Goal: Information Seeking & Learning: Learn about a topic

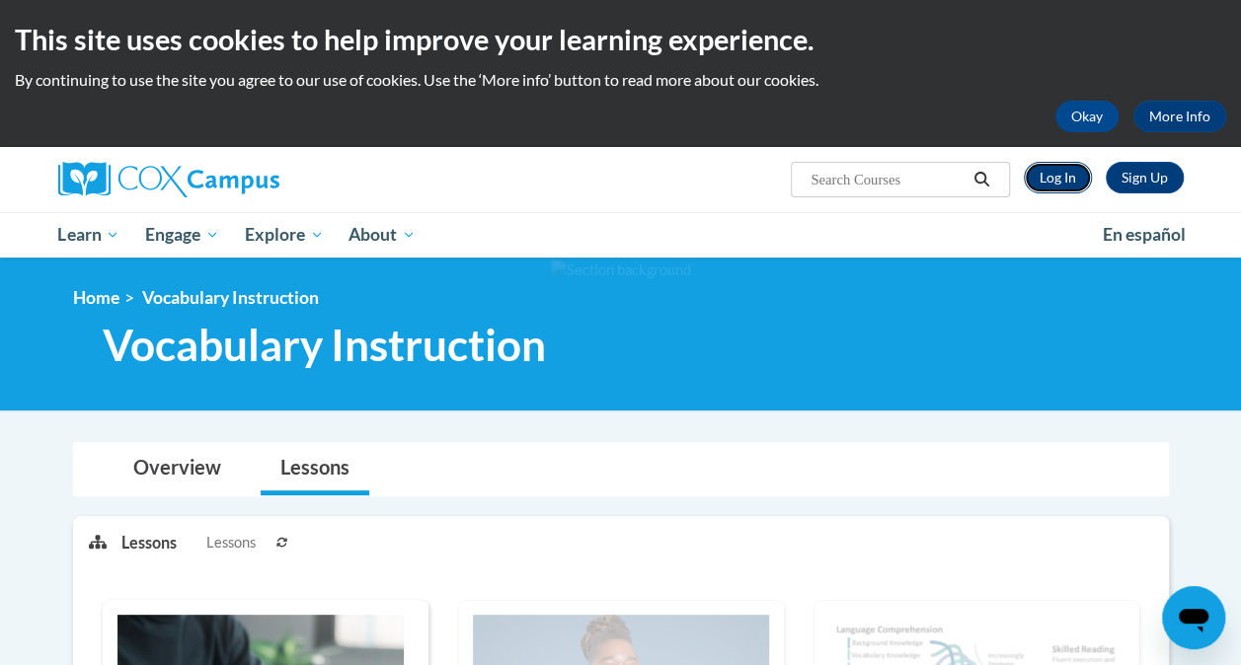
click at [1060, 181] on link "Log In" at bounding box center [1057, 178] width 68 height 32
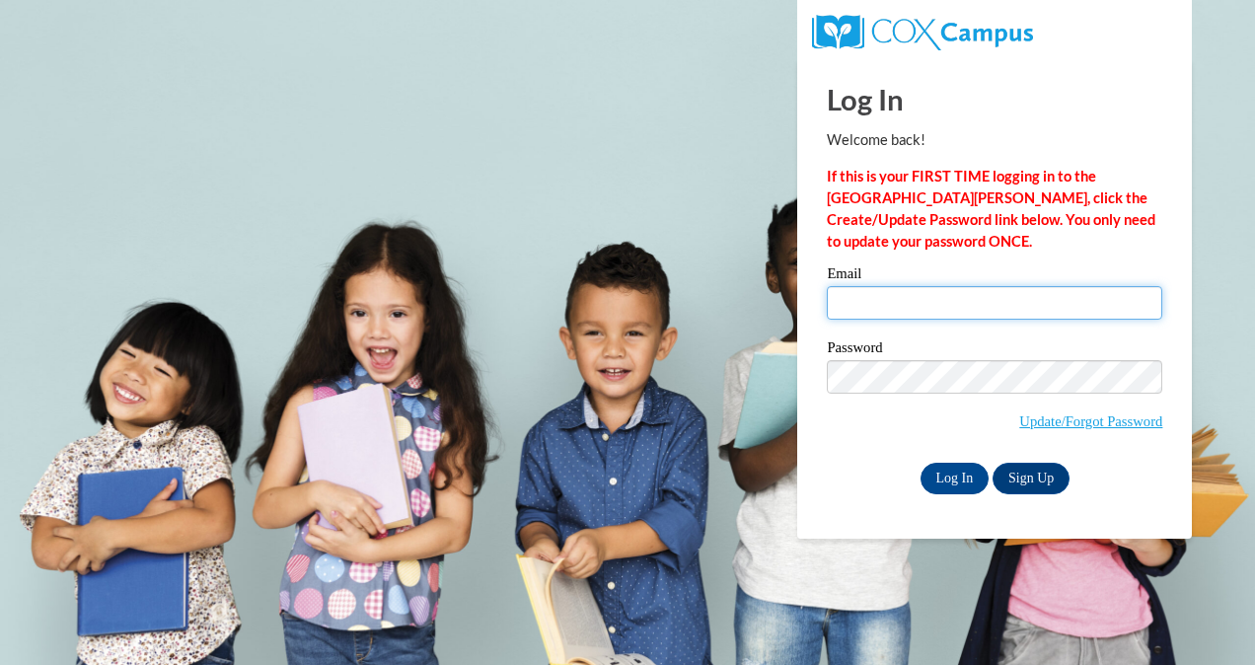
click at [843, 299] on input "Email" at bounding box center [995, 303] width 336 height 34
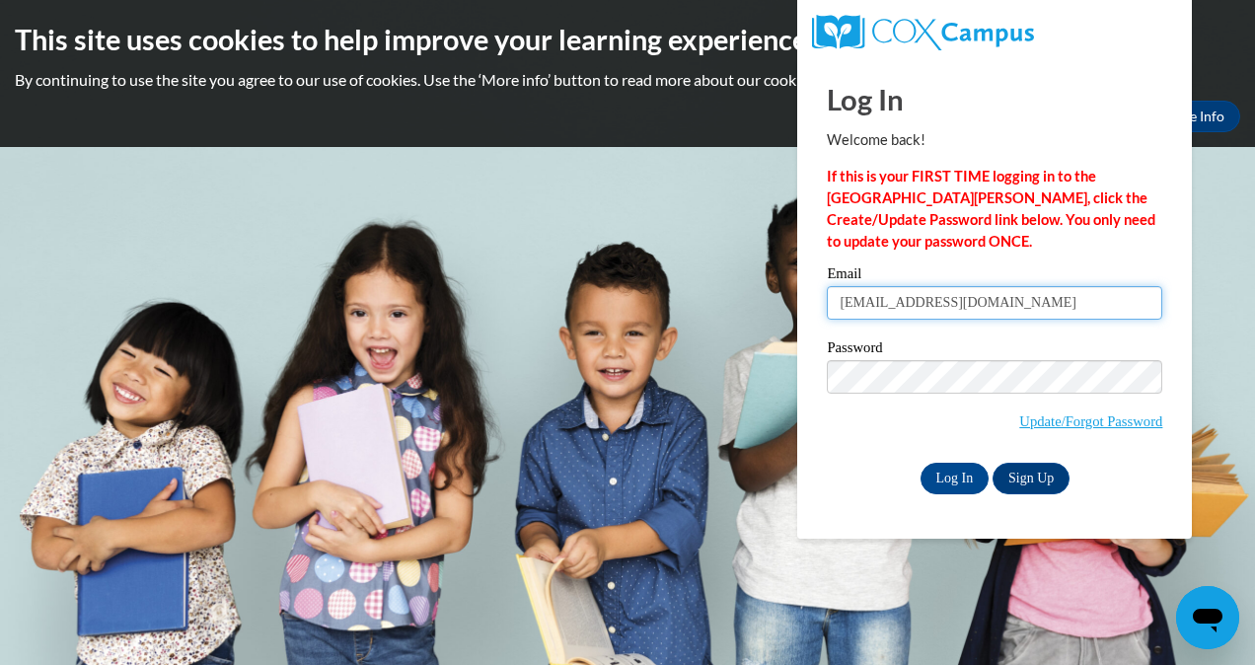
type input "Autumndrinkwine@gmail.com"
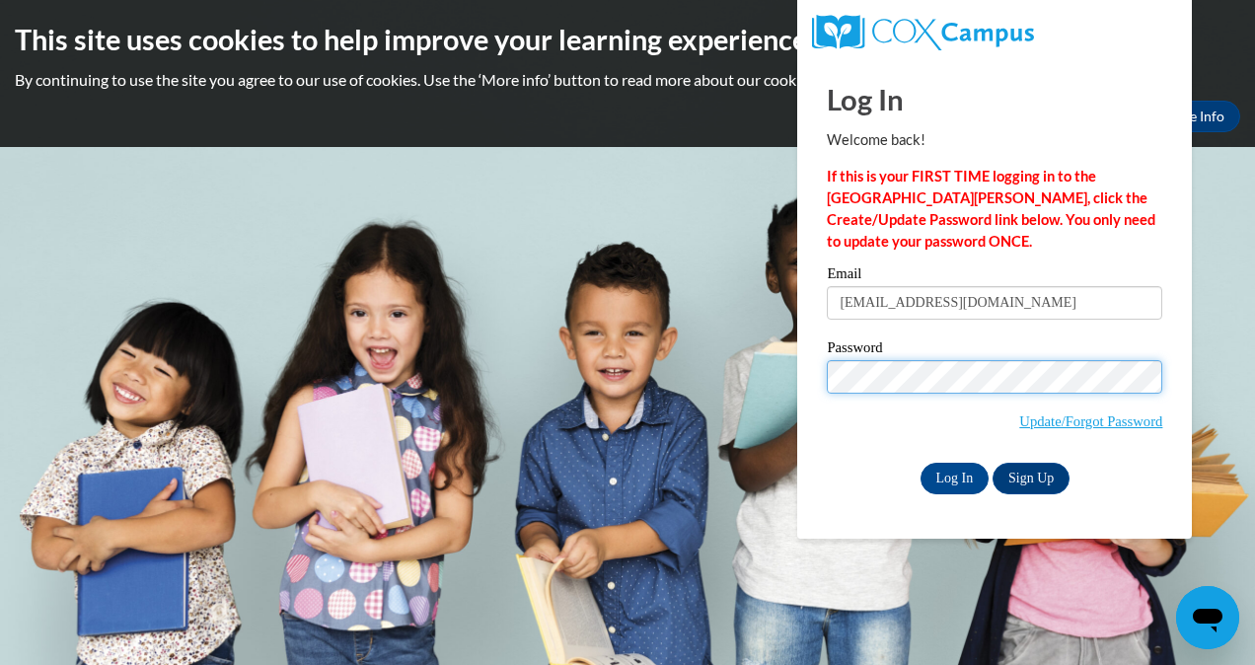
click at [921, 463] on input "Log In" at bounding box center [955, 479] width 69 height 32
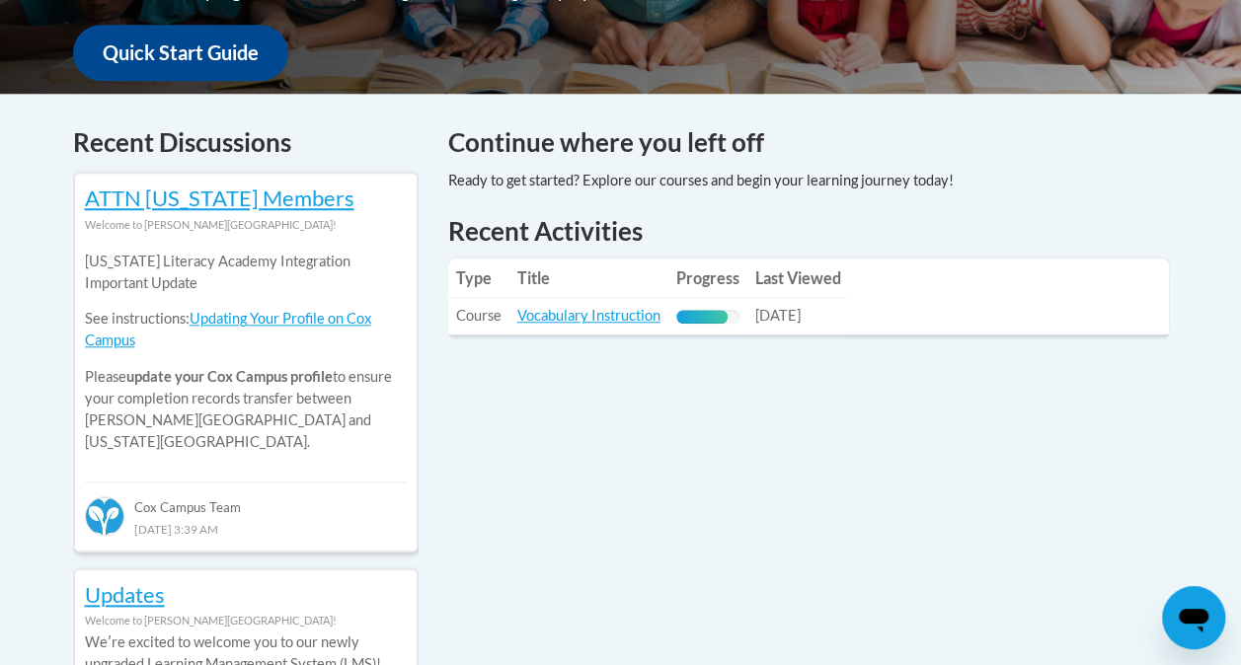
scroll to position [766, 0]
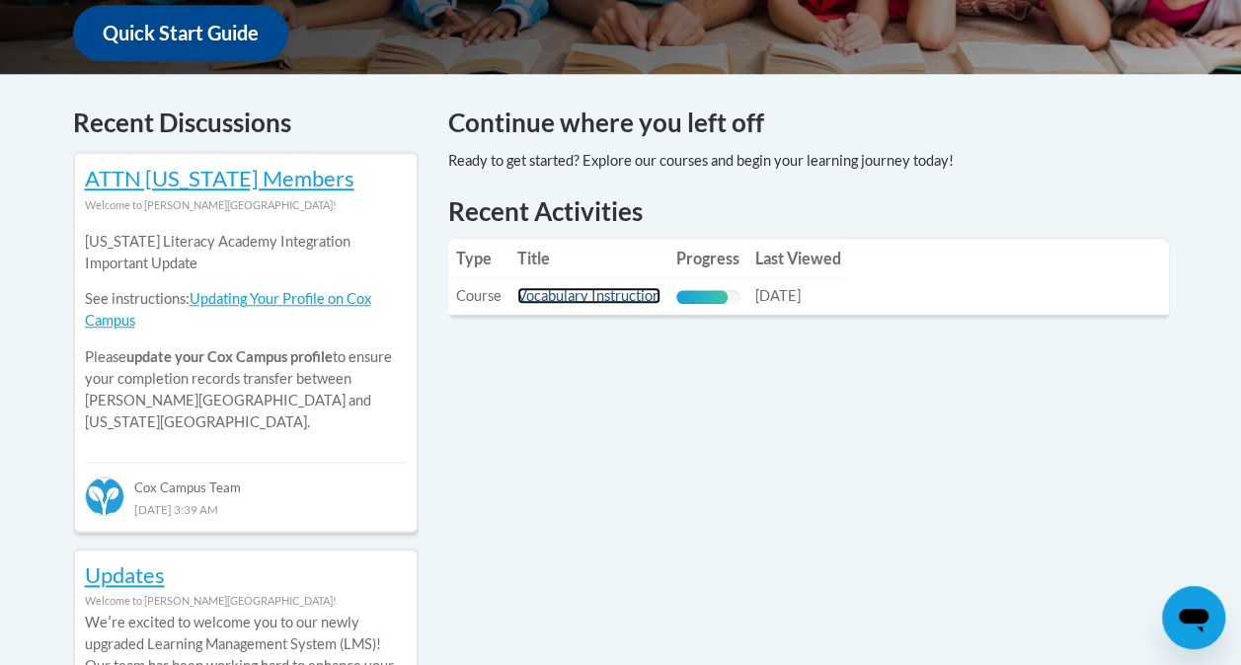
click at [614, 298] on link "Vocabulary Instruction" at bounding box center [588, 295] width 143 height 17
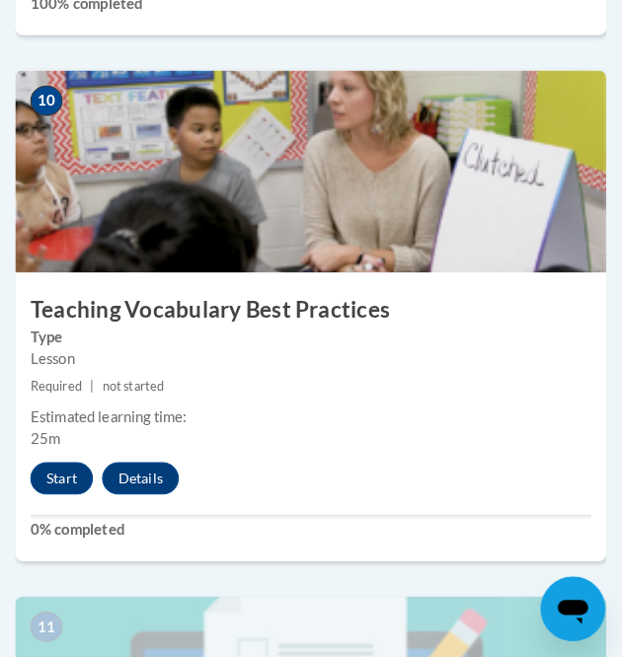
scroll to position [5203, 0]
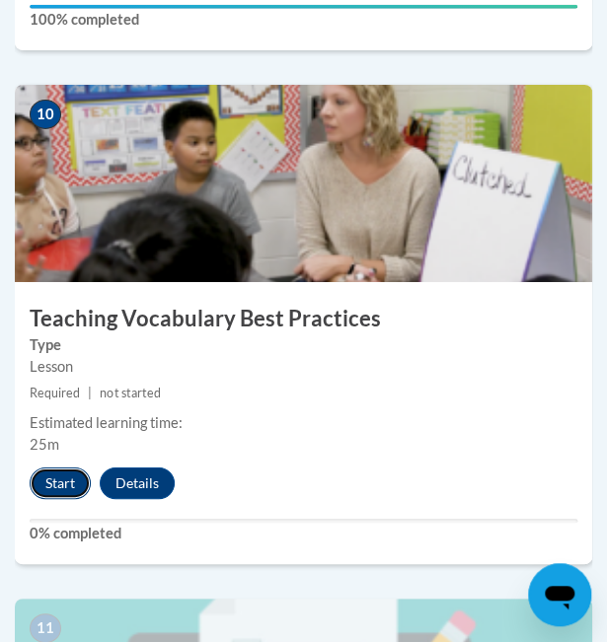
click at [53, 479] on button "Start" at bounding box center [60, 484] width 61 height 32
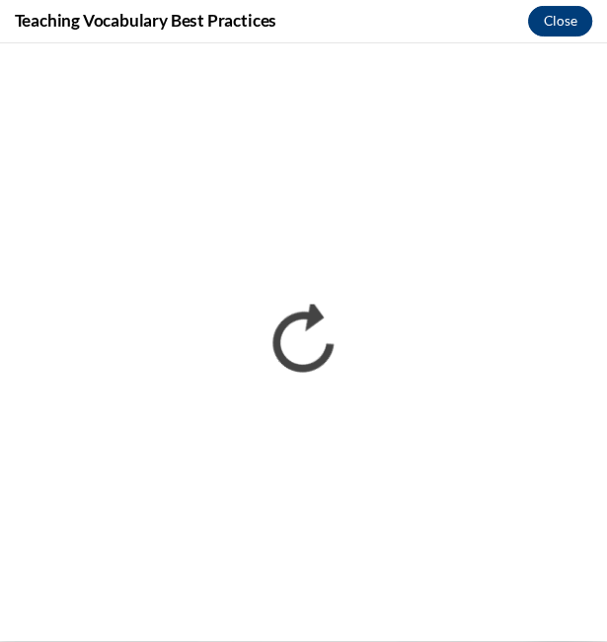
scroll to position [2645, 0]
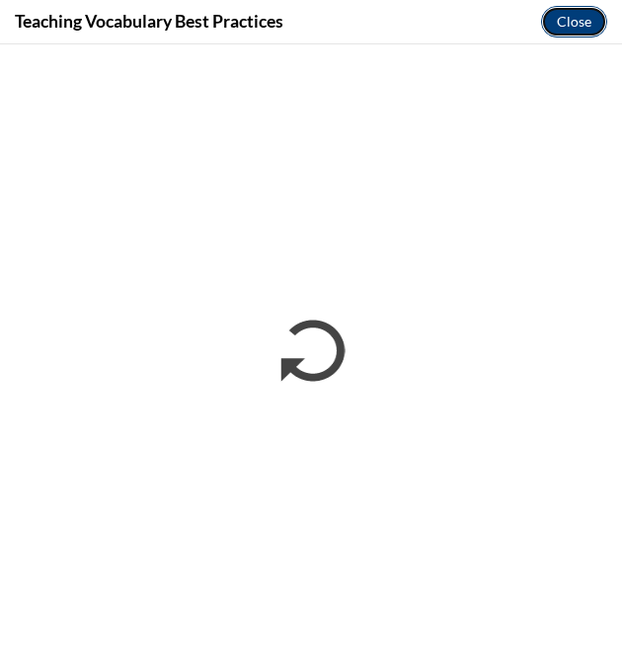
click at [564, 23] on button "Close" at bounding box center [574, 22] width 66 height 32
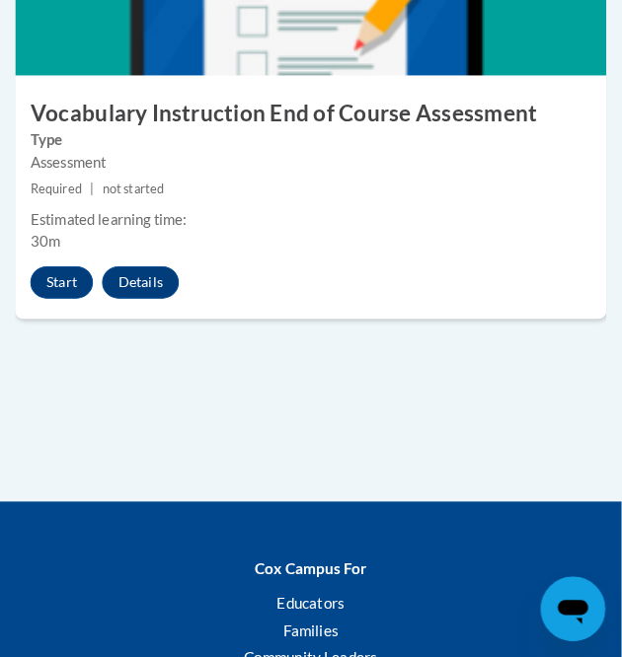
scroll to position [5863, 0]
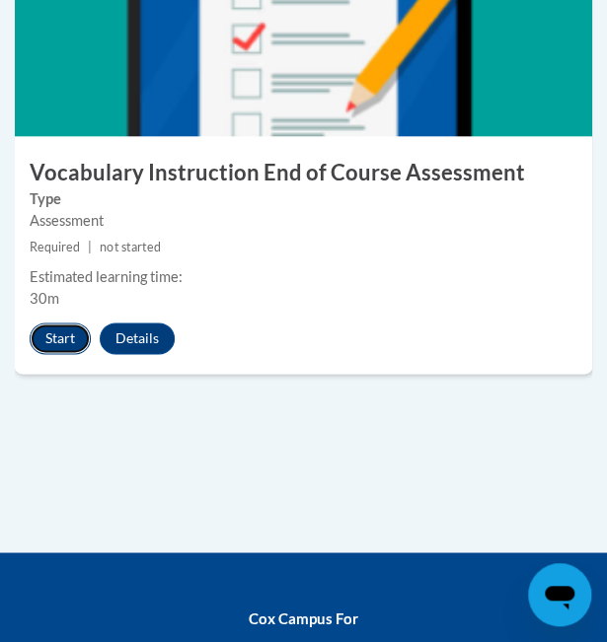
click at [60, 346] on button "Start" at bounding box center [60, 339] width 61 height 32
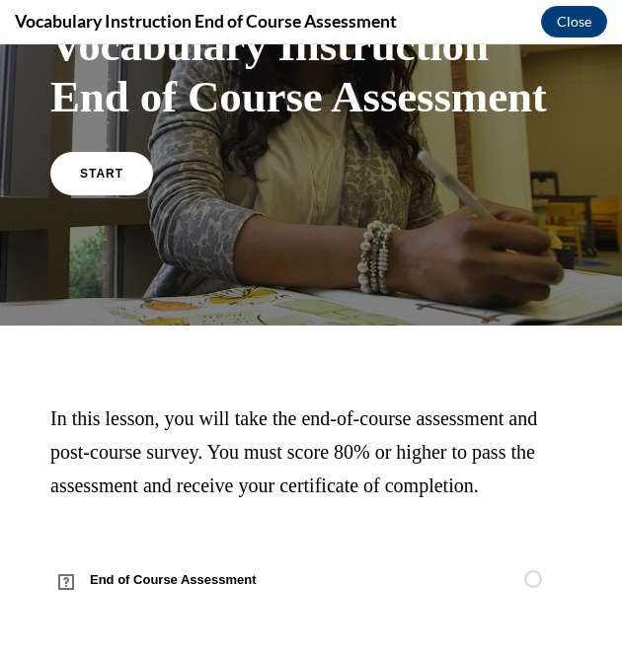
scroll to position [193, 0]
click at [92, 166] on span "START" at bounding box center [101, 173] width 45 height 15
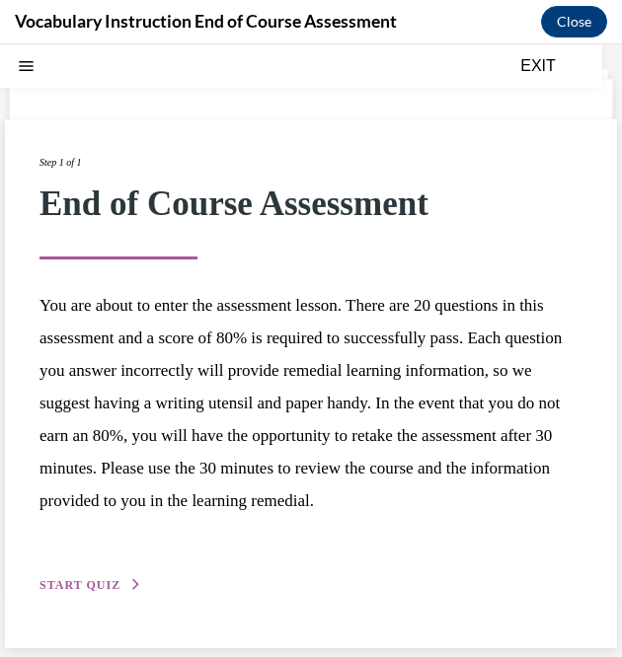
scroll to position [75, 0]
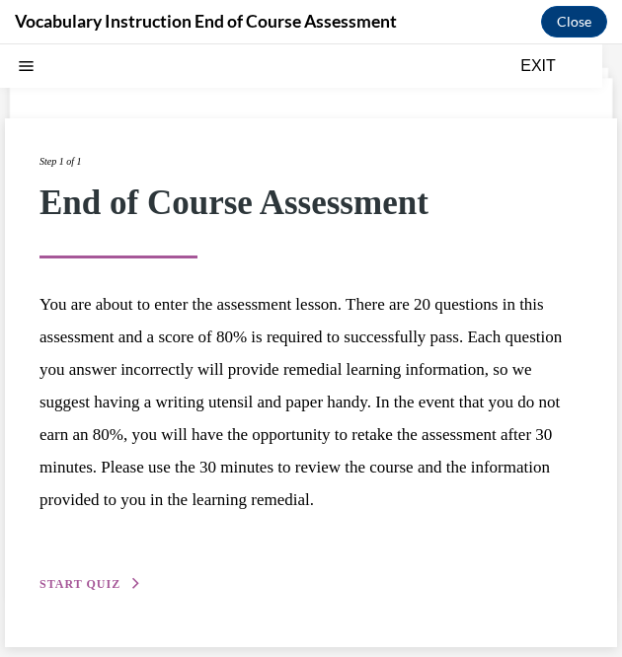
click at [107, 591] on span "START QUIZ" at bounding box center [79, 584] width 81 height 14
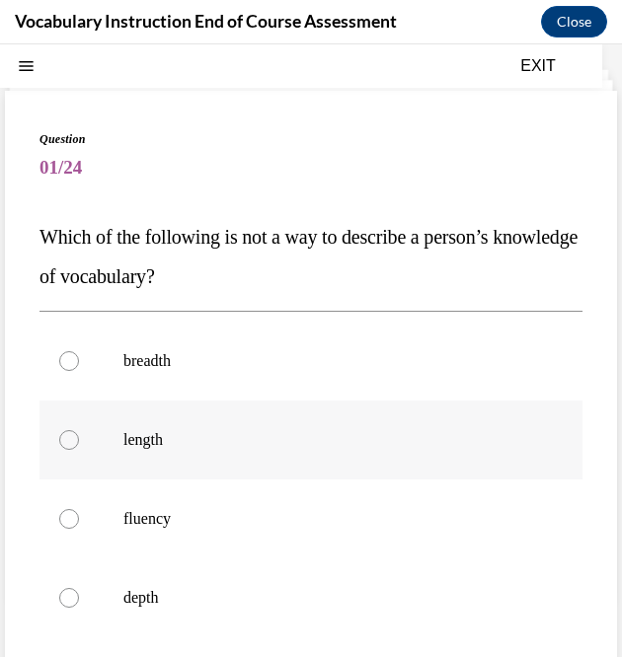
click at [58, 431] on label "length" at bounding box center [310, 440] width 543 height 79
click at [59, 431] on input "length" at bounding box center [69, 440] width 20 height 20
radio input "true"
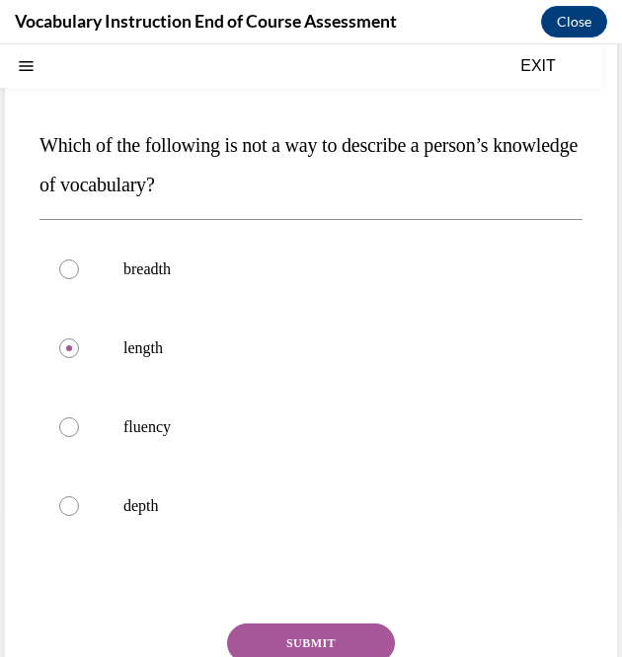
scroll to position [146, 0]
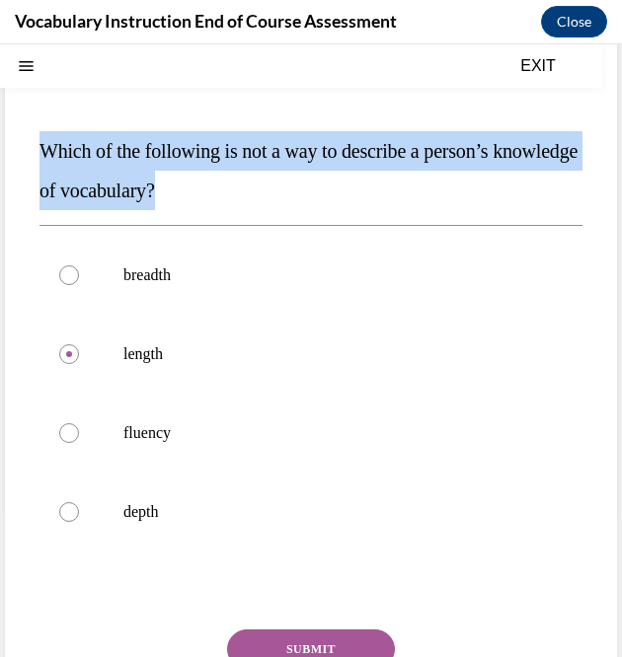
drag, startPoint x: 271, startPoint y: 185, endPoint x: 38, endPoint y: 152, distance: 235.2
click at [38, 152] on div "Question 01/24 Which of the following is not a way to describe a person’s knowl…" at bounding box center [311, 403] width 612 height 796
copy span "Which of the following is not a way to describe a person’s knowledge of vocabul…"
click at [366, 635] on button "SUBMIT" at bounding box center [311, 649] width 168 height 39
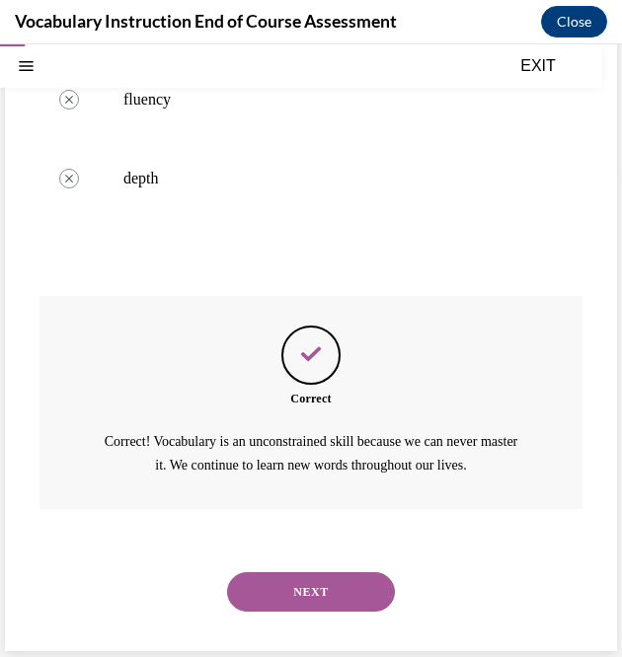
scroll to position [482, 0]
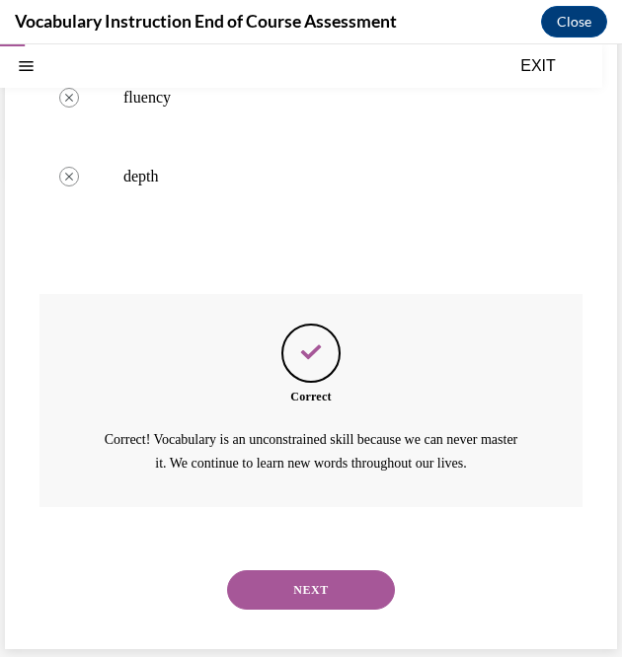
click at [274, 576] on button "NEXT" at bounding box center [311, 589] width 168 height 39
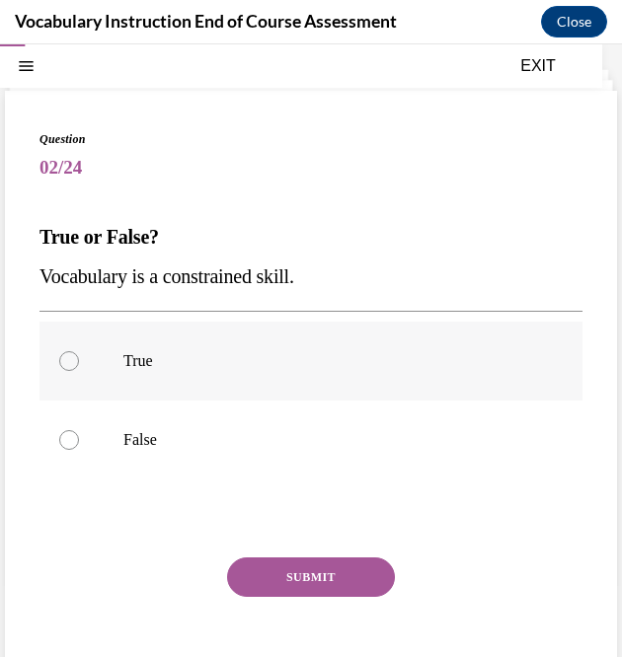
click at [72, 361] on div at bounding box center [69, 361] width 20 height 20
click at [72, 361] on input "True" at bounding box center [69, 361] width 20 height 20
radio input "true"
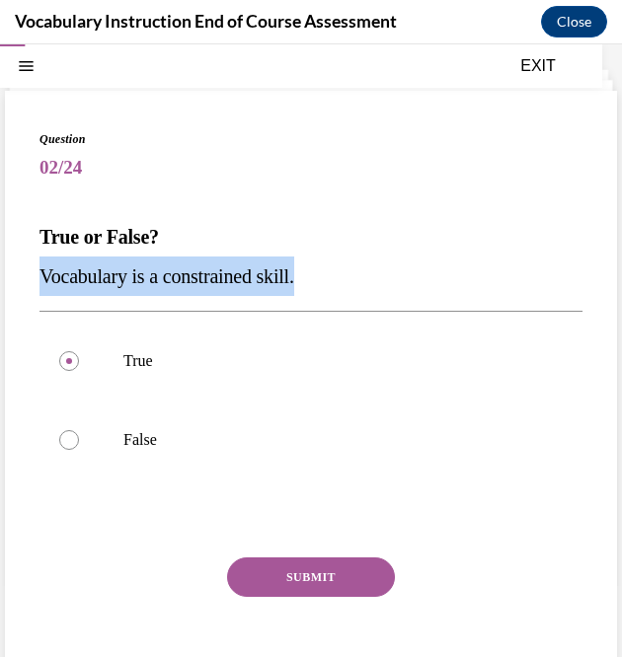
drag, startPoint x: 332, startPoint y: 271, endPoint x: 33, endPoint y: 267, distance: 299.1
click at [33, 267] on div "Question 02/24 True or False? Vocabulary is a constrained skill. True False Inc…" at bounding box center [311, 410] width 612 height 639
copy span "Vocabulary is a constrained skill."
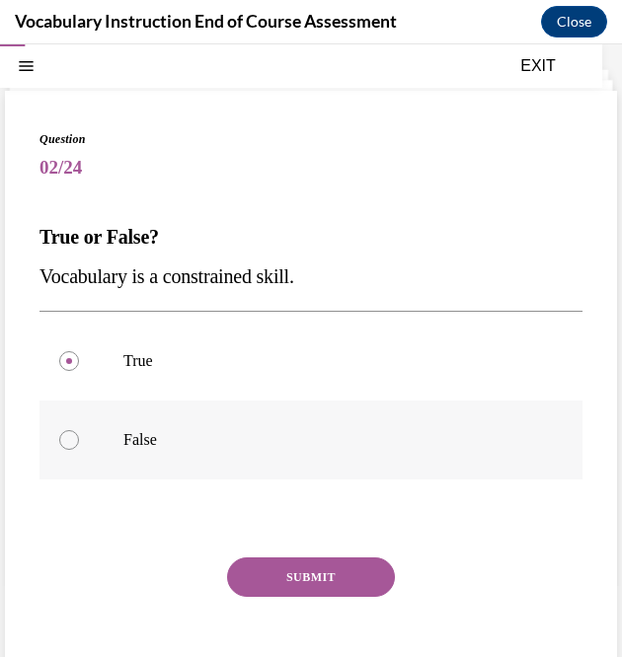
click at [73, 441] on div at bounding box center [69, 440] width 20 height 20
click at [73, 441] on input "False" at bounding box center [69, 440] width 20 height 20
radio input "true"
click at [311, 578] on button "SUBMIT" at bounding box center [311, 577] width 168 height 39
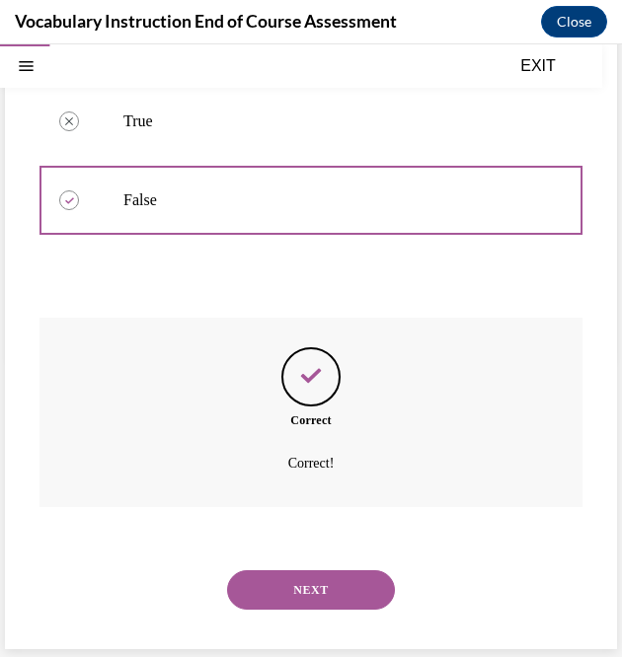
scroll to position [301, 0]
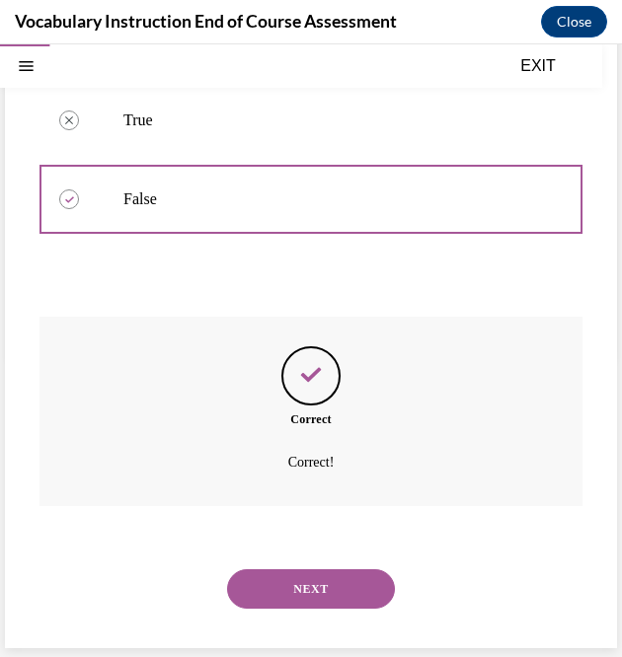
click at [308, 581] on button "NEXT" at bounding box center [311, 588] width 168 height 39
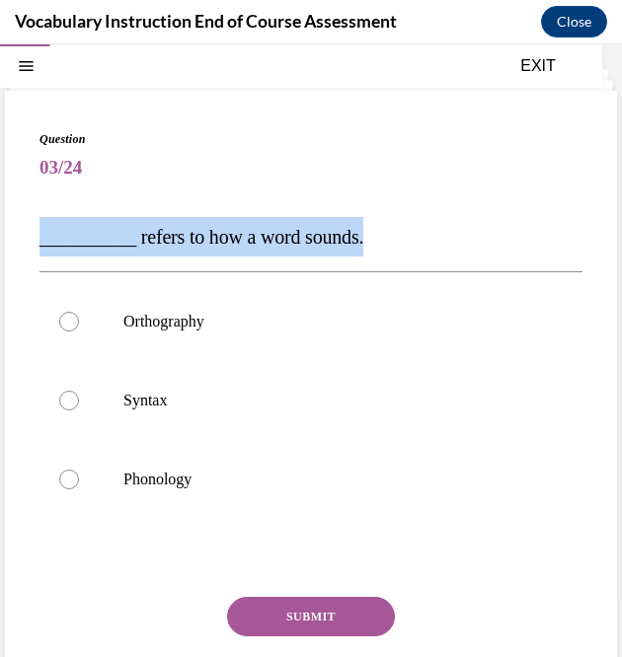
drag, startPoint x: 415, startPoint y: 216, endPoint x: 30, endPoint y: 240, distance: 386.6
click at [30, 240] on div "Question 03/24 __________ refers to how a word sounds. Orthography Syntax Phono…" at bounding box center [311, 430] width 612 height 678
copy span "__________ refers to how a word sounds."
click at [418, 220] on p "__________ refers to how a word sounds." at bounding box center [310, 236] width 543 height 39
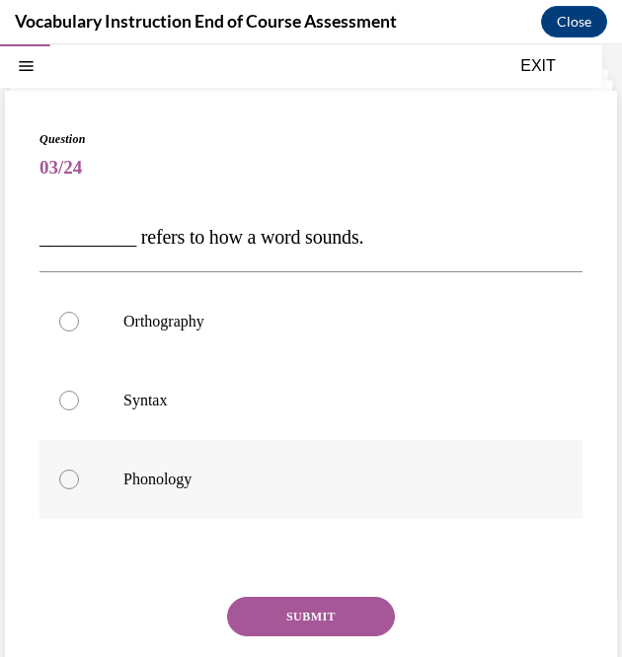
click at [75, 480] on div at bounding box center [69, 480] width 20 height 20
click at [75, 480] on input "Phonology" at bounding box center [69, 480] width 20 height 20
radio input "true"
click at [328, 616] on button "SUBMIT" at bounding box center [311, 616] width 168 height 39
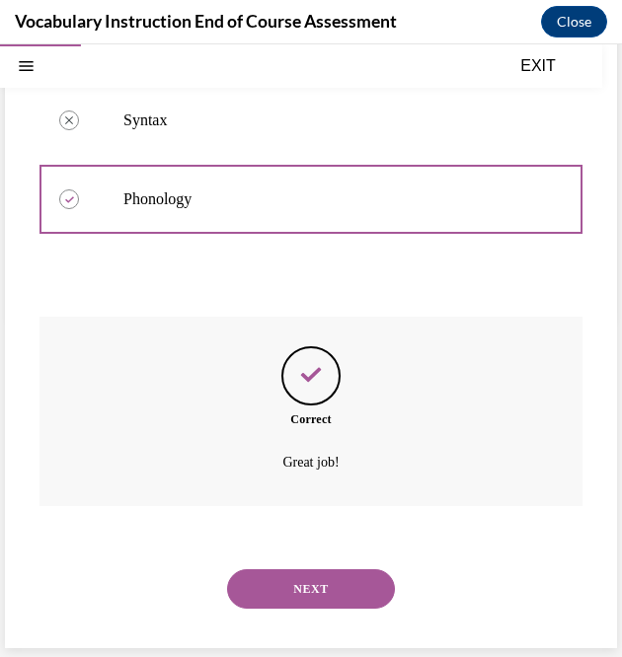
click at [357, 593] on button "NEXT" at bounding box center [311, 588] width 168 height 39
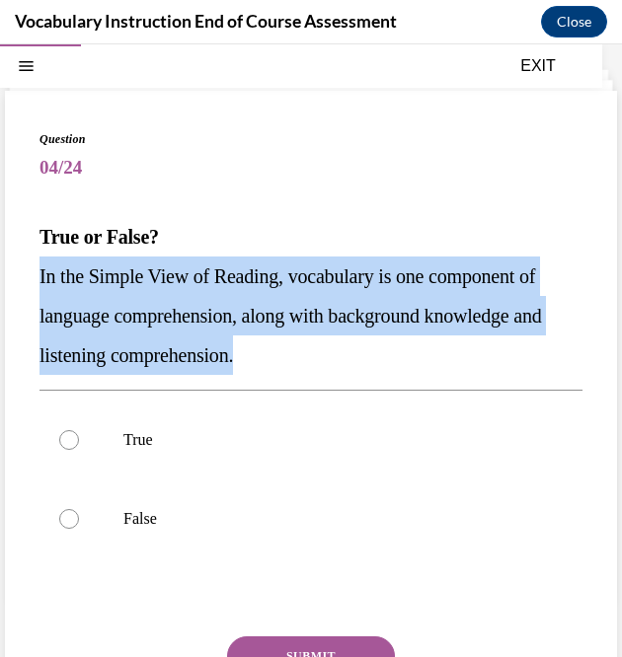
drag, startPoint x: 406, startPoint y: 355, endPoint x: 36, endPoint y: 281, distance: 377.4
click at [36, 281] on div "Question 04/24 True or False? In the Simple View of Reading, vocabulary is one …" at bounding box center [311, 449] width 612 height 717
copy span "In the Simple View of Reading, vocabulary is one component of language comprehe…"
click at [473, 481] on label "False" at bounding box center [310, 519] width 543 height 79
click at [79, 509] on input "False" at bounding box center [69, 519] width 20 height 20
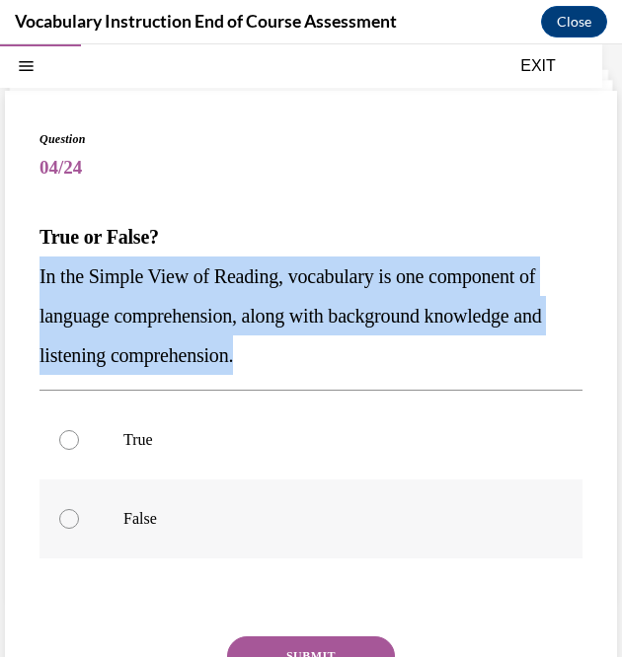
radio input "true"
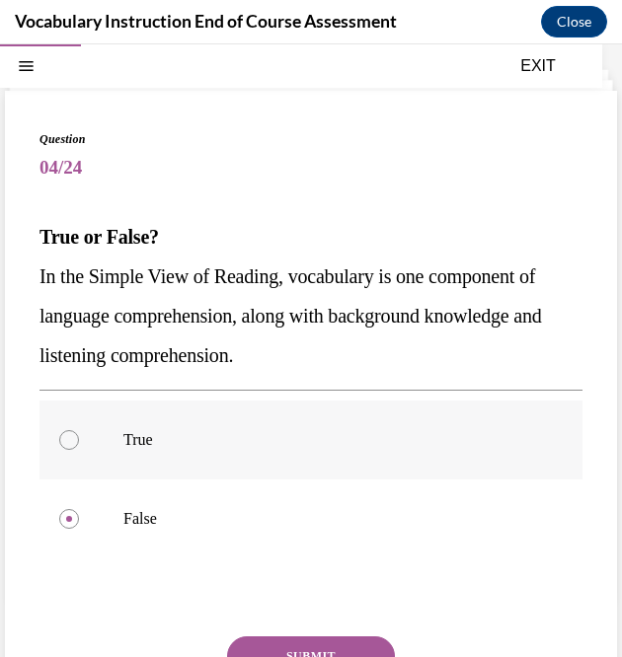
click at [61, 432] on div at bounding box center [69, 440] width 20 height 20
click at [61, 432] on input "True" at bounding box center [69, 440] width 20 height 20
radio input "true"
click at [291, 642] on button "SUBMIT" at bounding box center [311, 656] width 168 height 39
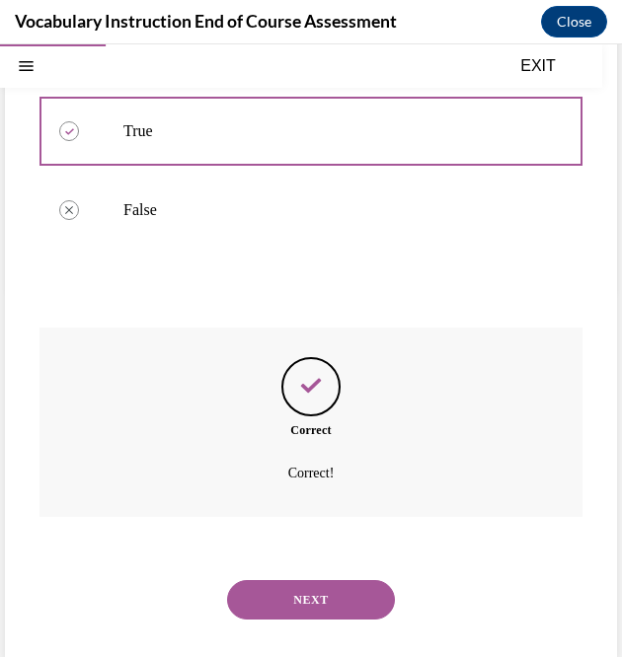
scroll to position [380, 0]
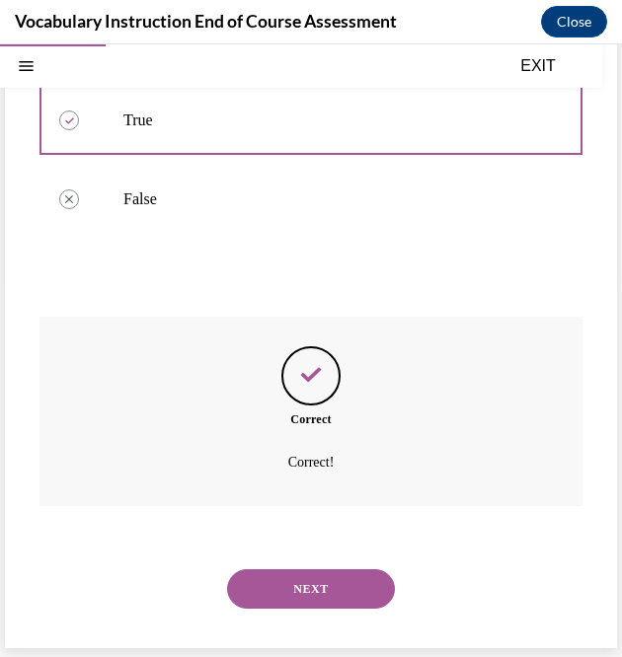
click at [355, 593] on button "NEXT" at bounding box center [311, 588] width 168 height 39
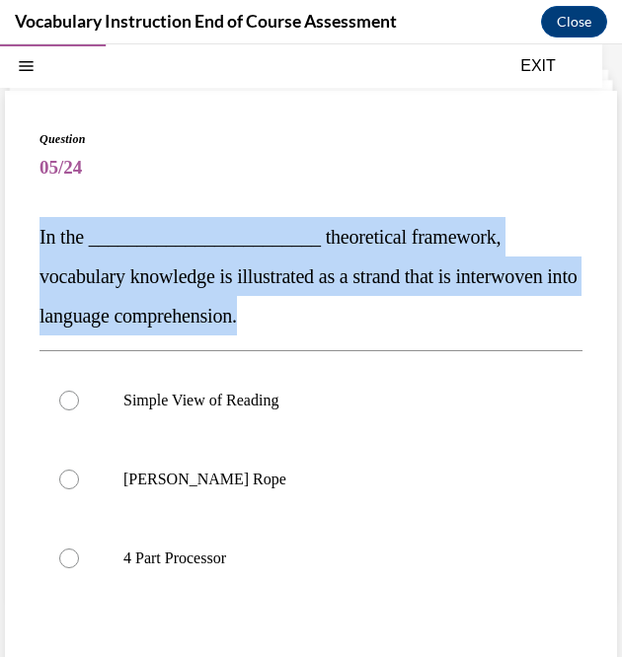
drag, startPoint x: 37, startPoint y: 229, endPoint x: 418, endPoint y: 305, distance: 389.4
click at [418, 305] on div "Question 05/24 In the ________________________ theoretical framework, vocabular…" at bounding box center [311, 469] width 612 height 757
copy span "In the ________________________ theoretical framework, vocabulary knowledge is …"
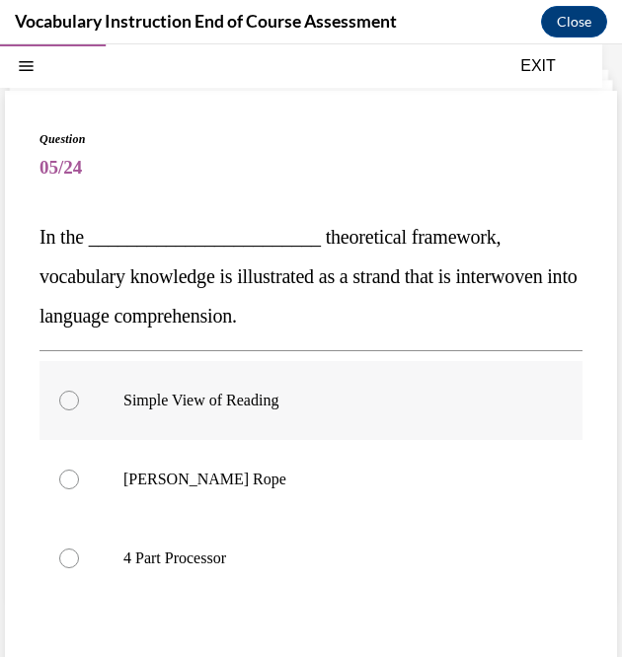
click at [360, 381] on label "Simple View of Reading" at bounding box center [310, 400] width 543 height 79
click at [79, 391] on input "Simple View of Reading" at bounding box center [69, 401] width 20 height 20
radio input "true"
click at [73, 473] on div at bounding box center [69, 480] width 20 height 20
click at [73, 473] on input "Scarborough's Rope" at bounding box center [69, 480] width 20 height 20
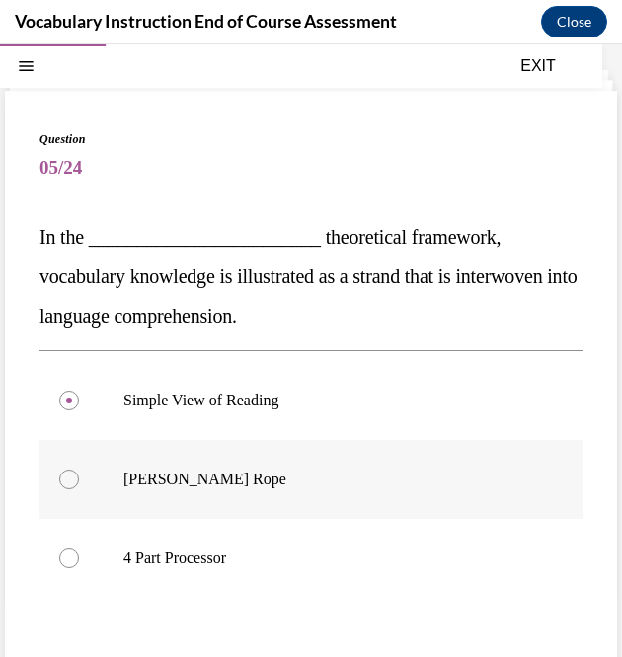
radio input "true"
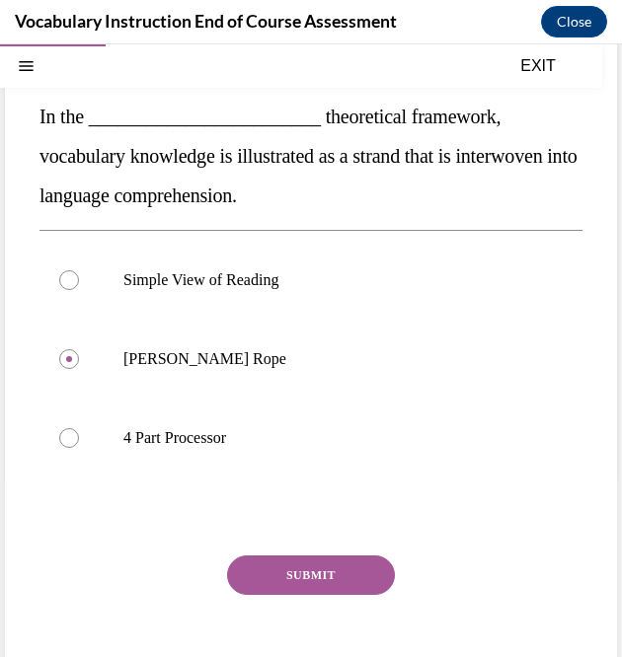
scroll to position [200, 0]
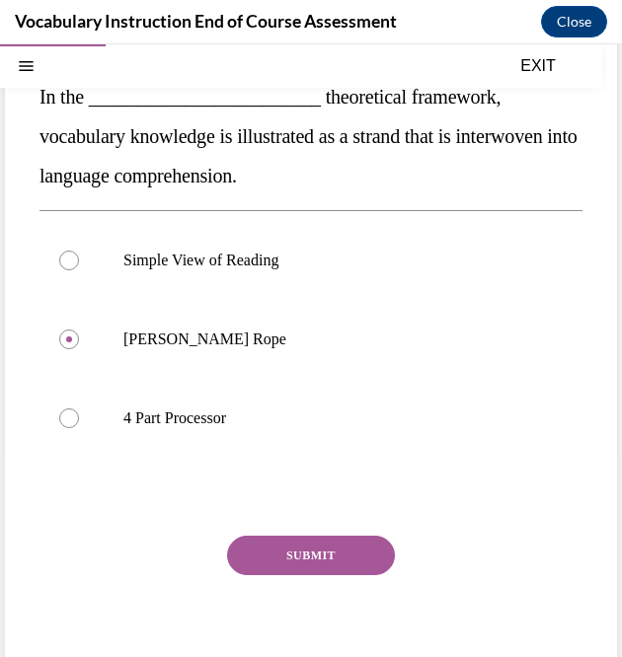
click at [345, 556] on button "SUBMIT" at bounding box center [311, 555] width 168 height 39
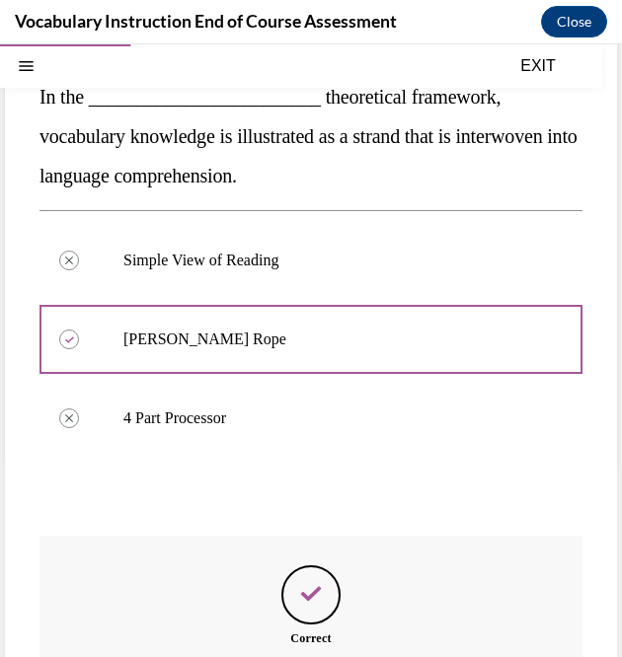
scroll to position [419, 0]
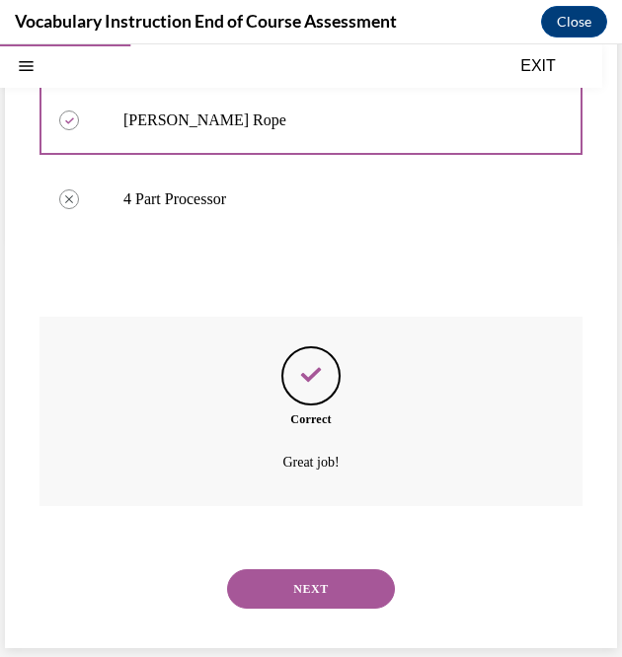
click at [349, 588] on button "NEXT" at bounding box center [311, 588] width 168 height 39
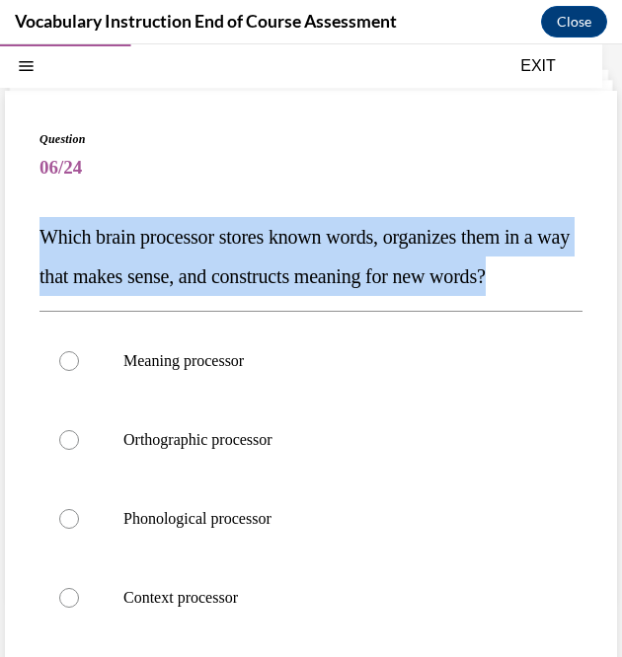
drag, startPoint x: 128, startPoint y: 314, endPoint x: 43, endPoint y: 240, distance: 112.6
click at [43, 240] on p "Which brain processor stores known words, organizes them in a way that makes se…" at bounding box center [310, 256] width 543 height 79
copy span "Which brain processor stores known words, organizes them in a way that makes se…"
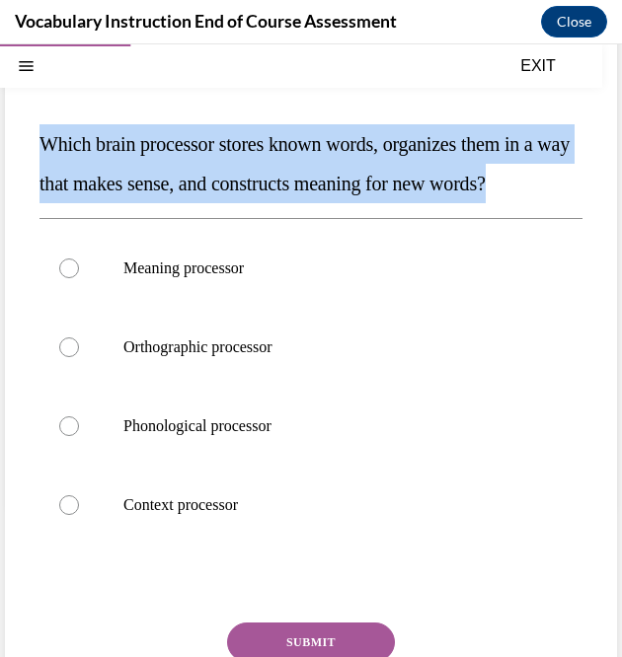
scroll to position [154, 0]
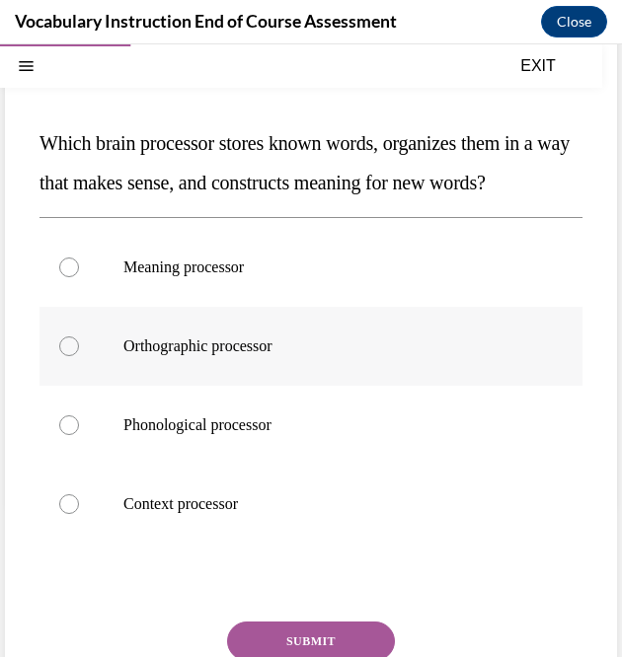
click at [458, 356] on p "Orthographic processor" at bounding box center [328, 347] width 410 height 20
click at [79, 356] on input "Orthographic processor" at bounding box center [69, 347] width 20 height 20
radio input "true"
click at [60, 277] on div at bounding box center [69, 268] width 20 height 20
click at [60, 277] on input "Meaning processor" at bounding box center [69, 268] width 20 height 20
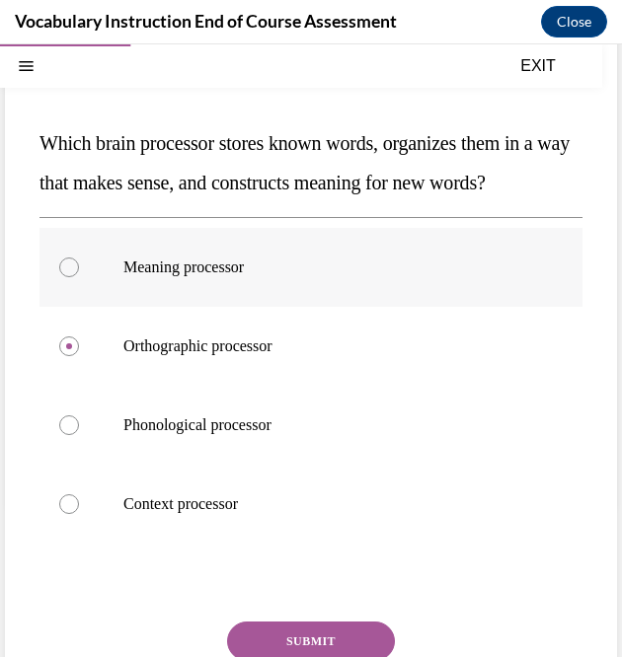
radio input "true"
drag, startPoint x: 604, startPoint y: 392, endPoint x: 600, endPoint y: 412, distance: 20.1
click at [600, 412] on div "Question 06/24 Which brain processor stores known words, organizes them in a wa…" at bounding box center [311, 378] width 622 height 851
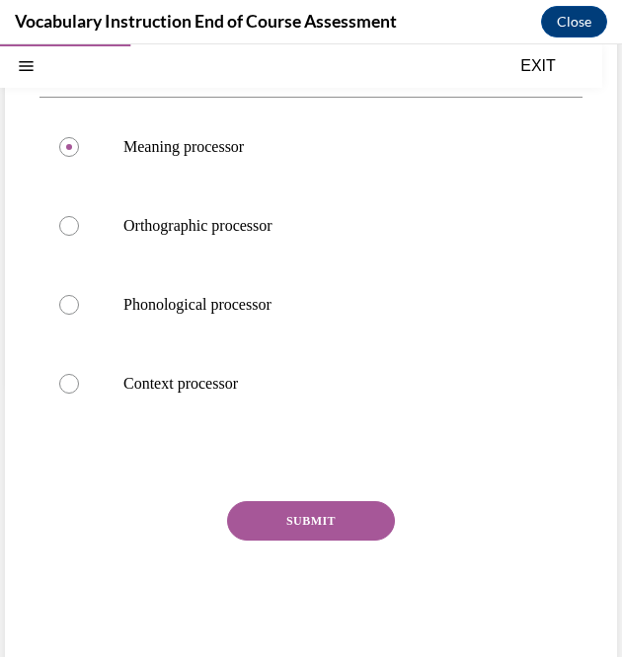
scroll to position [279, 0]
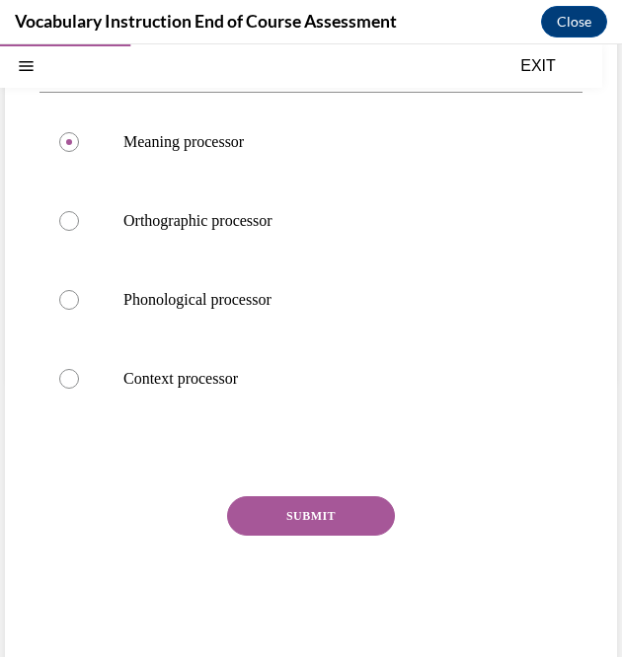
click at [338, 536] on button "SUBMIT" at bounding box center [311, 515] width 168 height 39
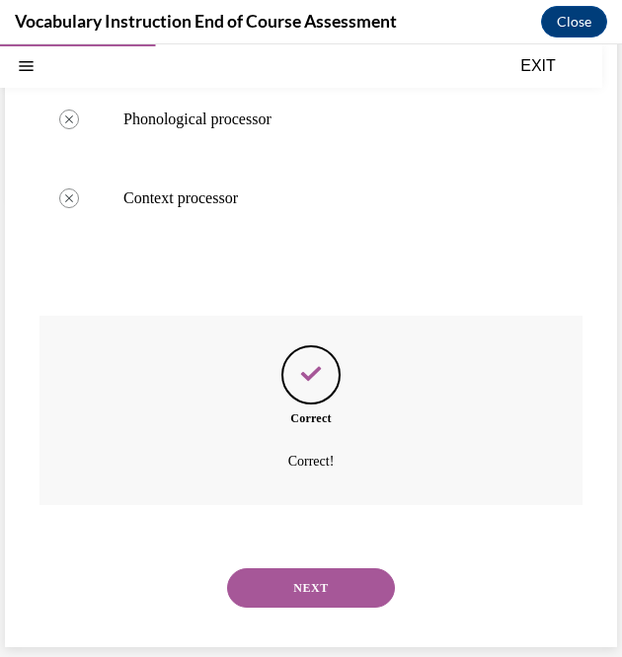
click at [264, 589] on button "NEXT" at bounding box center [311, 587] width 168 height 39
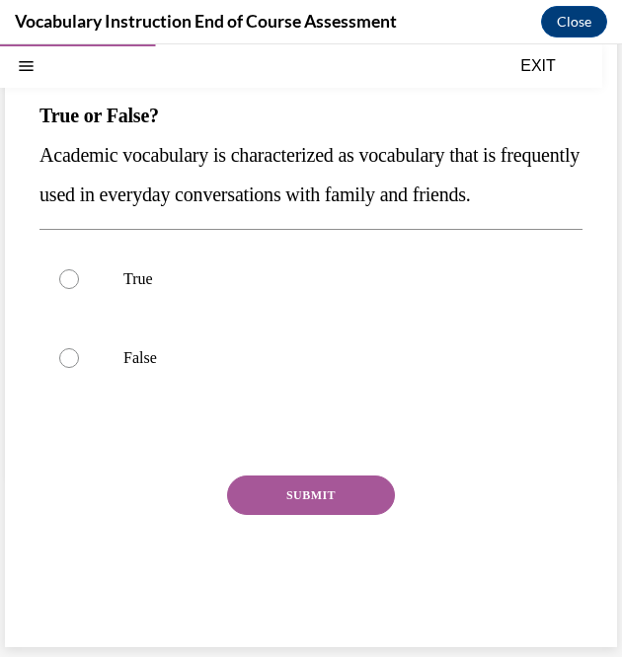
scroll to position [60, 0]
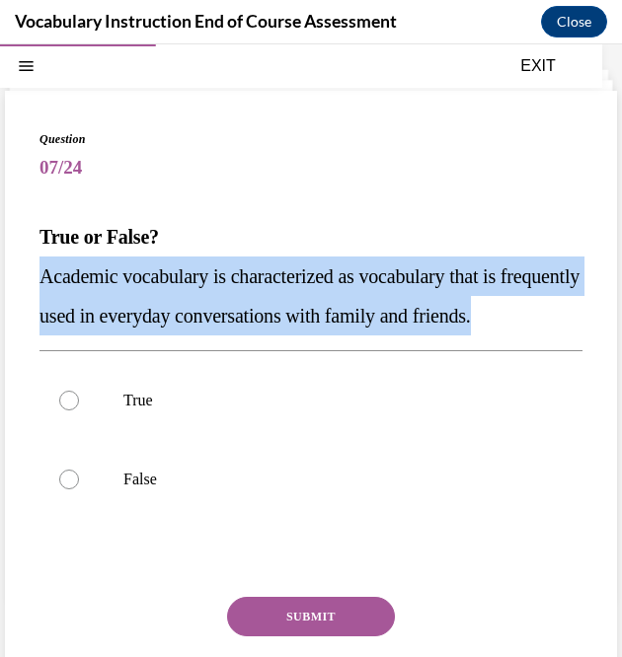
drag, startPoint x: 120, startPoint y: 360, endPoint x: 41, endPoint y: 279, distance: 113.1
click at [41, 279] on p "Academic vocabulary is characterized as vocabulary that is frequently used in e…" at bounding box center [310, 296] width 543 height 79
copy span "Academic vocabulary is characterized as vocabulary that is frequently used in e…"
click at [407, 336] on p "Academic vocabulary is characterized as vocabulary that is frequently used in e…" at bounding box center [310, 296] width 543 height 79
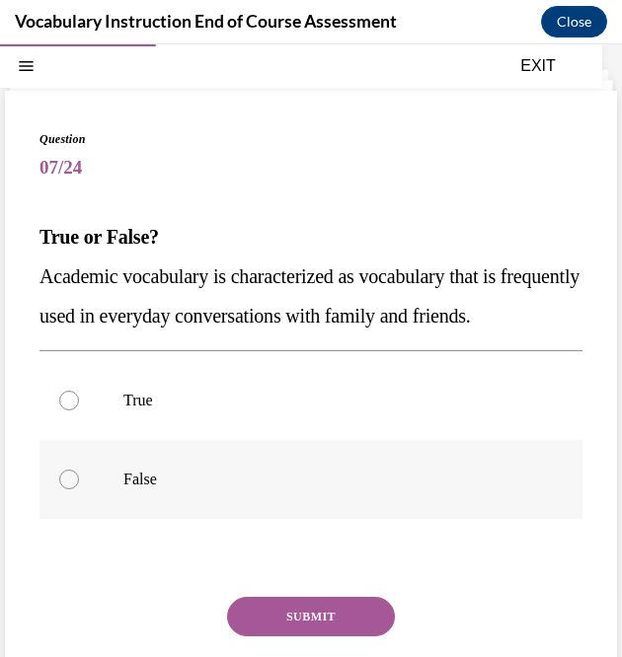
click at [88, 519] on label "False" at bounding box center [310, 479] width 543 height 79
click at [79, 489] on input "False" at bounding box center [69, 480] width 20 height 20
radio input "true"
click at [316, 637] on button "SUBMIT" at bounding box center [311, 616] width 168 height 39
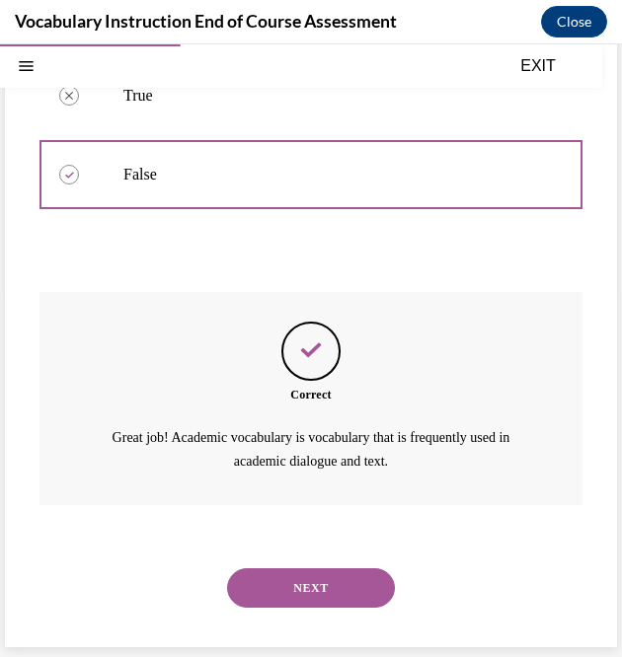
scroll to position [403, 0]
click at [339, 594] on button "NEXT" at bounding box center [311, 587] width 168 height 39
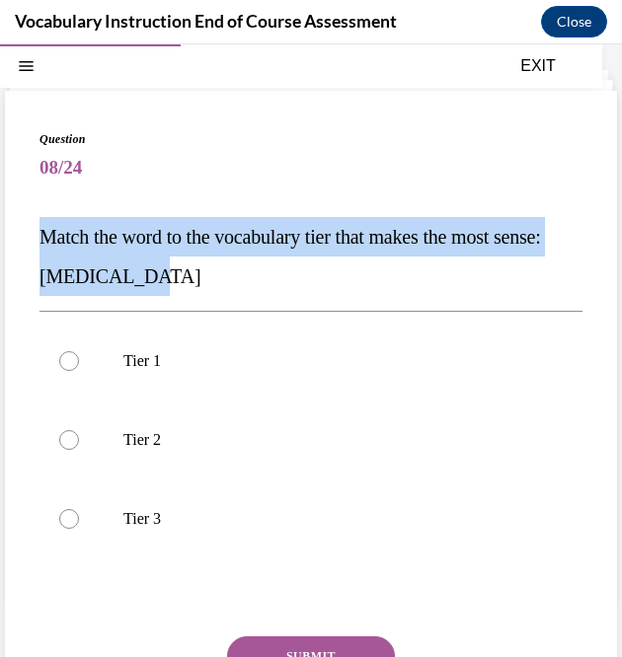
drag, startPoint x: 218, startPoint y: 270, endPoint x: 36, endPoint y: 239, distance: 185.3
click at [36, 239] on div "Question 08/24 Match the word to the vocabulary tier that makes the most sense:…" at bounding box center [311, 449] width 612 height 717
copy span "Match the word to the vocabulary tier that makes the most sense: anaphylaxis"
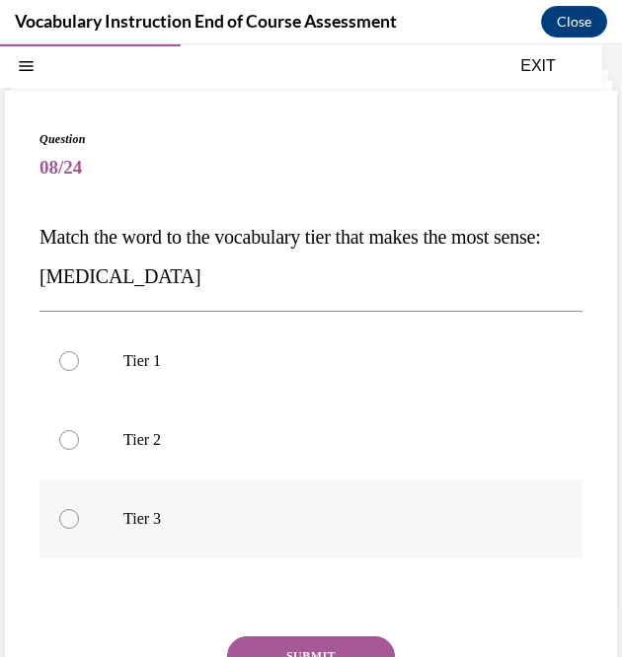
click at [52, 524] on label "Tier 3" at bounding box center [310, 519] width 543 height 79
click at [59, 524] on input "Tier 3" at bounding box center [69, 519] width 20 height 20
radio input "true"
click at [299, 644] on button "SUBMIT" at bounding box center [311, 656] width 168 height 39
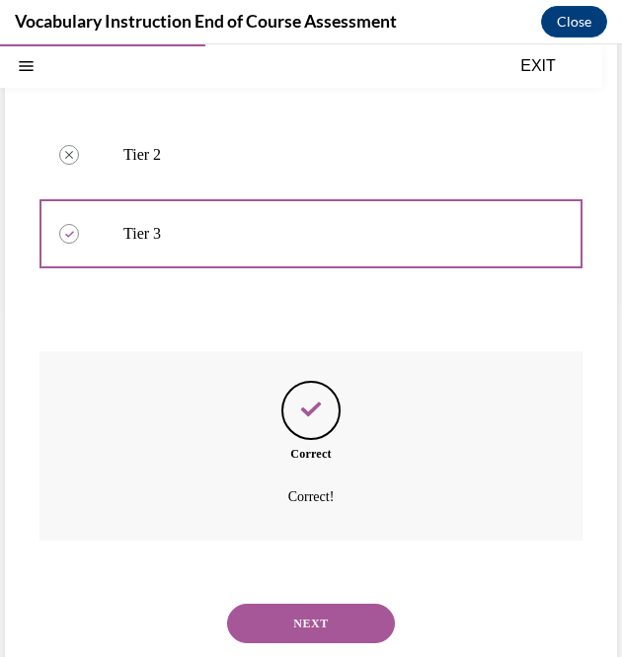
scroll to position [380, 0]
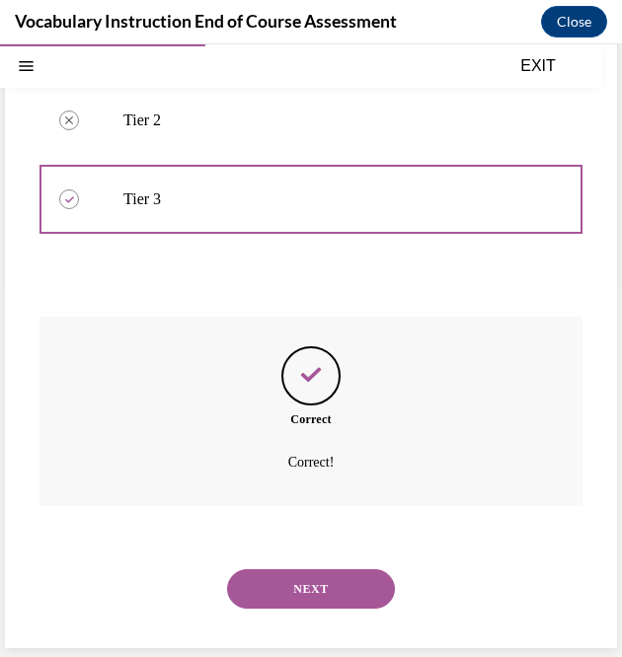
click at [353, 580] on button "NEXT" at bounding box center [311, 588] width 168 height 39
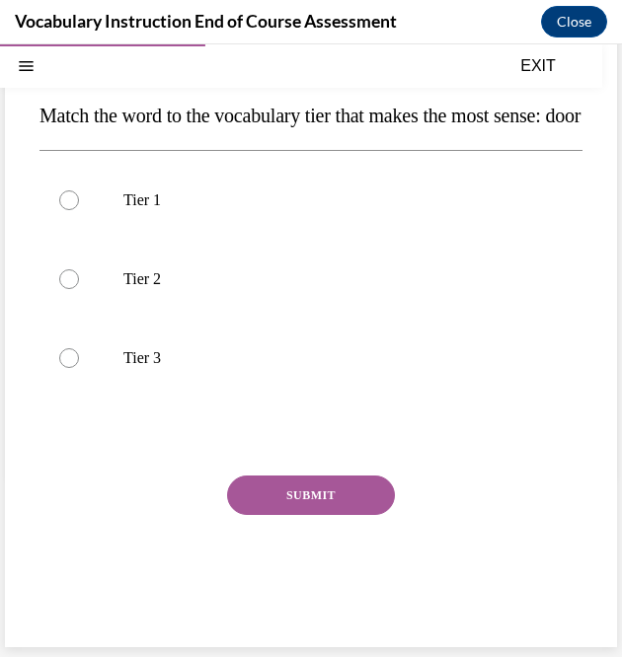
scroll to position [60, 0]
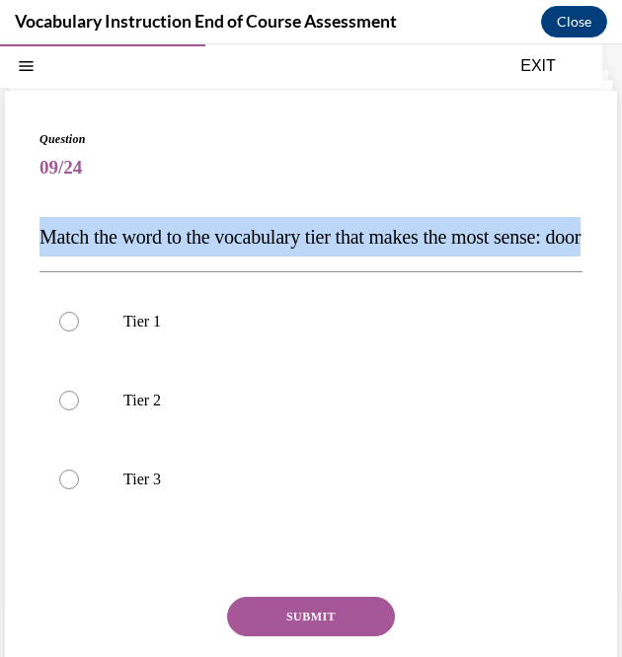
drag, startPoint x: 184, startPoint y: 285, endPoint x: 25, endPoint y: 232, distance: 167.6
click at [25, 232] on div "Question 09/24 Match the word to the vocabulary tier that makes the most sense:…" at bounding box center [311, 430] width 612 height 678
copy span "Match the word to the vocabulary tier that makes the most sense: door"
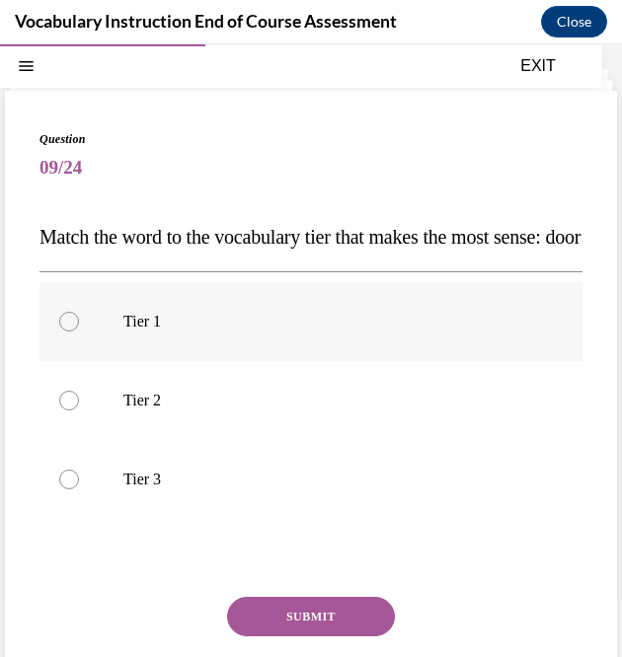
click at [73, 332] on div at bounding box center [69, 322] width 20 height 20
click at [73, 332] on input "Tier 1" at bounding box center [69, 322] width 20 height 20
radio input "true"
click at [324, 637] on button "SUBMIT" at bounding box center [311, 616] width 168 height 39
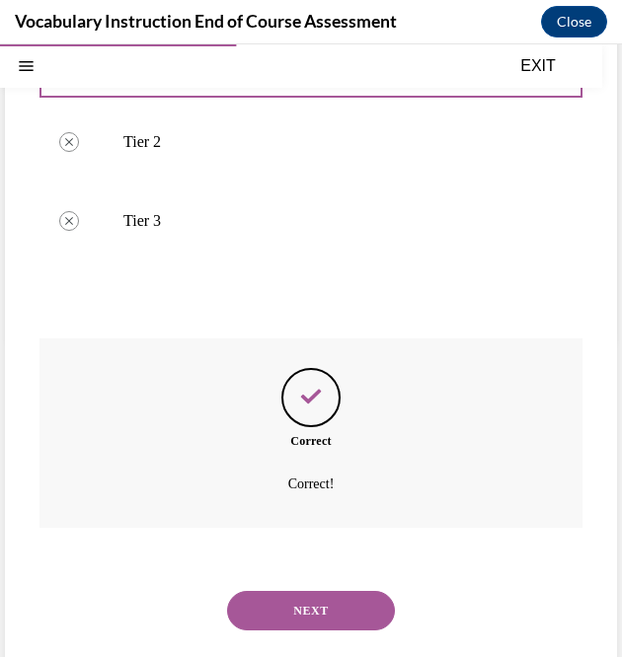
scroll to position [380, 0]
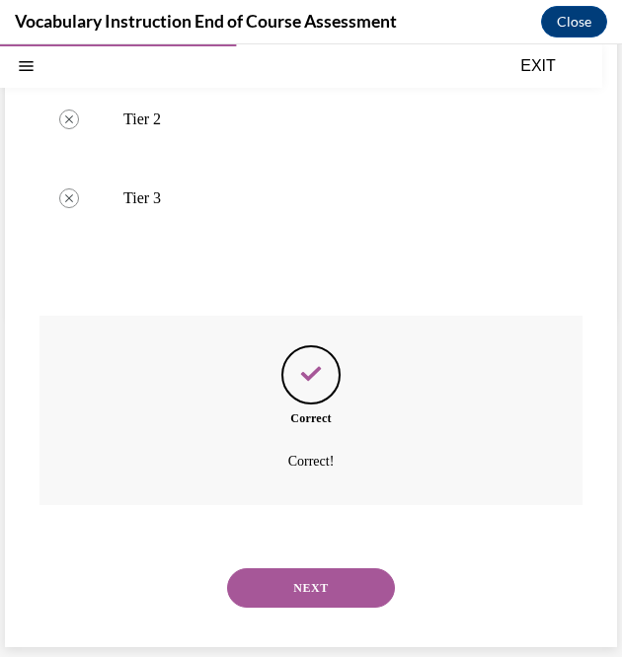
click at [365, 589] on button "NEXT" at bounding box center [311, 587] width 168 height 39
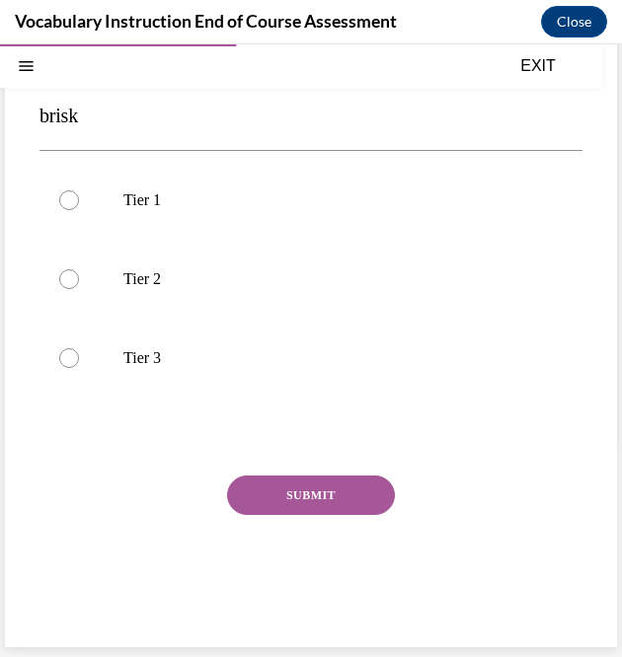
scroll to position [60, 0]
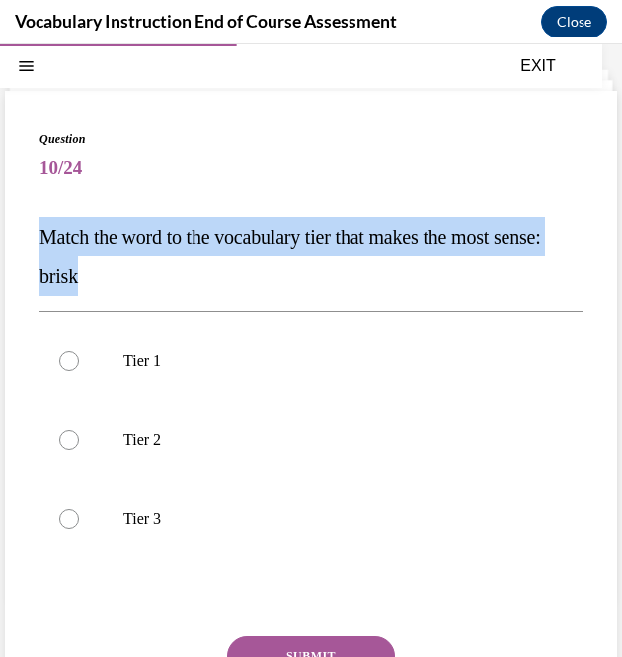
drag, startPoint x: 150, startPoint y: 259, endPoint x: 23, endPoint y: 237, distance: 129.1
click at [23, 237] on div "Question 10/24 Match the word to the vocabulary tier that makes the most sense:…" at bounding box center [311, 449] width 612 height 717
copy span "Match the word to the vocabulary tier that makes the most sense: brisk"
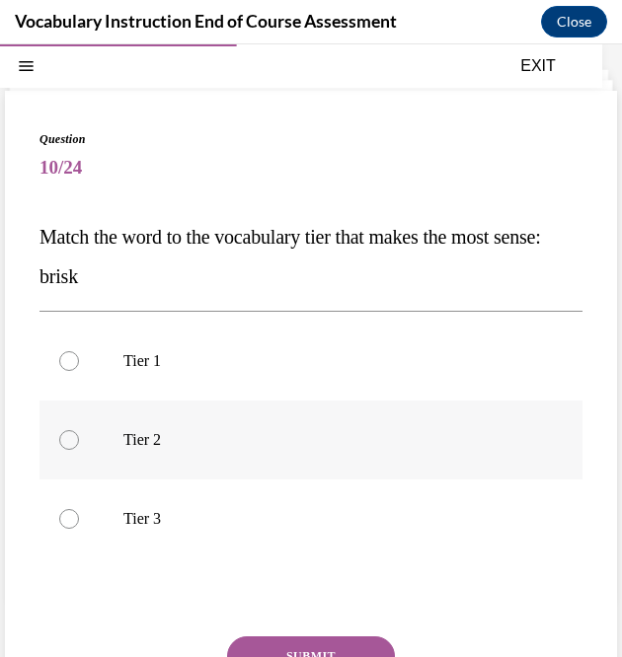
click at [83, 434] on label "Tier 2" at bounding box center [310, 440] width 543 height 79
click at [79, 434] on input "Tier 2" at bounding box center [69, 440] width 20 height 20
radio input "true"
click at [327, 643] on button "SUBMIT" at bounding box center [311, 656] width 168 height 39
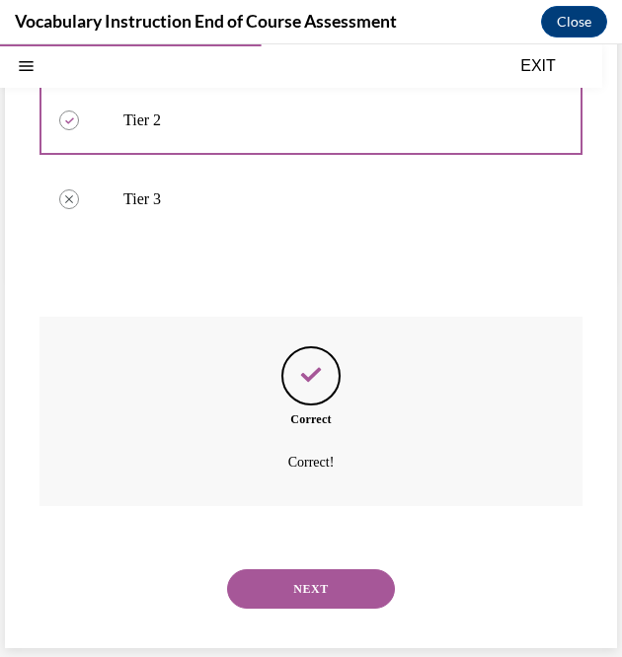
click at [292, 595] on button "NEXT" at bounding box center [311, 588] width 168 height 39
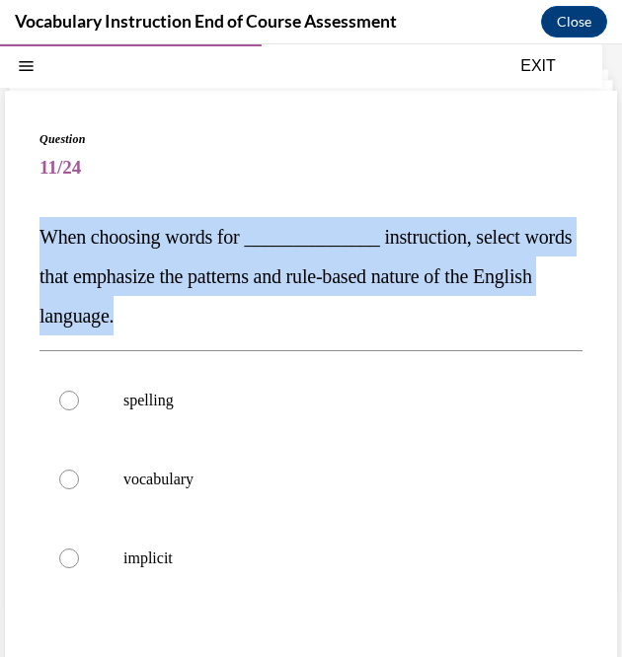
drag, startPoint x: 229, startPoint y: 312, endPoint x: 34, endPoint y: 232, distance: 211.1
click at [34, 232] on div "Question 11/24 When choosing words for ______________ instruction, select words…" at bounding box center [311, 469] width 612 height 757
click at [570, 323] on div "Question 11/24 When choosing words for ______________ instruction, select words…" at bounding box center [311, 469] width 612 height 757
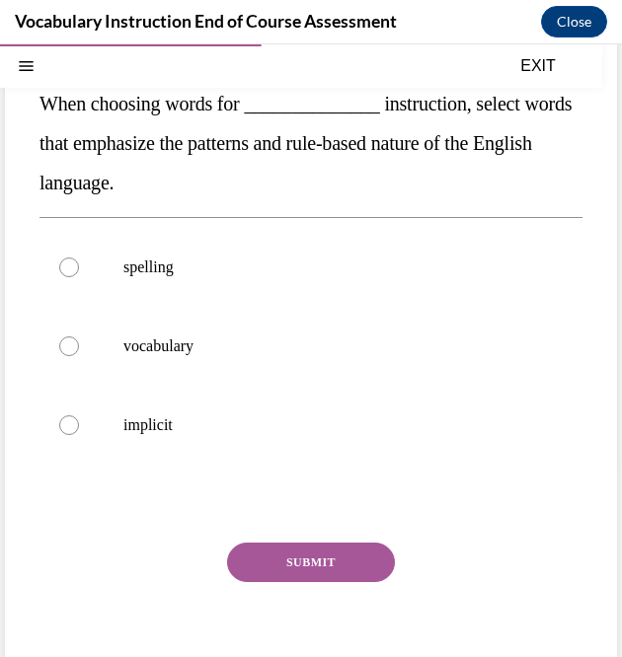
scroll to position [198, 0]
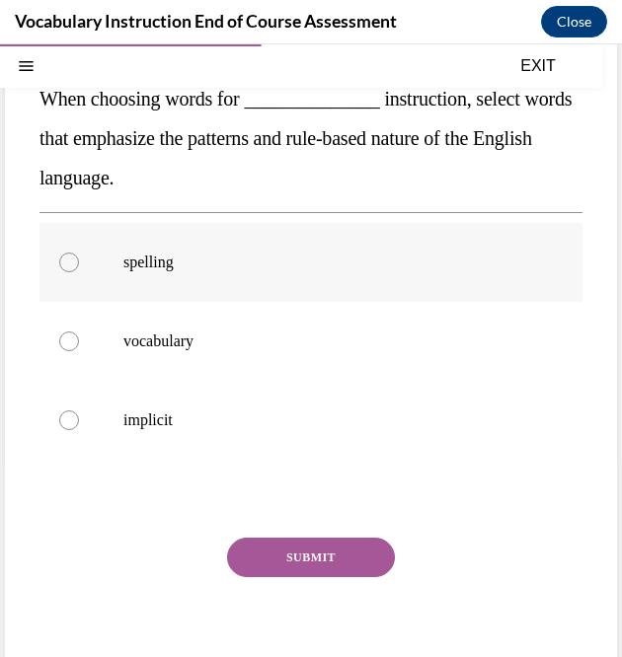
click at [67, 266] on div at bounding box center [69, 263] width 20 height 20
click at [67, 266] on input "spelling" at bounding box center [69, 263] width 20 height 20
radio input "true"
click at [274, 557] on button "SUBMIT" at bounding box center [311, 557] width 168 height 39
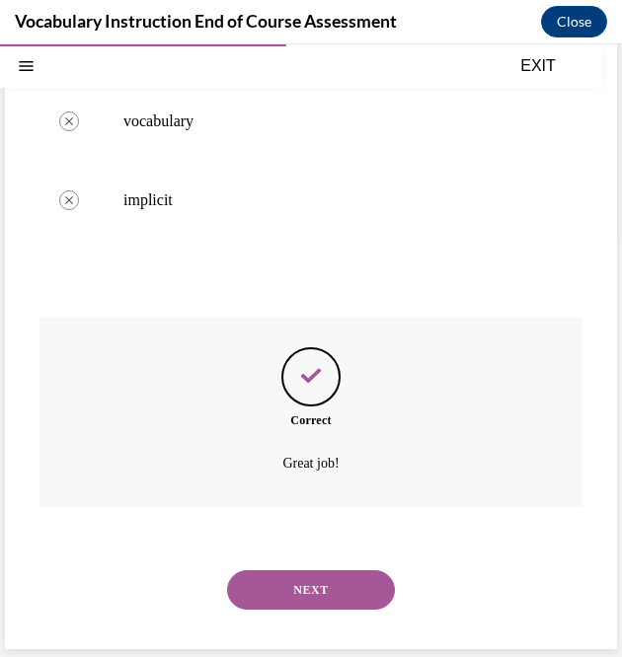
scroll to position [419, 0]
click at [272, 575] on button "NEXT" at bounding box center [311, 588] width 168 height 39
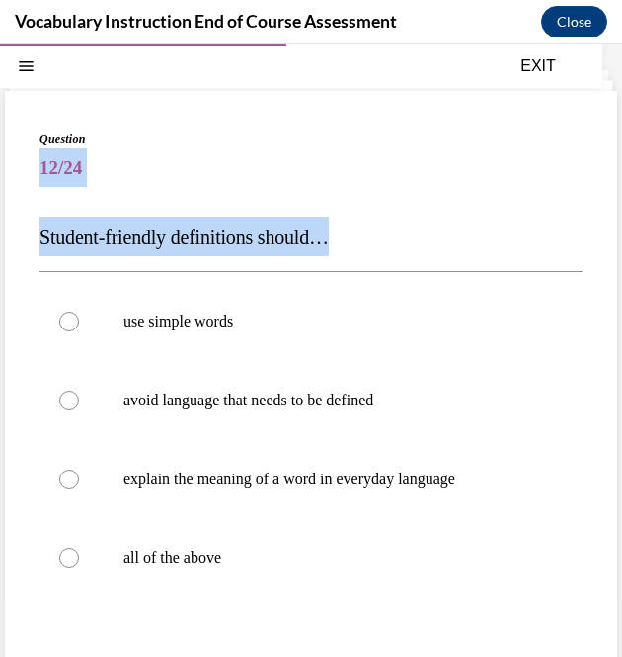
drag, startPoint x: 362, startPoint y: 218, endPoint x: 38, endPoint y: 176, distance: 327.4
click at [38, 176] on div "Question 12/24 Student-friendly definitions should… use simple words avoid lang…" at bounding box center [311, 469] width 612 height 757
drag, startPoint x: 38, startPoint y: 176, endPoint x: 371, endPoint y: 243, distance: 340.2
click at [371, 243] on p "Student-friendly definitions should…" at bounding box center [310, 236] width 543 height 39
drag, startPoint x: 359, startPoint y: 242, endPoint x: 20, endPoint y: 242, distance: 339.5
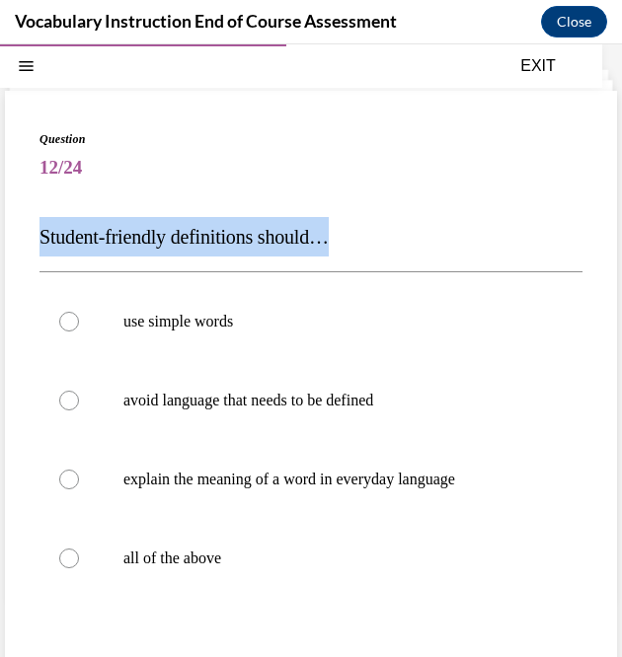
click at [20, 242] on div "Question 12/24 Student-friendly definitions should… use simple words avoid lang…" at bounding box center [311, 469] width 612 height 757
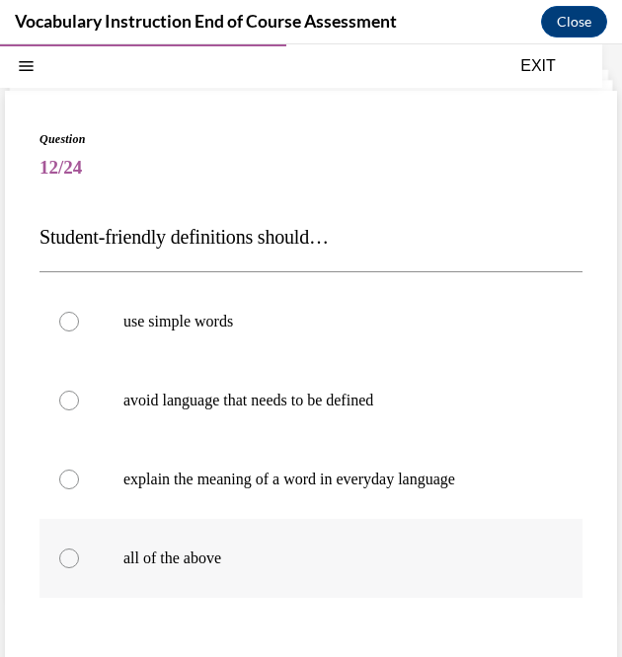
click at [231, 558] on p "all of the above" at bounding box center [328, 559] width 410 height 20
click at [79, 558] on input "all of the above" at bounding box center [69, 559] width 20 height 20
radio input "true"
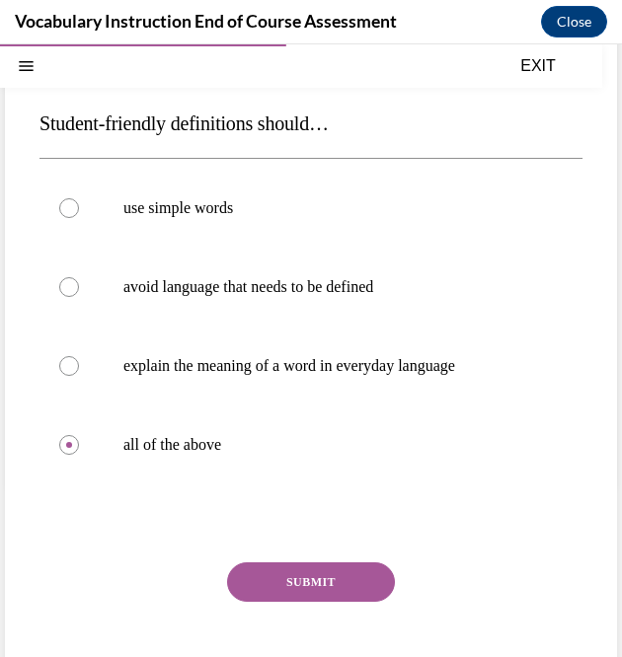
scroll to position [200, 0]
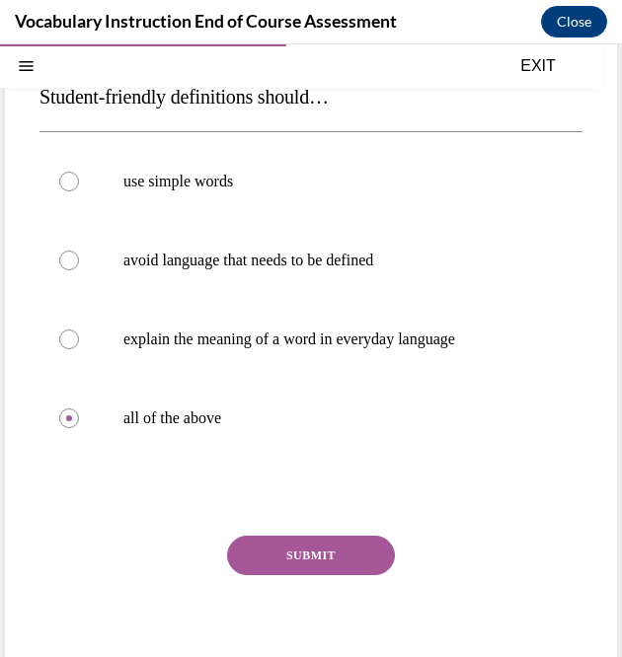
click at [349, 560] on button "SUBMIT" at bounding box center [311, 555] width 168 height 39
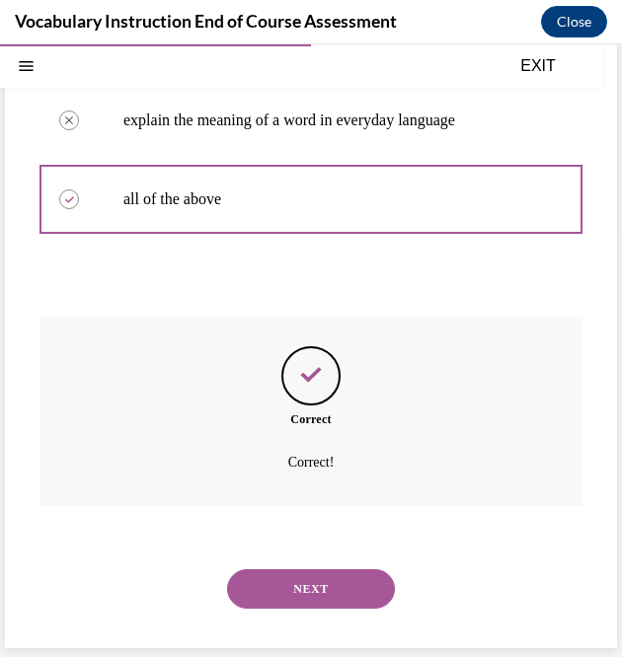
click at [357, 594] on button "NEXT" at bounding box center [311, 588] width 168 height 39
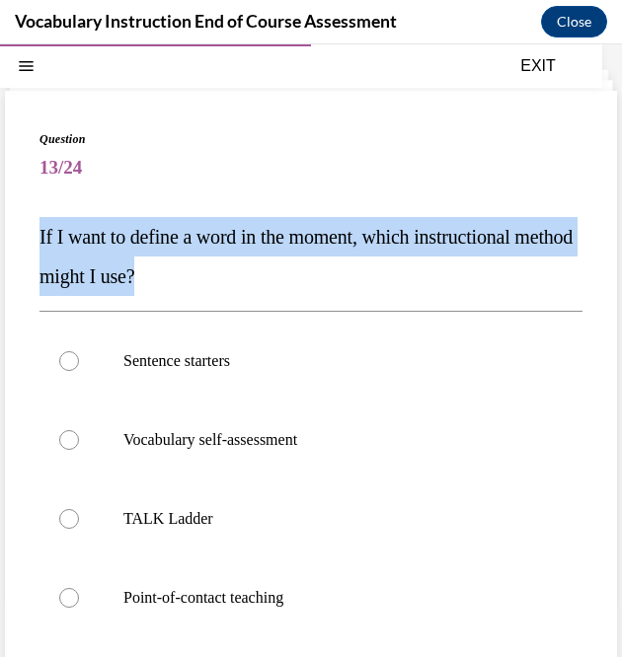
drag, startPoint x: 238, startPoint y: 286, endPoint x: 32, endPoint y: 244, distance: 210.6
click at [32, 244] on div "Question 13/24 If I want to define a word in the moment, which instructional me…" at bounding box center [311, 489] width 612 height 796
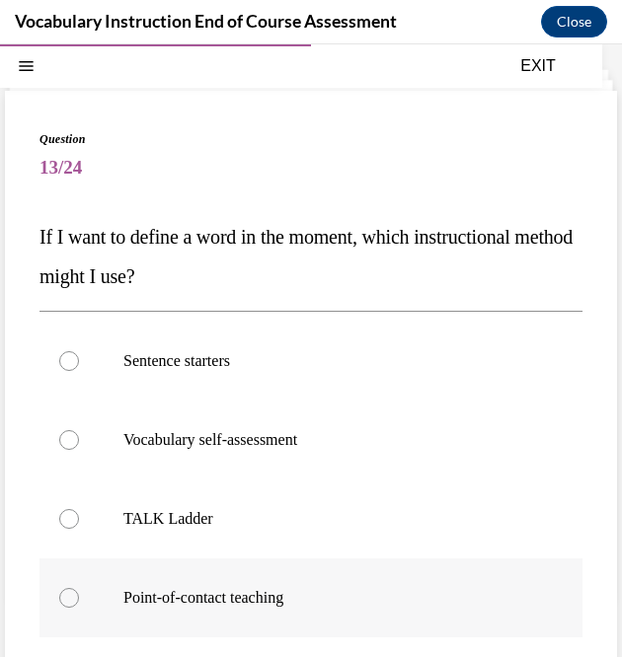
click at [91, 601] on label "Point-of-contact teaching" at bounding box center [310, 598] width 543 height 79
click at [79, 601] on input "Point-of-contact teaching" at bounding box center [69, 598] width 20 height 20
radio input "true"
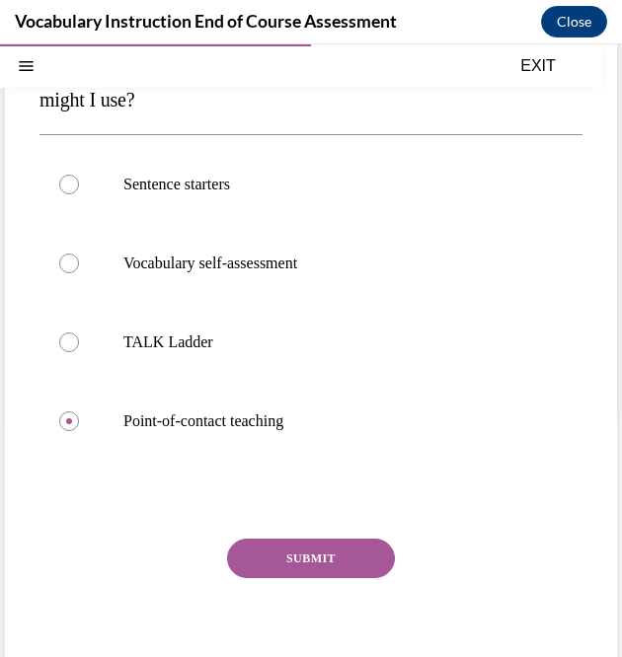
scroll to position [240, 0]
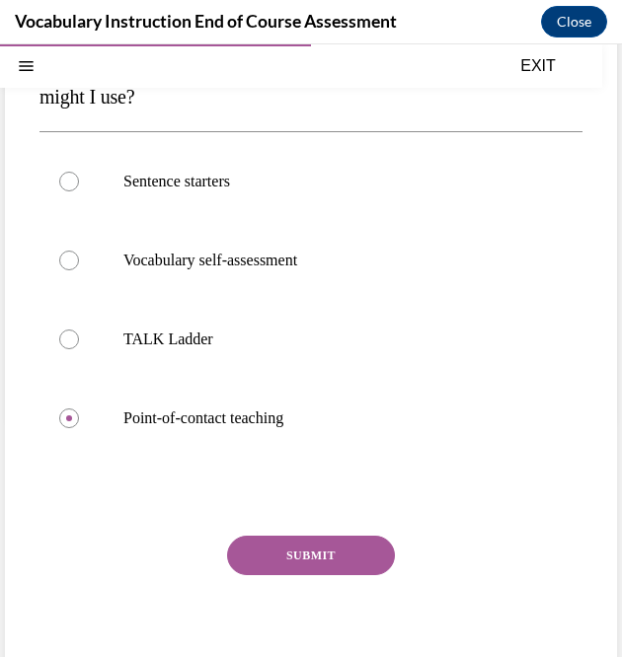
click at [282, 542] on button "SUBMIT" at bounding box center [311, 555] width 168 height 39
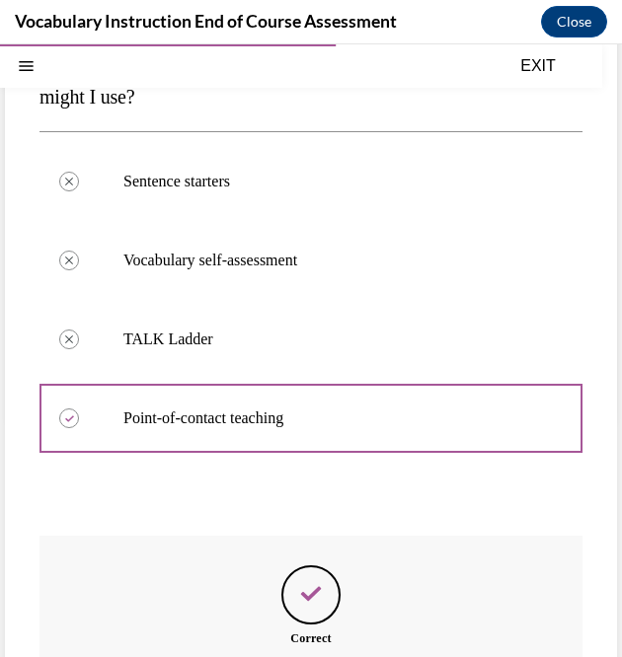
scroll to position [459, 0]
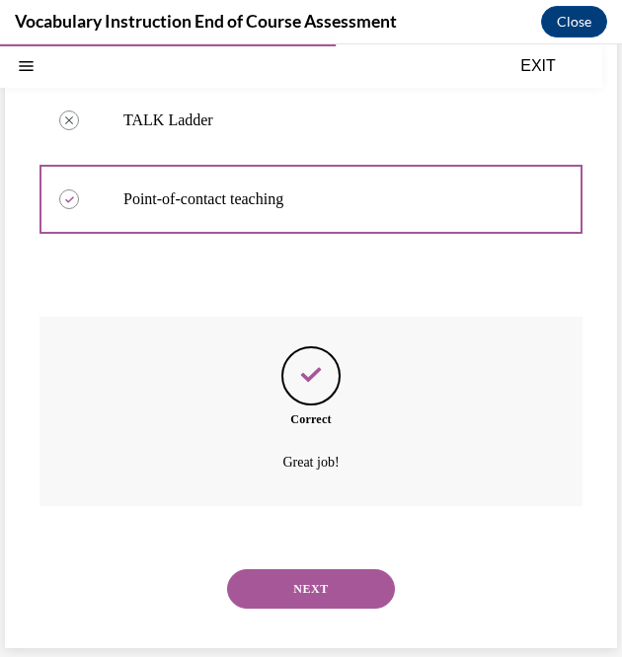
click at [346, 580] on button "NEXT" at bounding box center [311, 588] width 168 height 39
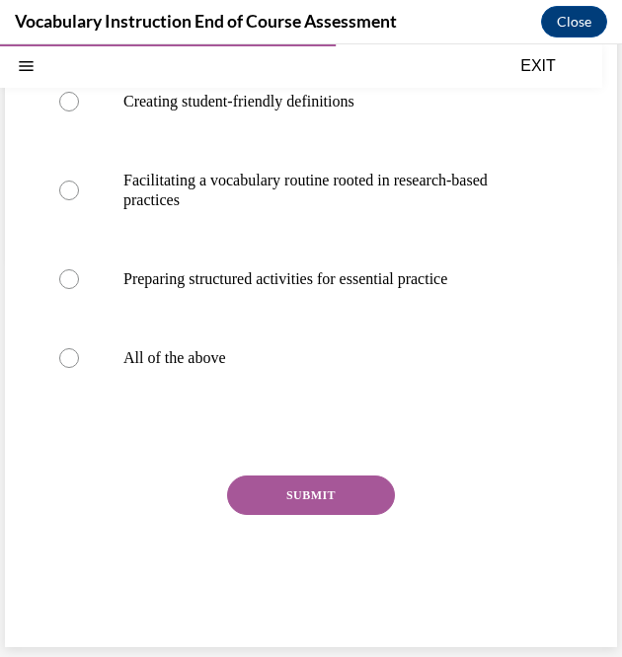
scroll to position [60, 0]
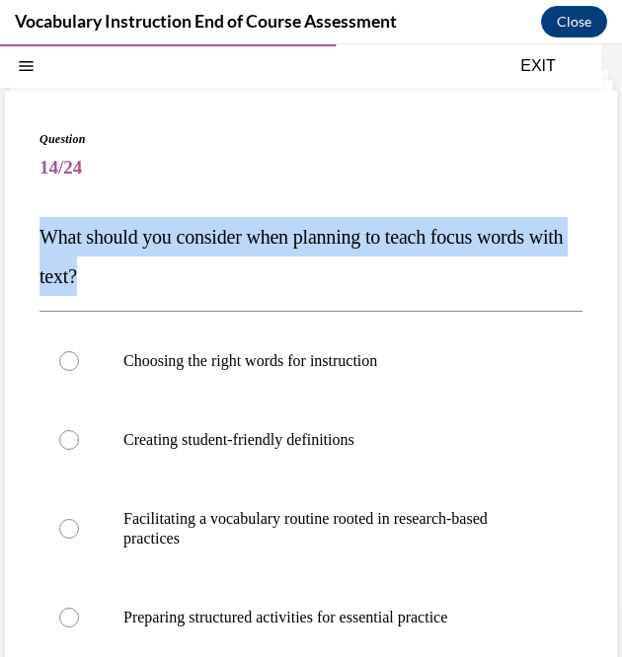
drag, startPoint x: 203, startPoint y: 295, endPoint x: 36, endPoint y: 237, distance: 177.6
click at [36, 237] on div "Question 14/24 What should you consider when planning to teach focus words with…" at bounding box center [311, 538] width 612 height 895
click at [318, 285] on p "What should you consider when planning to teach focus words with text?" at bounding box center [310, 256] width 543 height 79
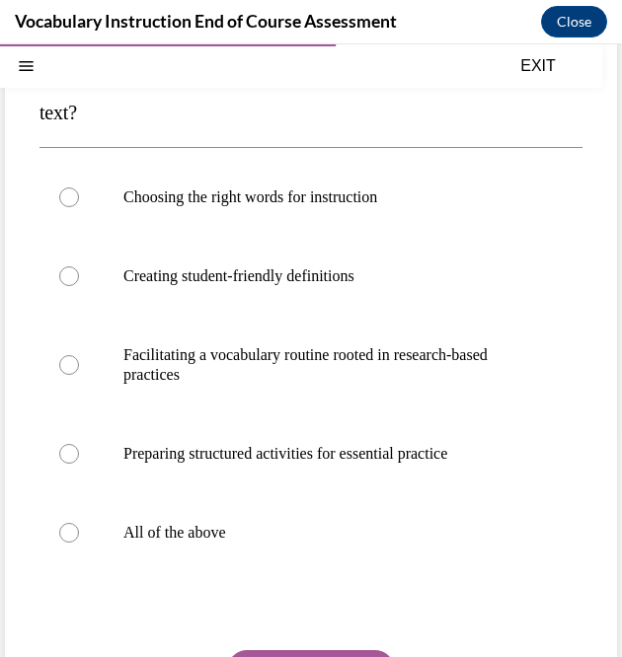
scroll to position [231, 0]
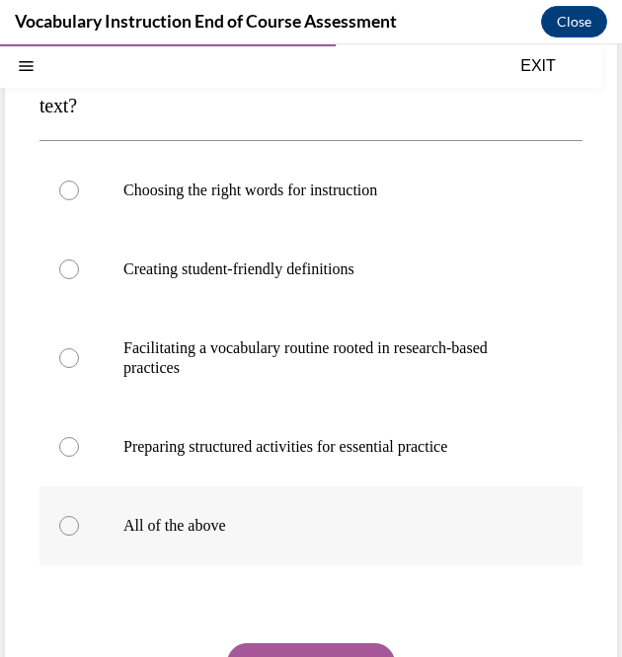
click at [73, 517] on div at bounding box center [69, 526] width 20 height 20
click at [73, 517] on input "All of the above" at bounding box center [69, 526] width 20 height 20
radio input "true"
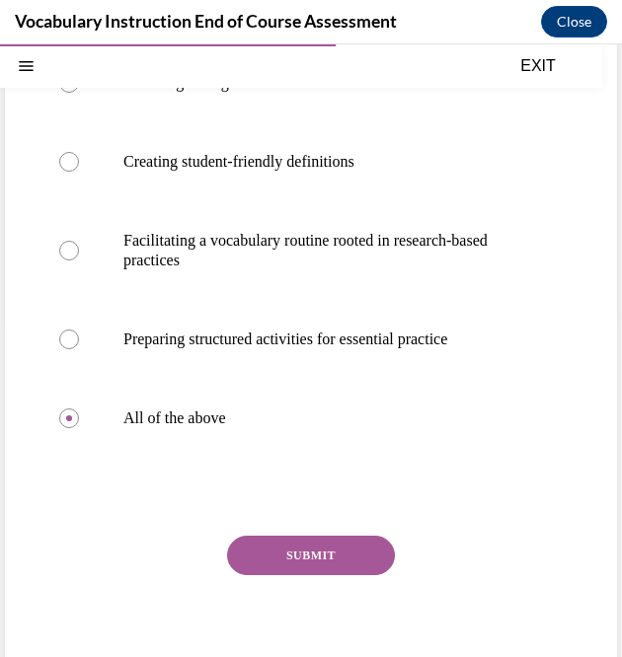
click at [299, 553] on button "SUBMIT" at bounding box center [311, 555] width 168 height 39
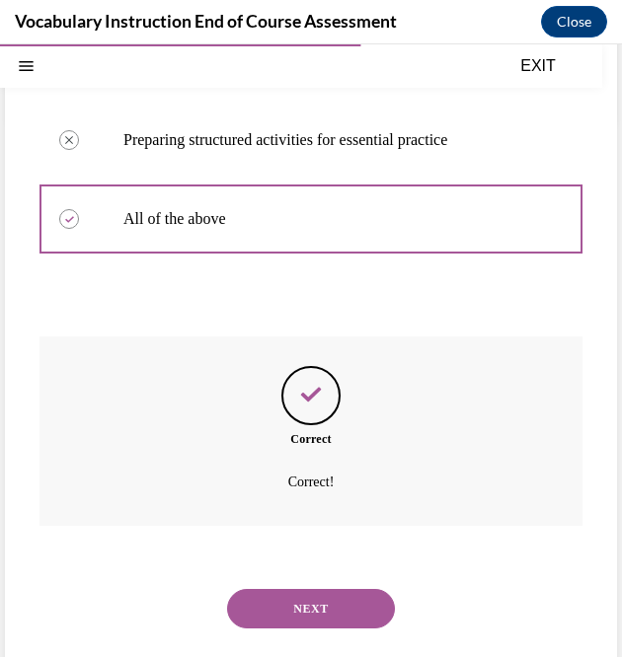
scroll to position [558, 0]
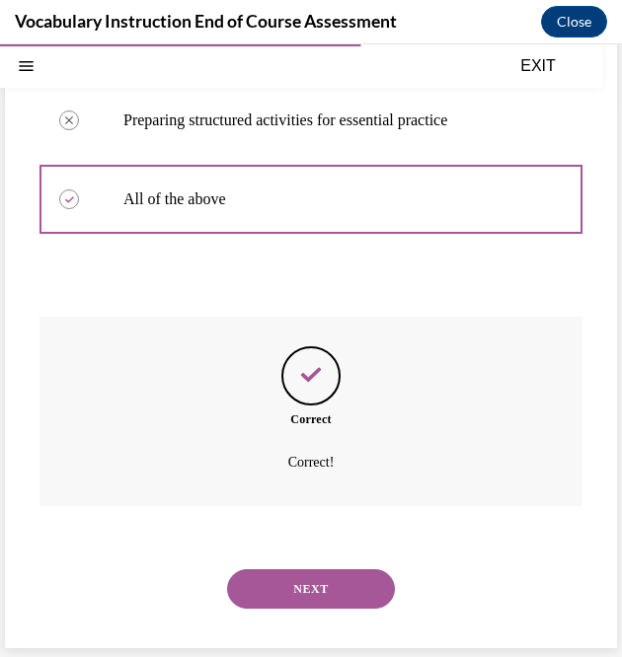
click at [359, 595] on button "NEXT" at bounding box center [311, 588] width 168 height 39
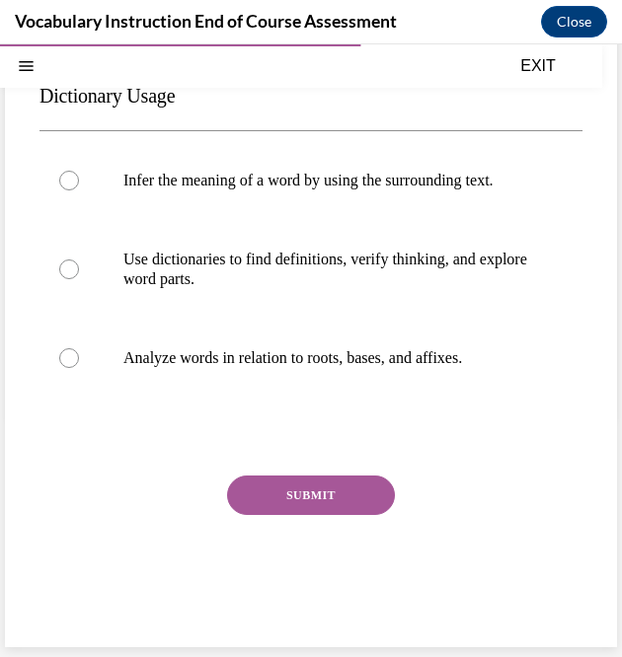
scroll to position [60, 0]
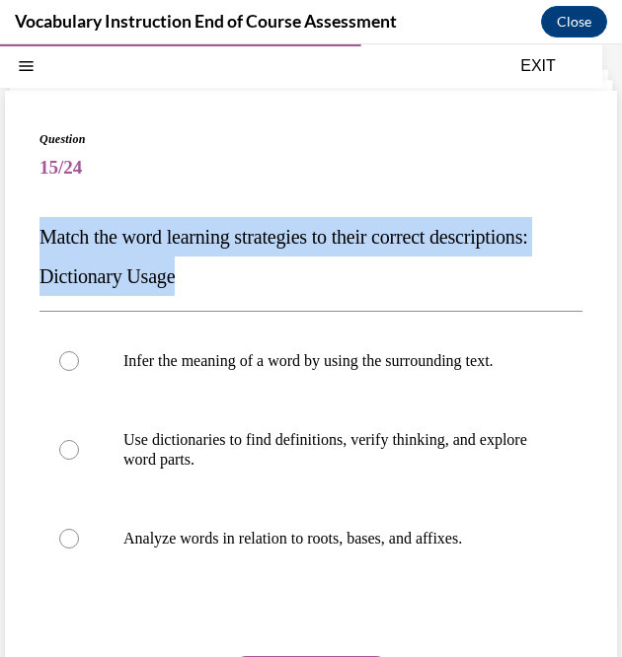
drag, startPoint x: 328, startPoint y: 281, endPoint x: 35, endPoint y: 227, distance: 298.1
click at [35, 227] on div "Question 15/24 Match the word learning strategies to their correct descriptions…" at bounding box center [311, 459] width 612 height 737
click at [558, 281] on p "Match the word learning strategies to their correct descriptions: Dictionary Us…" at bounding box center [310, 256] width 543 height 79
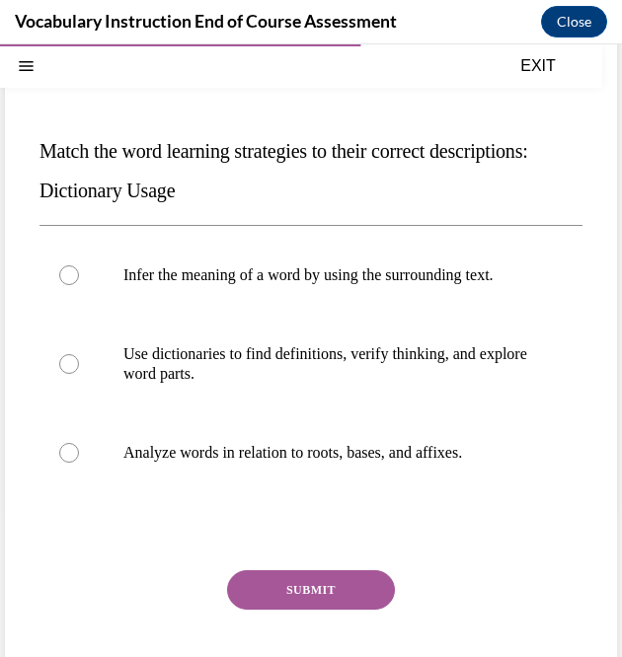
scroll to position [132, 0]
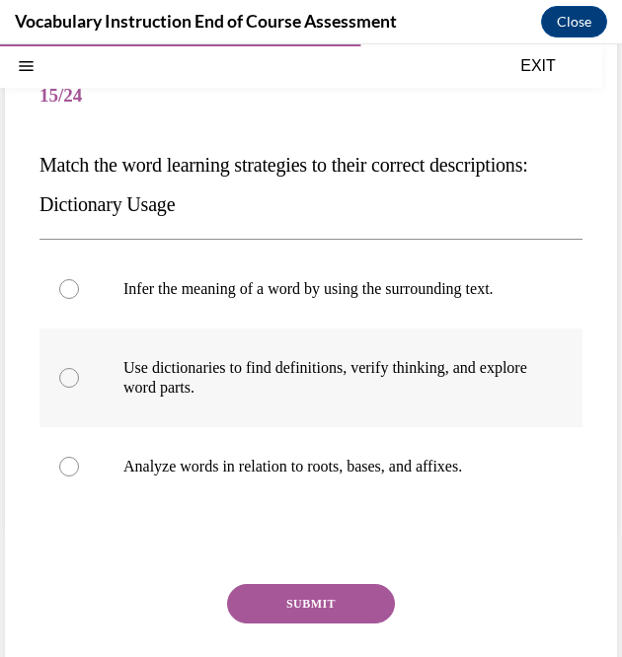
click at [143, 398] on p "Use dictionaries to find definitions, verify thinking, and explore word parts." at bounding box center [328, 377] width 410 height 39
click at [79, 388] on input "Use dictionaries to find definitions, verify thinking, and explore word parts." at bounding box center [69, 378] width 20 height 20
radio input "true"
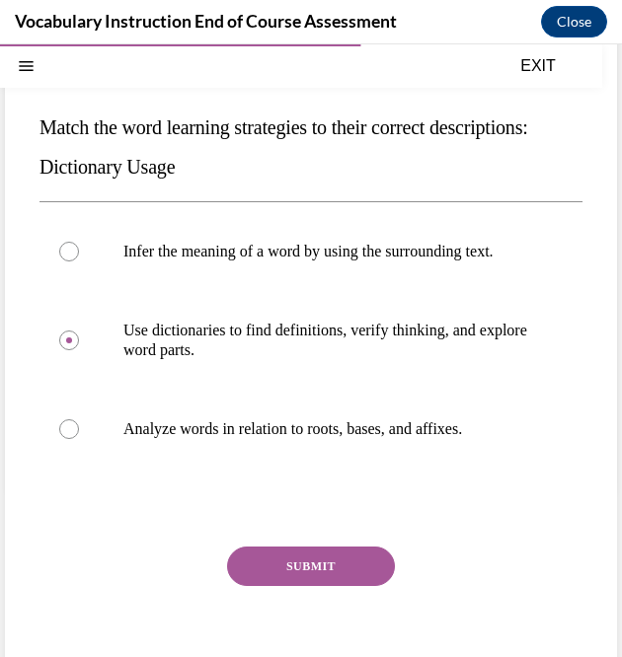
scroll to position [159, 0]
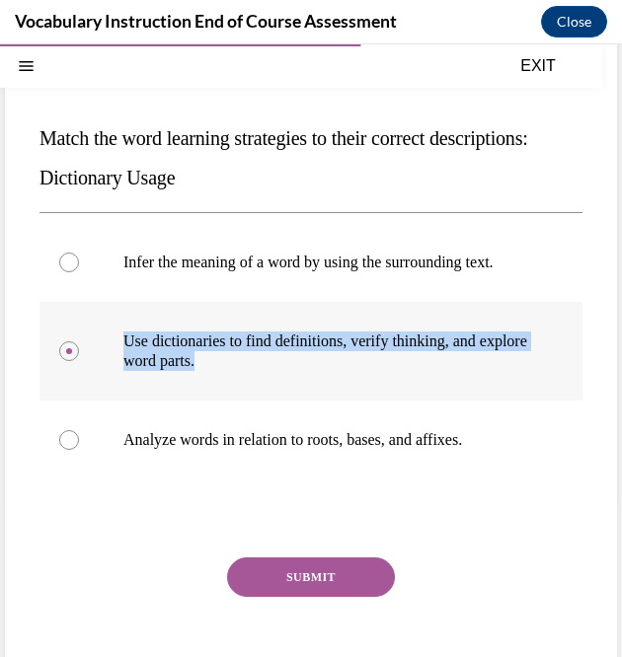
drag, startPoint x: 267, startPoint y: 379, endPoint x: 122, endPoint y: 356, distance: 146.8
click at [122, 356] on label "Use dictionaries to find definitions, verify thinking, and explore word parts." at bounding box center [310, 351] width 543 height 99
click at [347, 597] on button "SUBMIT" at bounding box center [311, 577] width 168 height 39
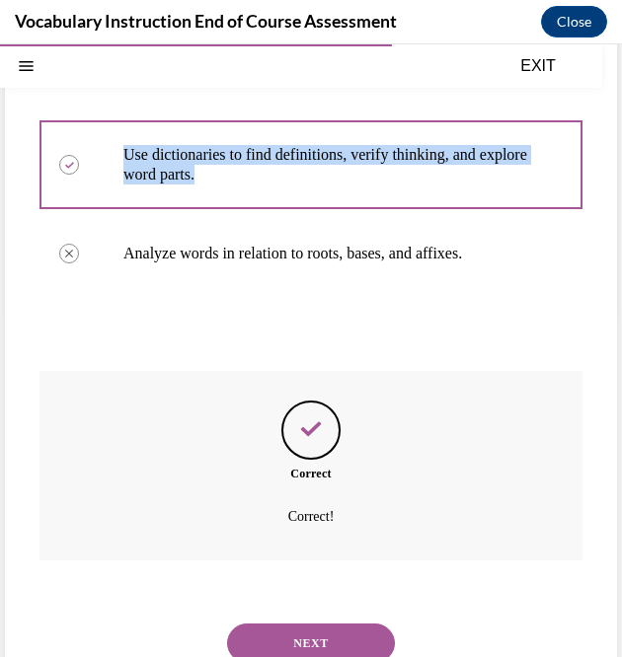
scroll to position [419, 0]
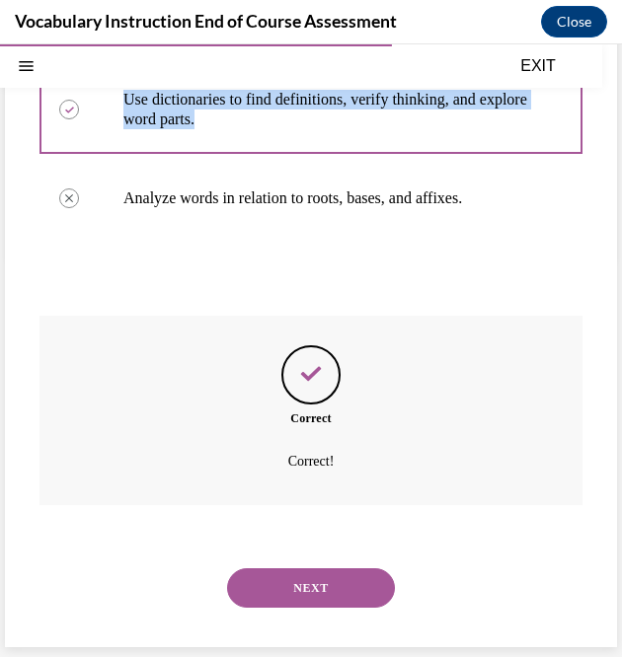
click at [335, 589] on button "NEXT" at bounding box center [311, 587] width 168 height 39
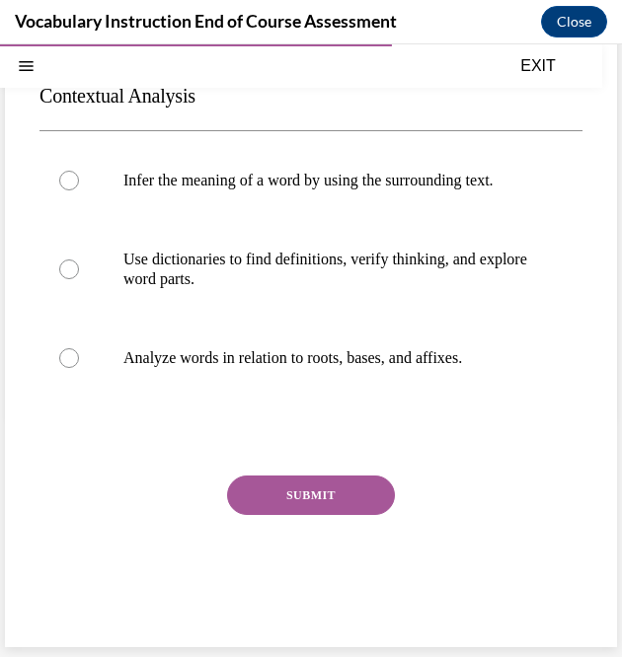
scroll to position [60, 0]
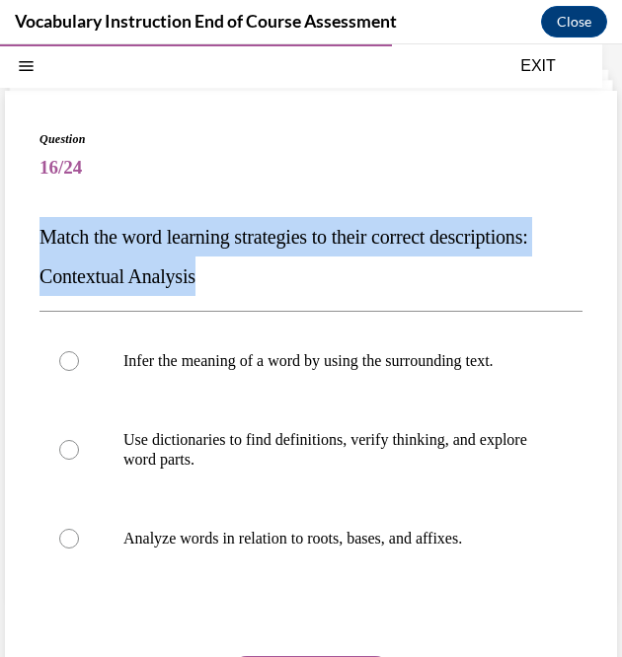
drag, startPoint x: 341, startPoint y: 260, endPoint x: 32, endPoint y: 248, distance: 310.1
click at [32, 248] on div "Question 16/24 Match the word learning strategies to their correct descriptions…" at bounding box center [311, 459] width 612 height 737
click at [503, 269] on p "Match the word learning strategies to their correct descriptions: Contextual An…" at bounding box center [310, 256] width 543 height 79
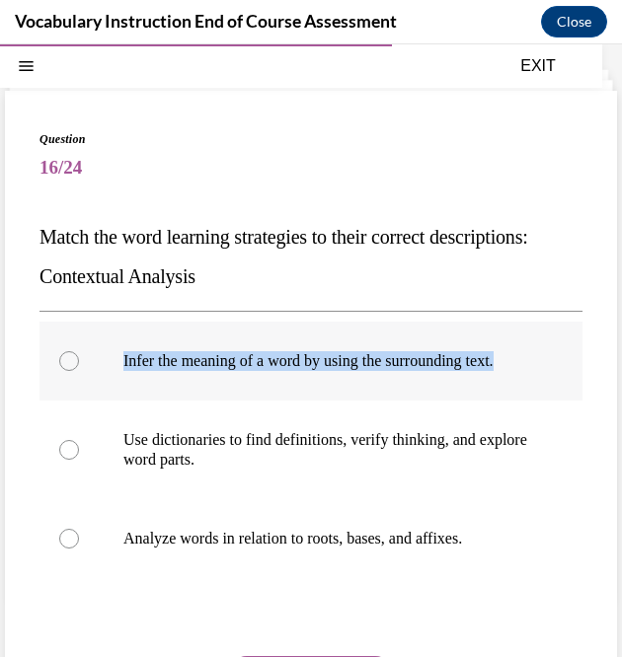
drag, startPoint x: 192, startPoint y: 385, endPoint x: 121, endPoint y: 361, distance: 74.9
click at [121, 361] on label "Infer the meaning of a word by using the surrounding text." at bounding box center [310, 361] width 543 height 79
click at [503, 357] on p "Infer the meaning of a word by using the surrounding text." at bounding box center [328, 361] width 410 height 20
click at [79, 357] on input "Infer the meaning of a word by using the surrounding text." at bounding box center [69, 361] width 20 height 20
radio input "true"
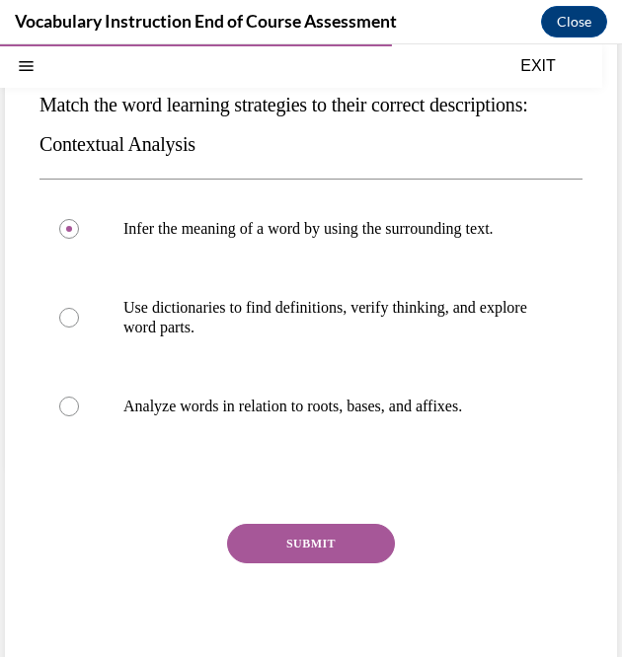
scroll to position [200, 0]
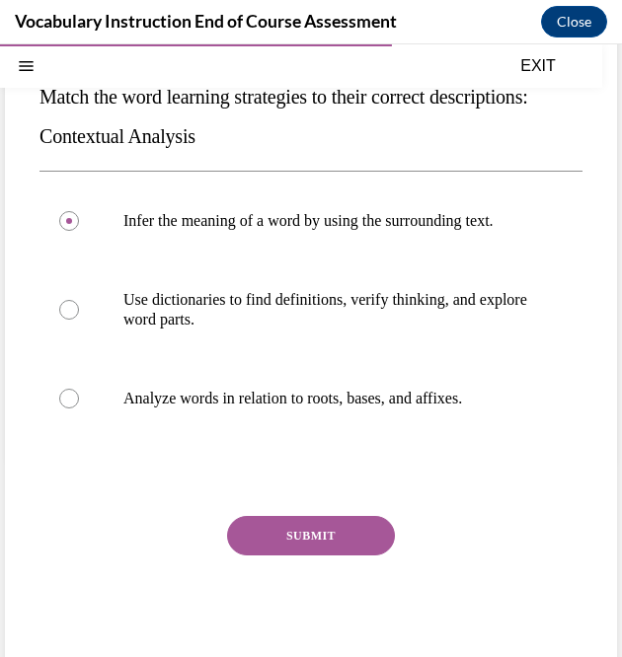
click at [277, 546] on button "SUBMIT" at bounding box center [311, 535] width 168 height 39
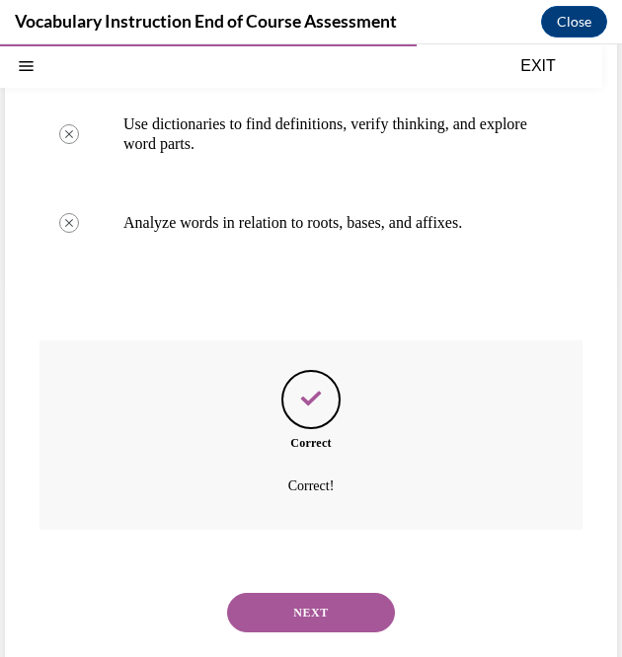
scroll to position [419, 0]
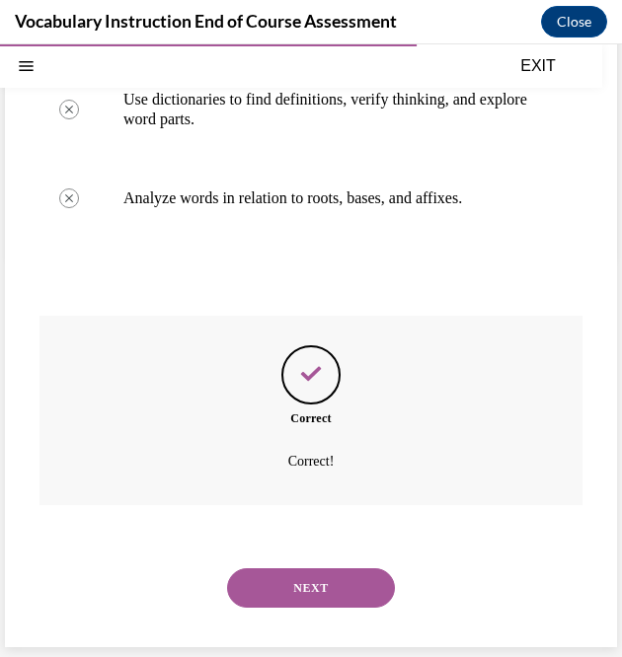
click at [339, 588] on button "NEXT" at bounding box center [311, 587] width 168 height 39
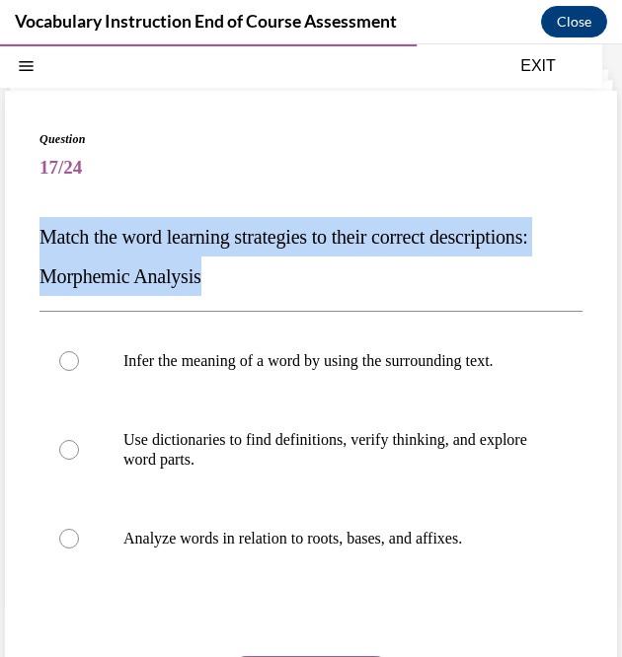
drag, startPoint x: 345, startPoint y: 279, endPoint x: 30, endPoint y: 242, distance: 318.0
click at [30, 242] on div "Question 17/24 Match the word learning strategies to their correct descriptions…" at bounding box center [311, 459] width 612 height 737
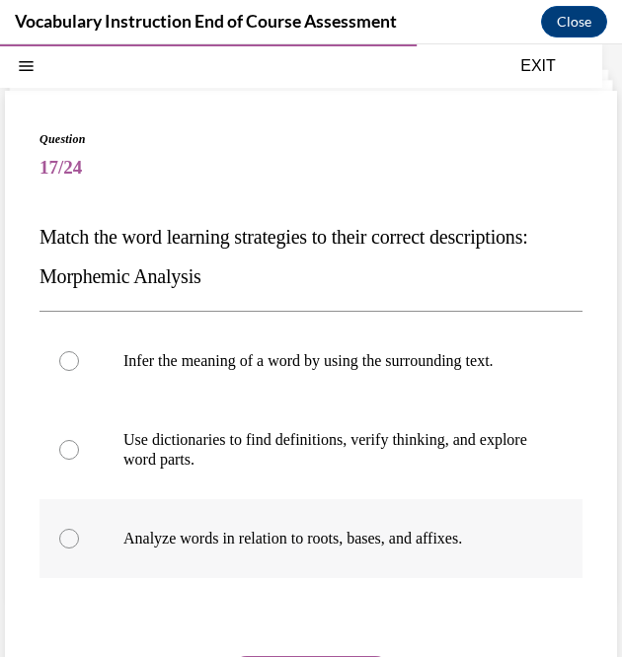
click at [499, 549] on p "Analyze words in relation to roots, bases, and affixes." at bounding box center [328, 539] width 410 height 20
click at [79, 549] on input "Analyze words in relation to roots, bases, and affixes." at bounding box center [69, 539] width 20 height 20
radio input "true"
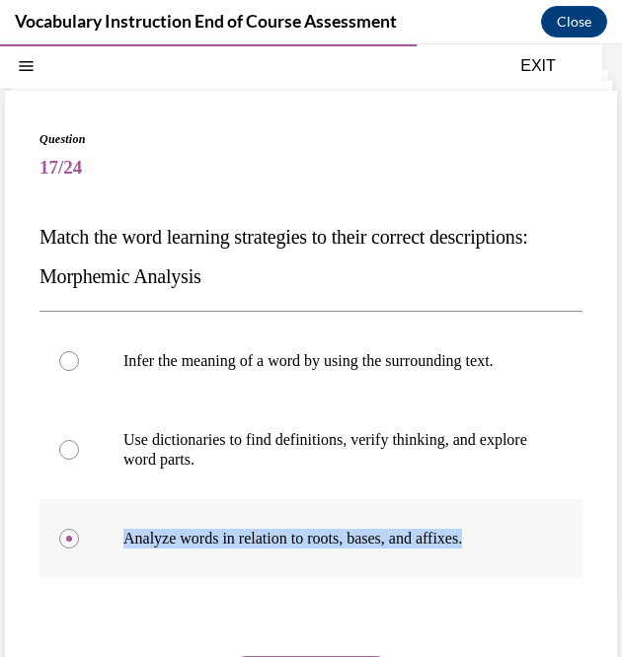
drag, startPoint x: 499, startPoint y: 549, endPoint x: 126, endPoint y: 550, distance: 373.0
click at [126, 549] on p "Analyze words in relation to roots, bases, and affixes." at bounding box center [328, 539] width 410 height 20
click at [79, 549] on input "Analyze words in relation to roots, bases, and affixes." at bounding box center [69, 539] width 20 height 20
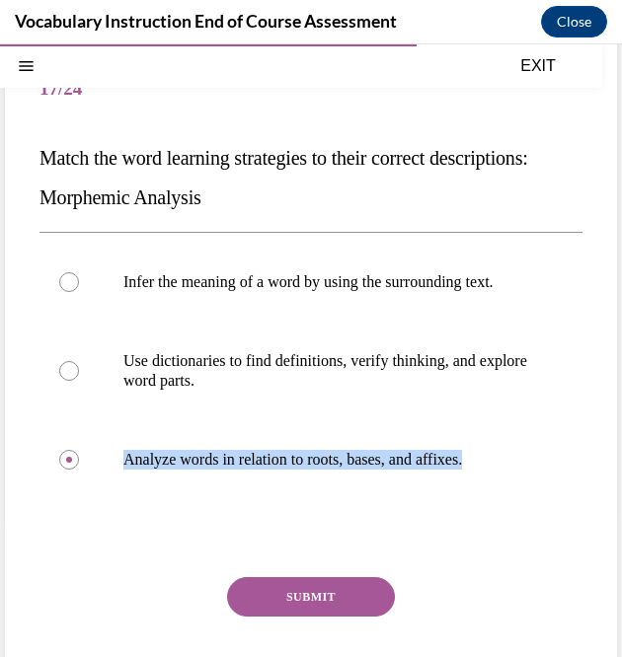
scroll to position [188, 0]
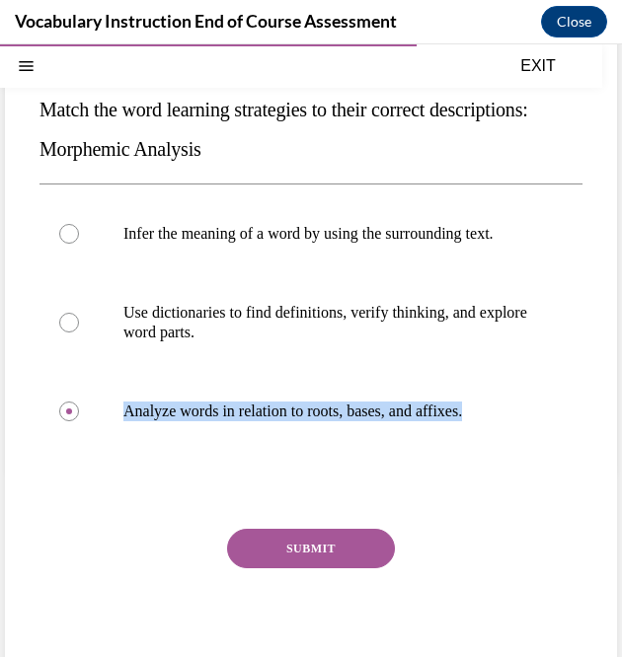
click at [357, 565] on button "SUBMIT" at bounding box center [311, 548] width 168 height 39
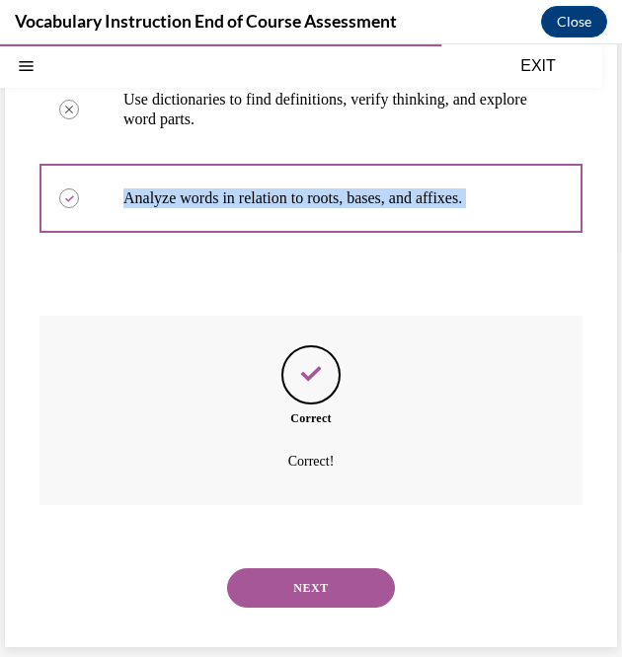
scroll to position [419, 0]
click at [324, 578] on button "NEXT" at bounding box center [311, 587] width 168 height 39
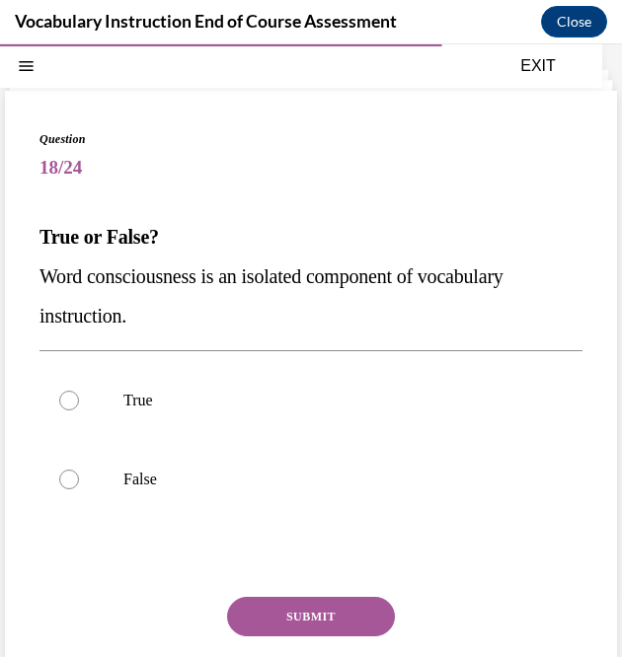
drag, startPoint x: 235, startPoint y: 310, endPoint x: 25, endPoint y: 265, distance: 214.8
click at [25, 265] on div "Question 18/24 True or False? Word consciousness is an isolated component of vo…" at bounding box center [311, 430] width 612 height 678
click at [65, 481] on div at bounding box center [69, 480] width 20 height 20
click at [65, 481] on input "False" at bounding box center [69, 480] width 20 height 20
radio input "true"
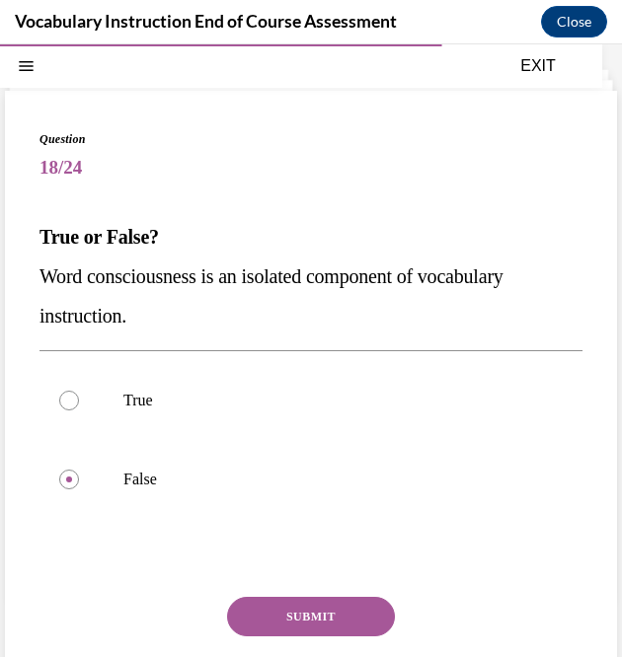
click at [312, 613] on button "SUBMIT" at bounding box center [311, 616] width 168 height 39
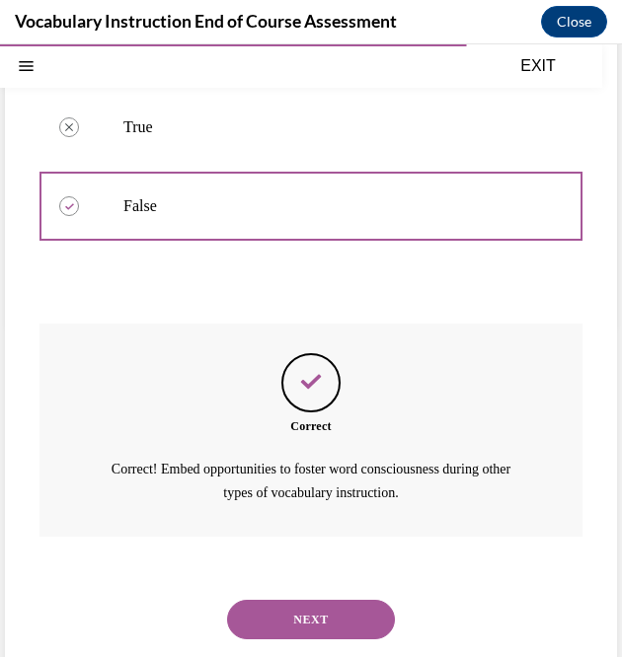
click at [339, 617] on button "NEXT" at bounding box center [311, 619] width 168 height 39
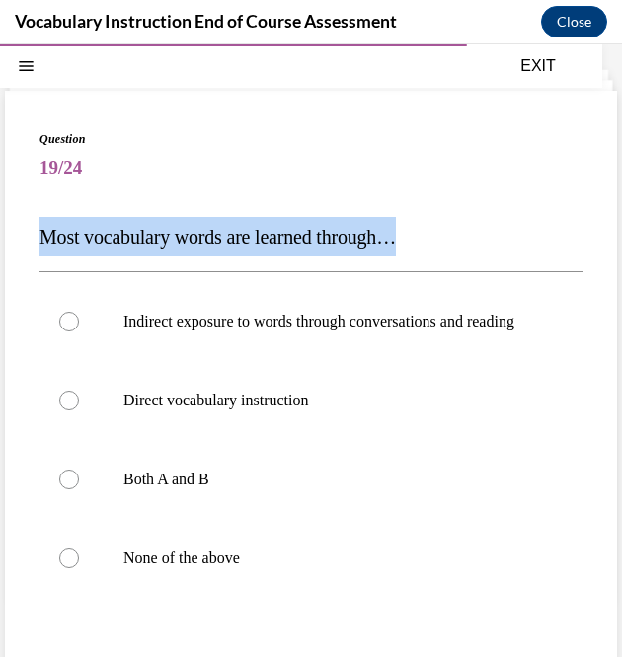
drag, startPoint x: 420, startPoint y: 234, endPoint x: 40, endPoint y: 235, distance: 380.0
click at [40, 235] on span "Most vocabulary words are learned through…" at bounding box center [217, 237] width 356 height 22
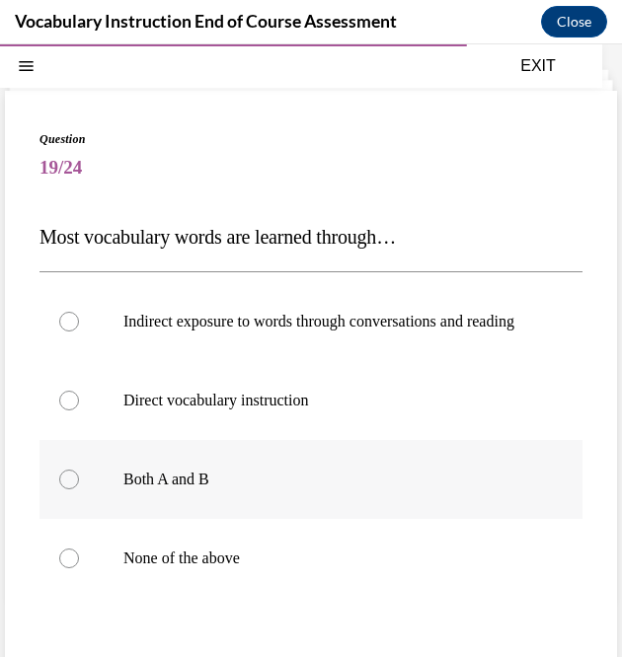
click at [74, 489] on div at bounding box center [69, 480] width 20 height 20
click at [74, 489] on input "Both A and B" at bounding box center [69, 480] width 20 height 20
radio input "true"
click at [66, 329] on div at bounding box center [69, 322] width 20 height 20
click at [66, 329] on input "Indirect exposure to words through conversations and reading" at bounding box center [69, 322] width 20 height 20
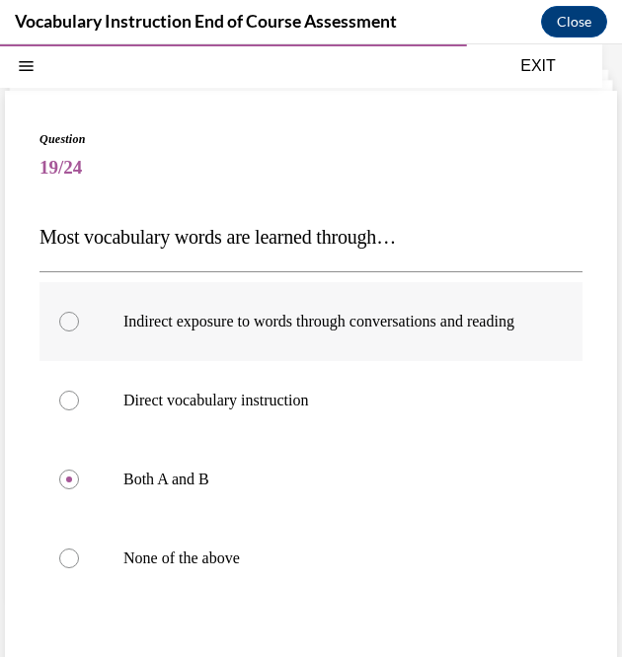
radio input "true"
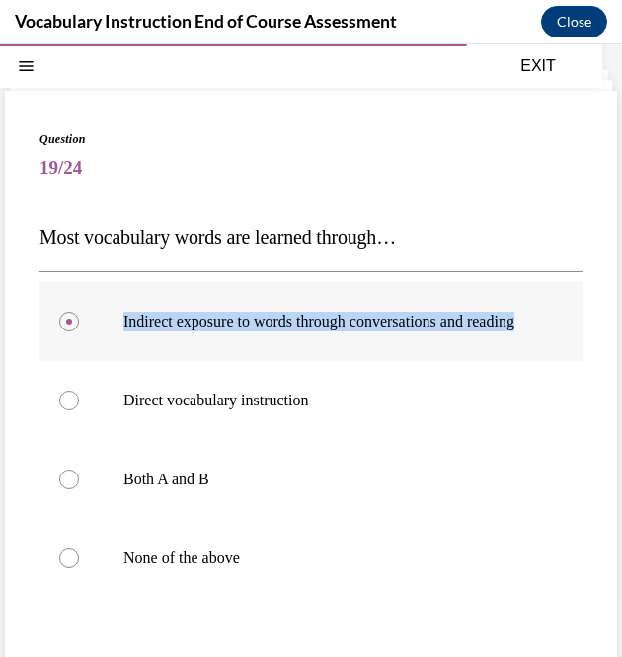
drag, startPoint x: 183, startPoint y: 338, endPoint x: 117, endPoint y: 315, distance: 69.0
click at [117, 315] on label "Indirect exposure to words through conversations and reading" at bounding box center [310, 321] width 543 height 79
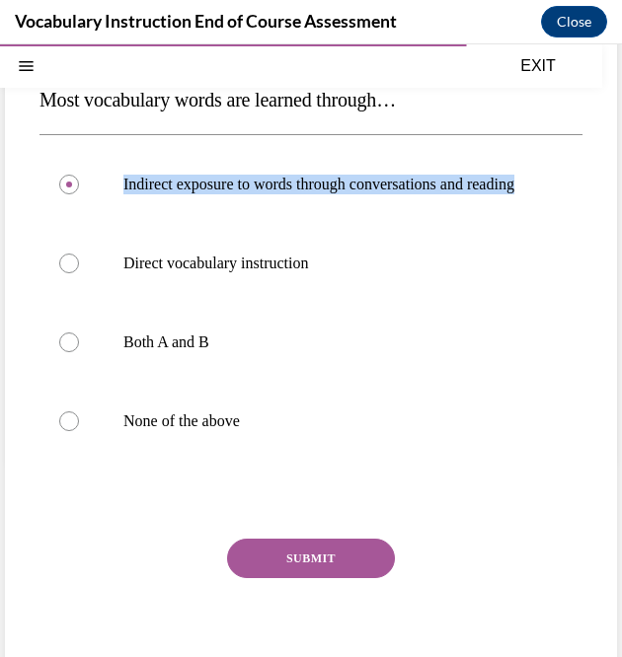
scroll to position [220, 0]
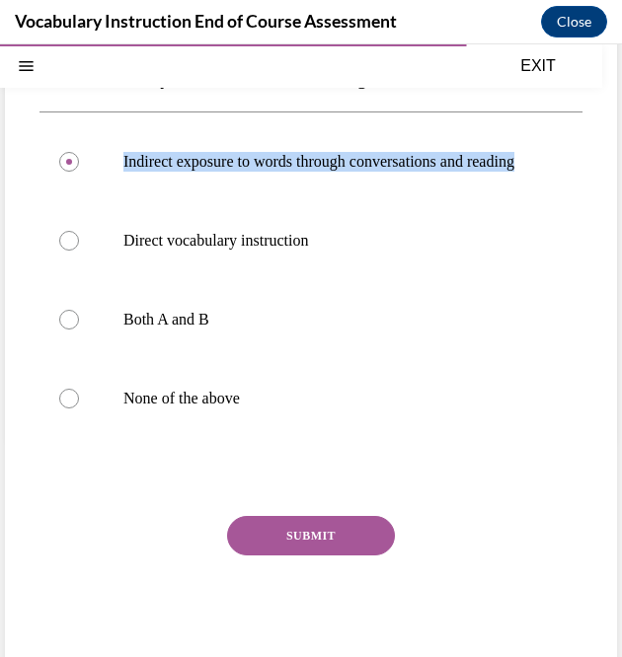
click at [324, 556] on button "SUBMIT" at bounding box center [311, 535] width 168 height 39
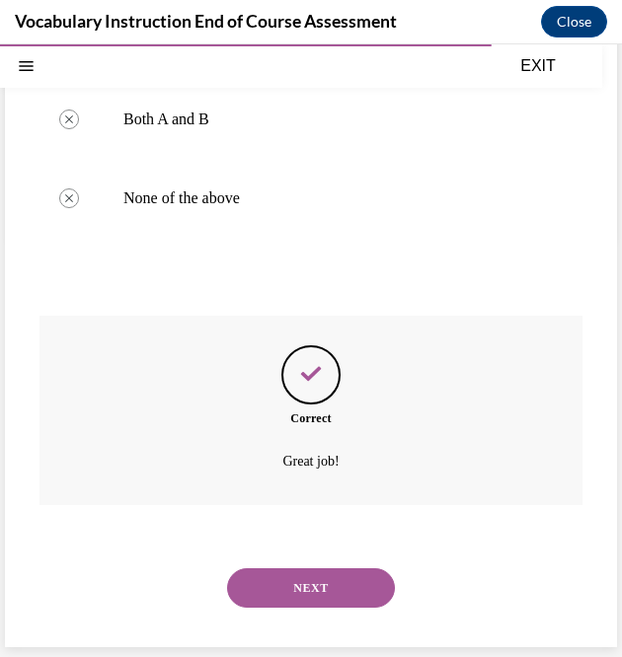
click at [339, 589] on button "NEXT" at bounding box center [311, 587] width 168 height 39
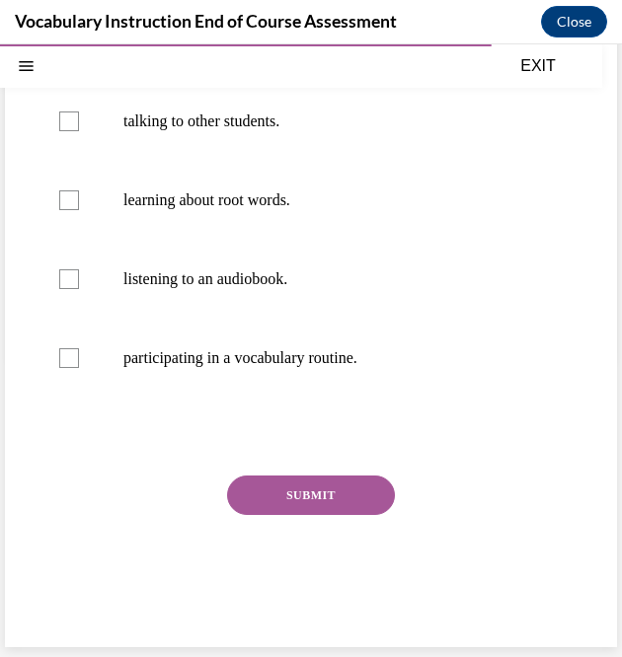
scroll to position [60, 0]
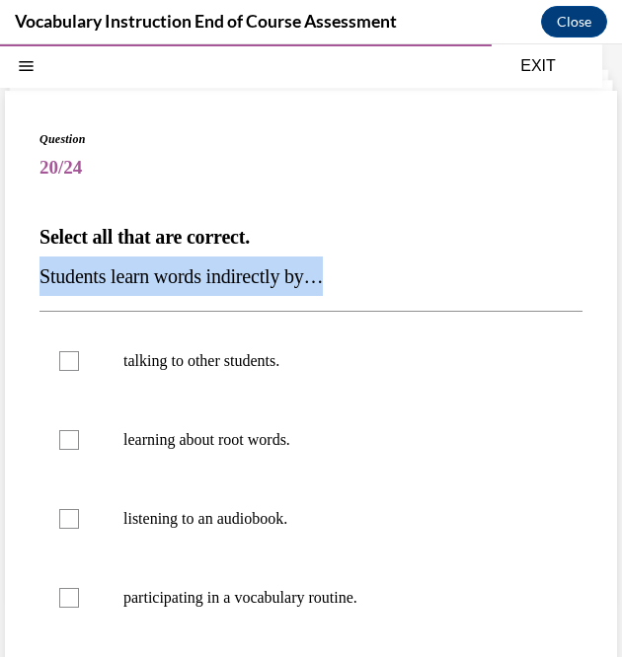
drag, startPoint x: 372, startPoint y: 275, endPoint x: 8, endPoint y: 263, distance: 364.4
click at [8, 263] on div "Question 20/24 Select all that are correct. Students learn words indirectly by……" at bounding box center [311, 489] width 612 height 796
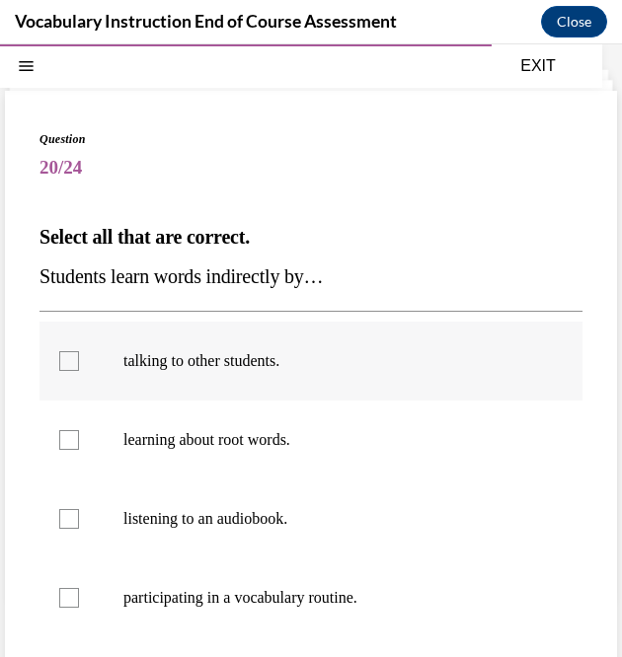
click at [68, 351] on div at bounding box center [69, 361] width 20 height 20
click at [68, 351] on input "talking to other students." at bounding box center [69, 361] width 20 height 20
checkbox input "true"
click at [69, 488] on label "listening to an audiobook." at bounding box center [310, 519] width 543 height 79
click at [69, 509] on input "listening to an audiobook." at bounding box center [69, 519] width 20 height 20
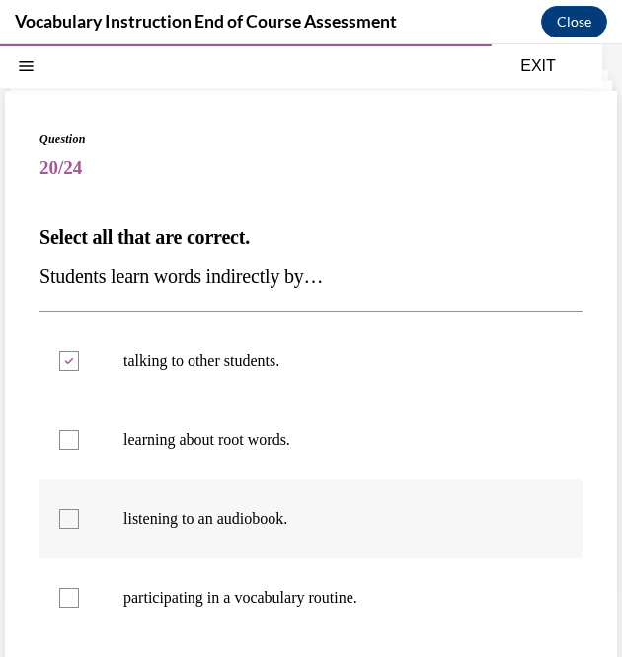
checkbox input "true"
click at [92, 586] on label "participating in a vocabulary routine." at bounding box center [310, 598] width 543 height 79
click at [79, 588] on input "participating in a vocabulary routine." at bounding box center [69, 598] width 20 height 20
checkbox input "true"
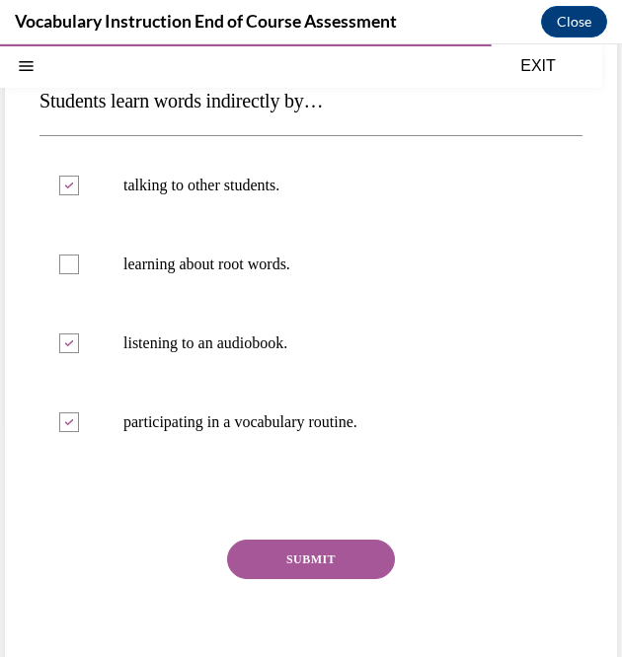
scroll to position [240, 0]
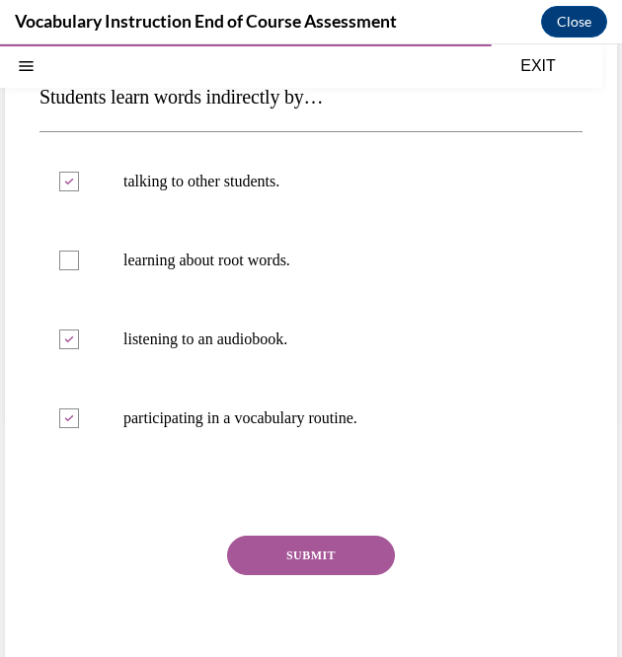
click at [299, 544] on button "SUBMIT" at bounding box center [311, 555] width 168 height 39
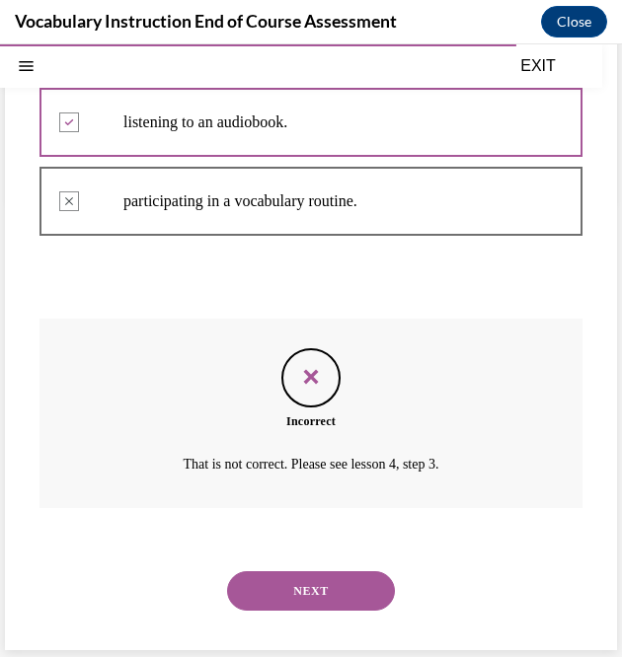
scroll to position [459, 0]
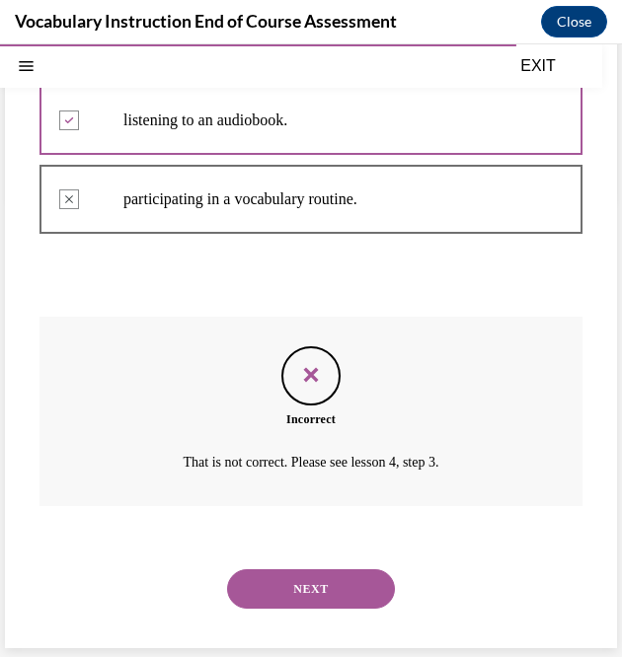
click at [351, 584] on button "NEXT" at bounding box center [311, 588] width 168 height 39
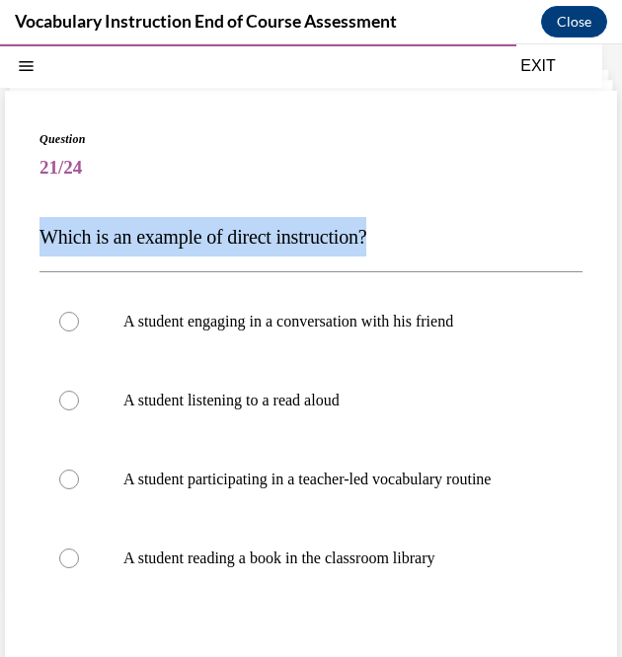
drag, startPoint x: 416, startPoint y: 246, endPoint x: 22, endPoint y: 205, distance: 396.8
click at [22, 205] on div "Question 21/24 Which is an example of direct instruction? A student engaging in…" at bounding box center [311, 469] width 612 height 757
click at [572, 196] on div "Question 21/24 Which is an example of direct instruction? A student engaging in…" at bounding box center [311, 469] width 612 height 757
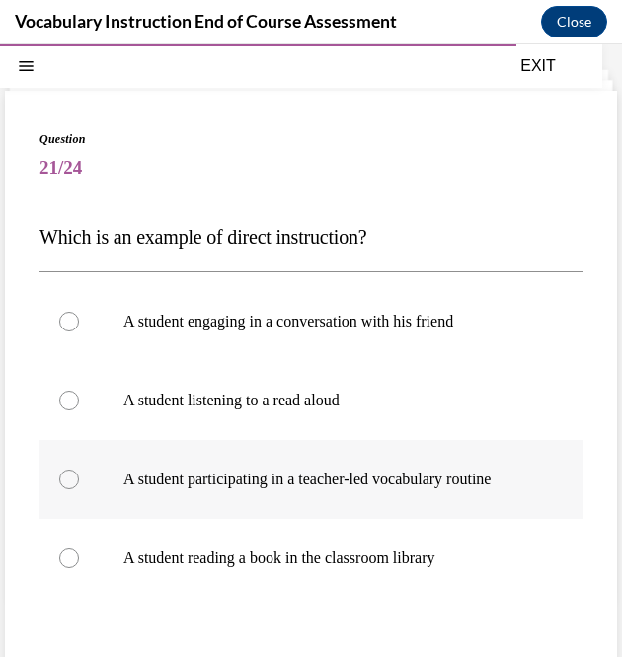
click at [213, 489] on p "A student participating in a teacher-led vocabulary routine" at bounding box center [328, 480] width 410 height 20
click at [79, 489] on input "A student participating in a teacher-led vocabulary routine" at bounding box center [69, 480] width 20 height 20
radio input "true"
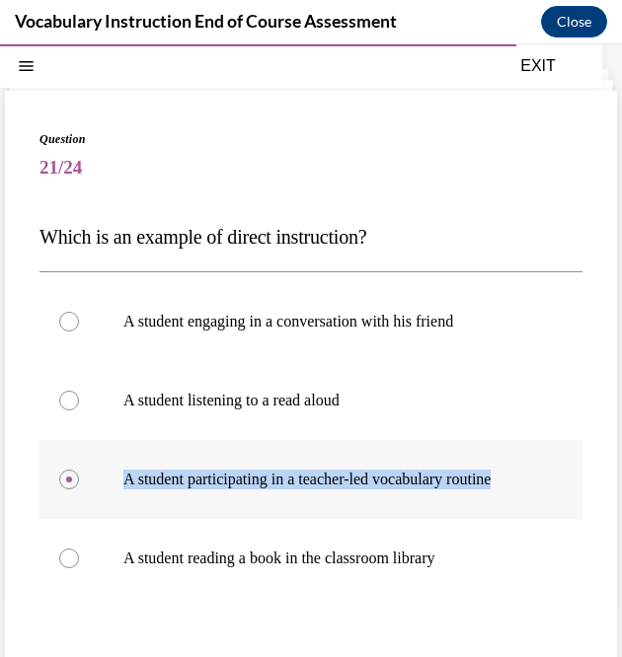
drag, startPoint x: 211, startPoint y: 490, endPoint x: 120, endPoint y: 477, distance: 91.8
click at [120, 477] on label "A student participating in a teacher-led vocabulary routine" at bounding box center [310, 479] width 543 height 79
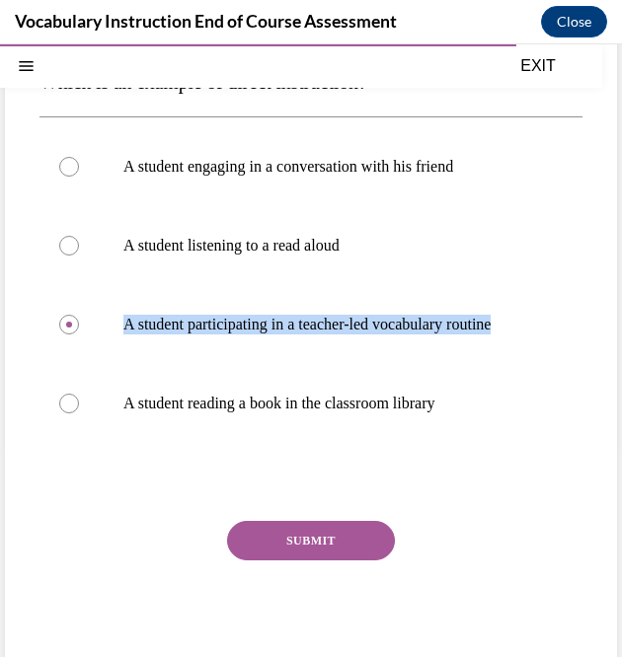
scroll to position [220, 0]
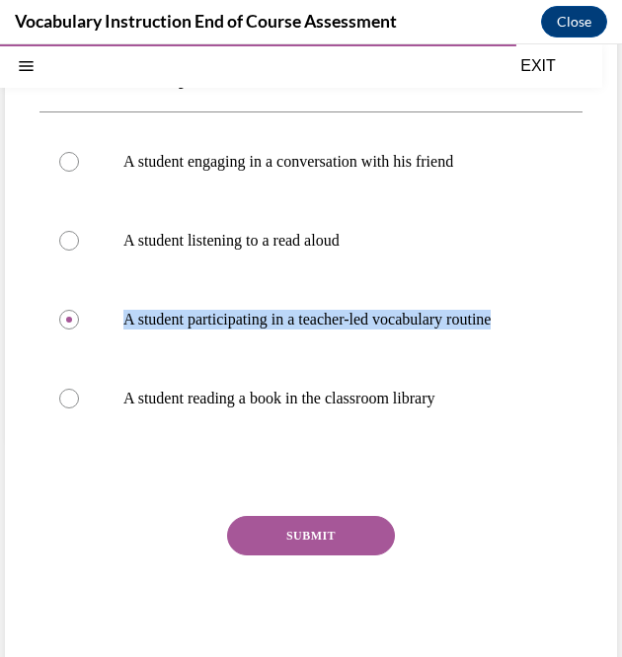
click at [305, 548] on button "SUBMIT" at bounding box center [311, 535] width 168 height 39
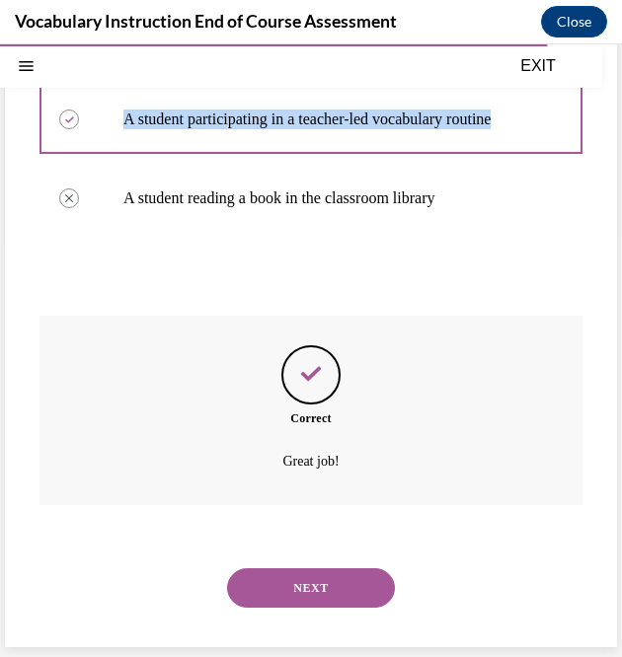
click at [362, 595] on button "NEXT" at bounding box center [311, 587] width 168 height 39
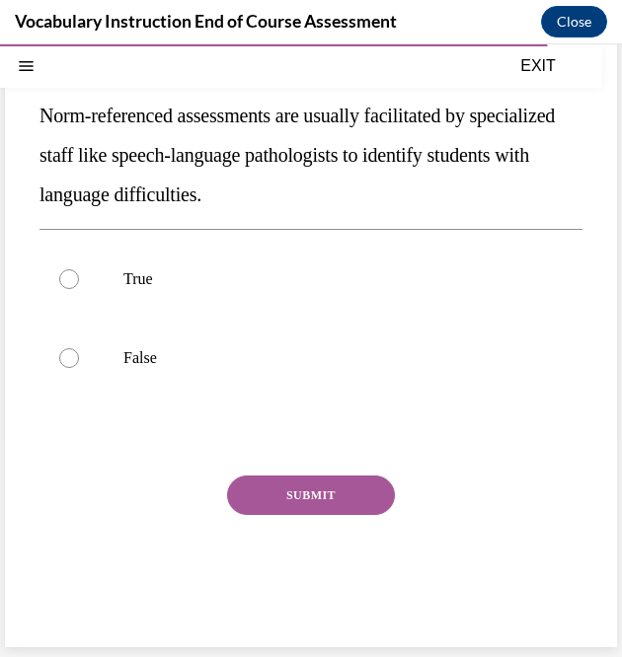
scroll to position [60, 0]
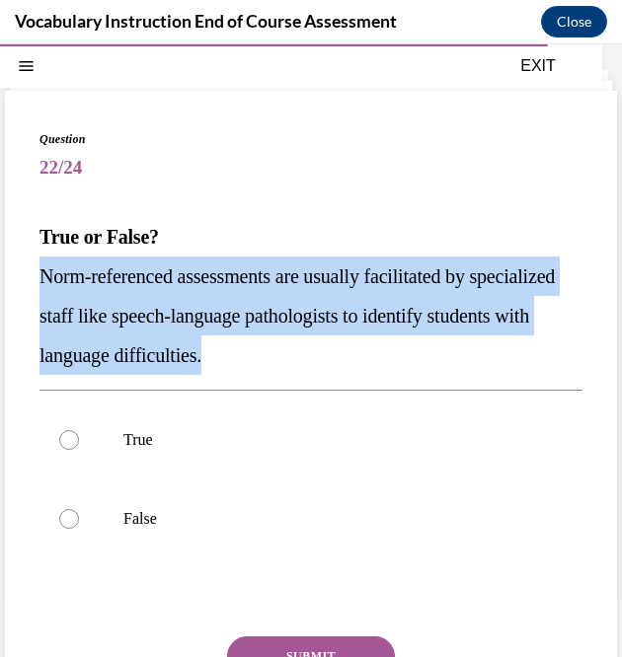
drag, startPoint x: 401, startPoint y: 363, endPoint x: 35, endPoint y: 264, distance: 379.2
click at [35, 264] on div "Question 22/24 True or False? Norm-referenced assessments are usually facilitat…" at bounding box center [311, 449] width 612 height 717
click at [419, 366] on p "Norm-referenced assessments are usually facilitated by specialized staff like s…" at bounding box center [310, 316] width 543 height 118
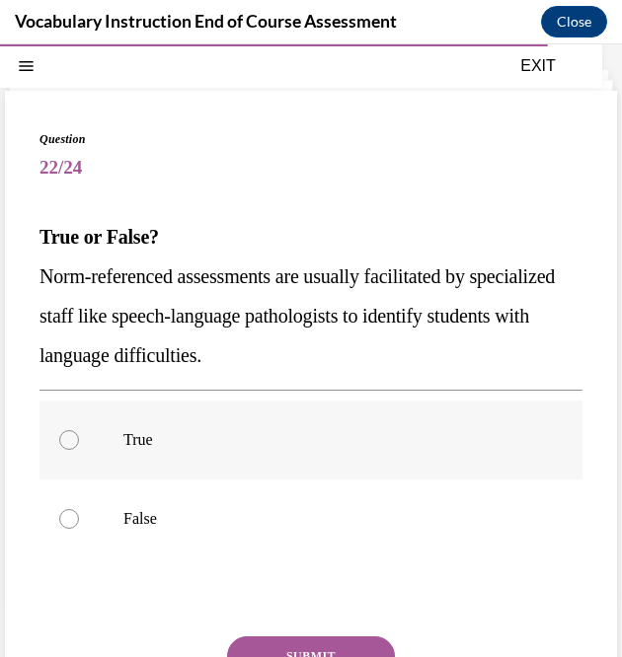
click at [89, 442] on label "True" at bounding box center [310, 440] width 543 height 79
click at [79, 442] on input "True" at bounding box center [69, 440] width 20 height 20
radio input "true"
click at [280, 644] on button "SUBMIT" at bounding box center [311, 656] width 168 height 39
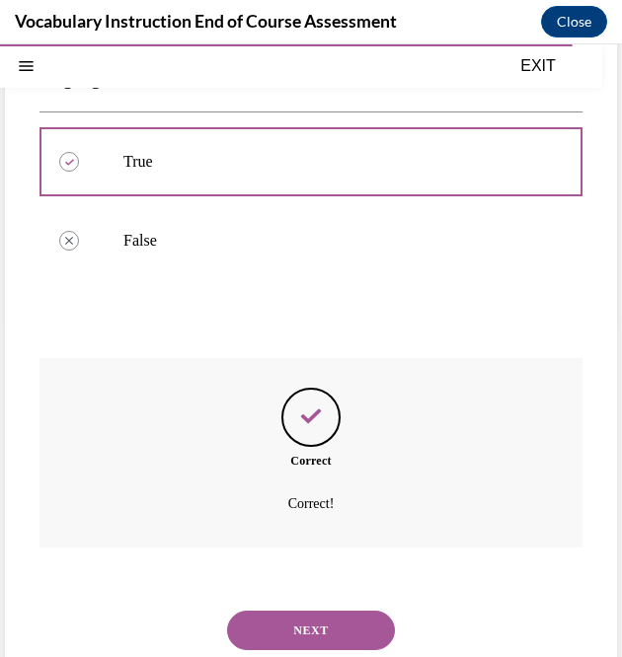
scroll to position [339, 0]
click at [272, 606] on div "NEXT" at bounding box center [310, 629] width 543 height 79
click at [294, 628] on button "NEXT" at bounding box center [311, 629] width 168 height 39
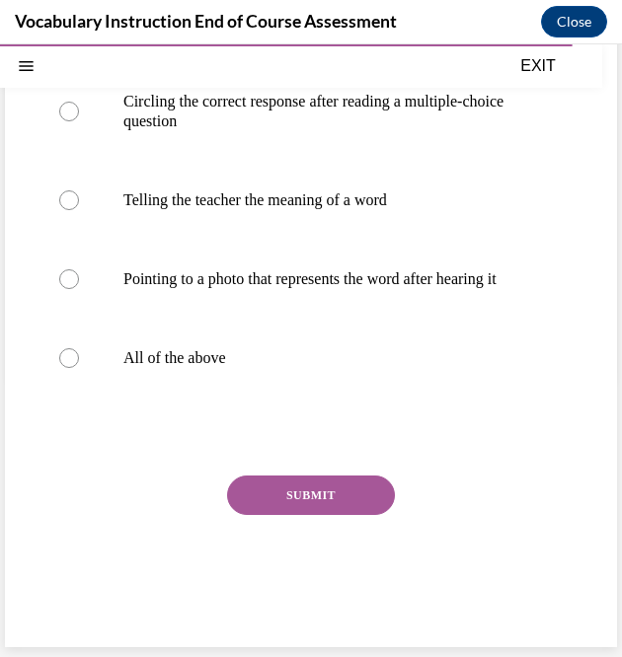
scroll to position [60, 0]
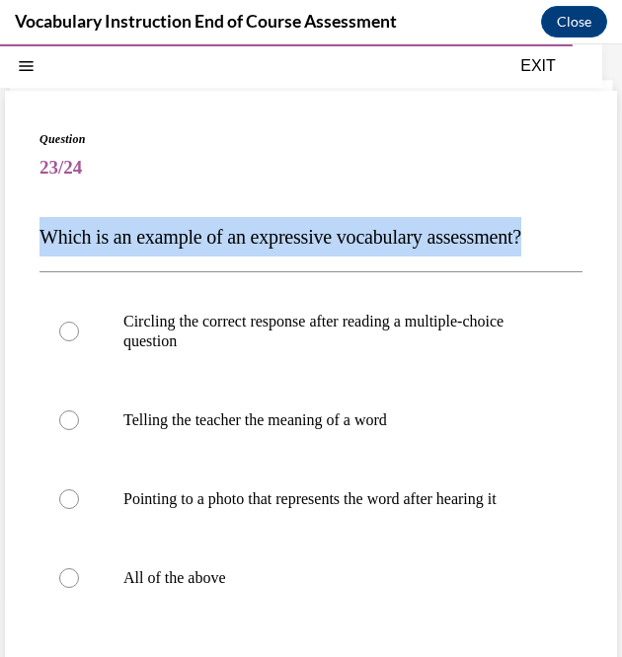
drag, startPoint x: 565, startPoint y: 238, endPoint x: 29, endPoint y: 242, distance: 536.9
click at [29, 242] on div "Question 23/24 Which is an example of an expressive vocabulary assessment? Circ…" at bounding box center [311, 479] width 612 height 777
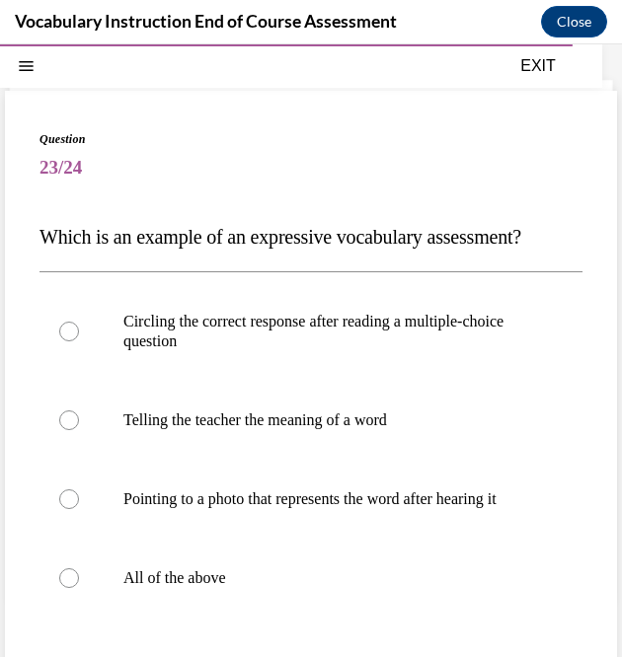
click at [521, 151] on span "23/24" at bounding box center [310, 167] width 543 height 39
click at [75, 588] on div at bounding box center [69, 578] width 20 height 20
click at [75, 588] on input "All of the above" at bounding box center [69, 578] width 20 height 20
radio input "true"
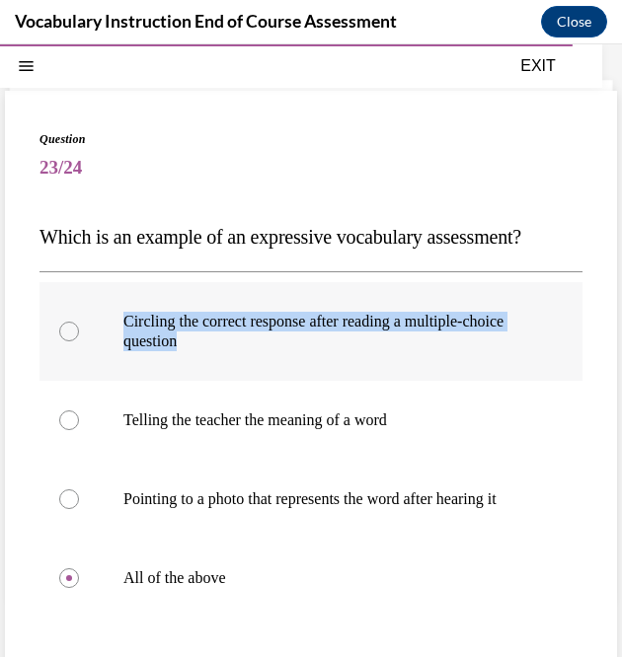
drag, startPoint x: 241, startPoint y: 345, endPoint x: 122, endPoint y: 323, distance: 120.6
click at [122, 323] on label "Circling the correct response after reading a multiple-choice question" at bounding box center [310, 331] width 543 height 99
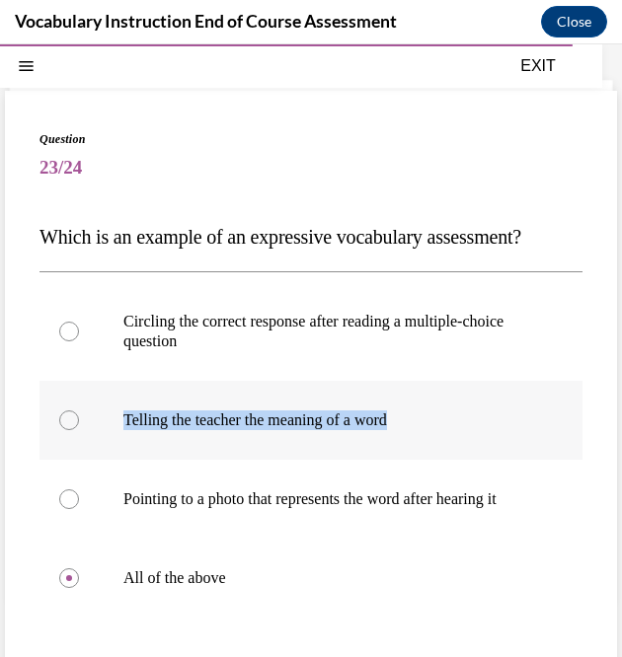
drag, startPoint x: 429, startPoint y: 414, endPoint x: 109, endPoint y: 419, distance: 320.8
click at [109, 419] on label "Telling the teacher the meaning of a word" at bounding box center [310, 420] width 543 height 79
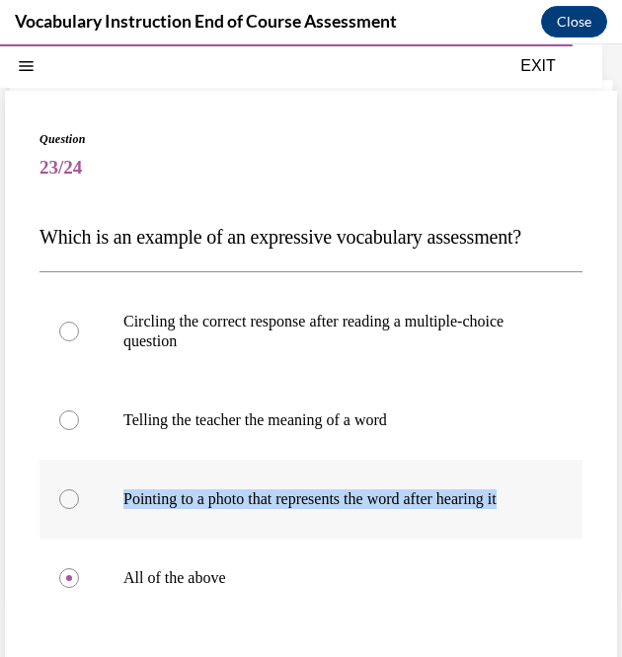
drag, startPoint x: 221, startPoint y: 520, endPoint x: 114, endPoint y: 492, distance: 110.1
click at [114, 492] on label "Pointing to a photo that represents the word after hearing it" at bounding box center [310, 499] width 543 height 79
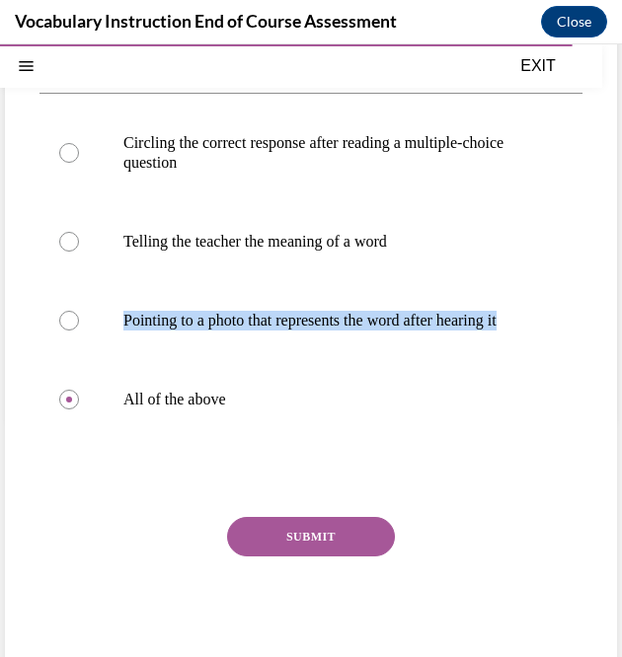
scroll to position [240, 0]
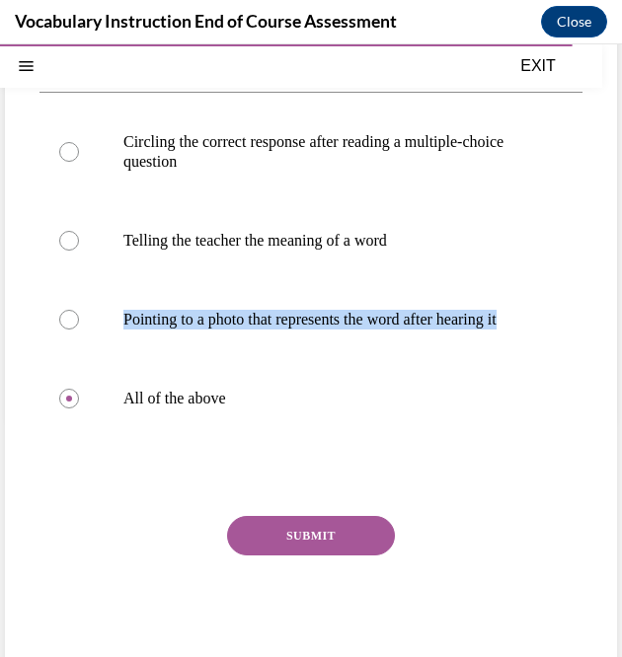
click at [282, 539] on button "SUBMIT" at bounding box center [311, 535] width 168 height 39
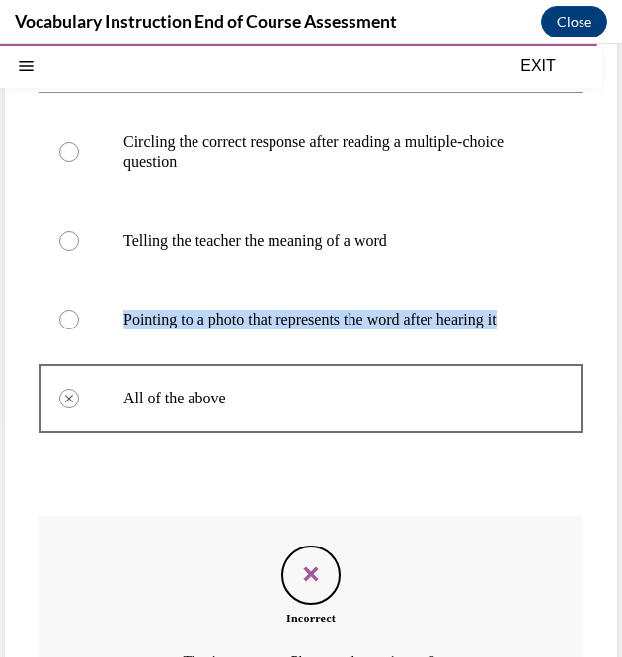
click at [584, 359] on div "Question 23/24 Which is an example of an expressive vocabulary assessment? Circ…" at bounding box center [311, 379] width 612 height 937
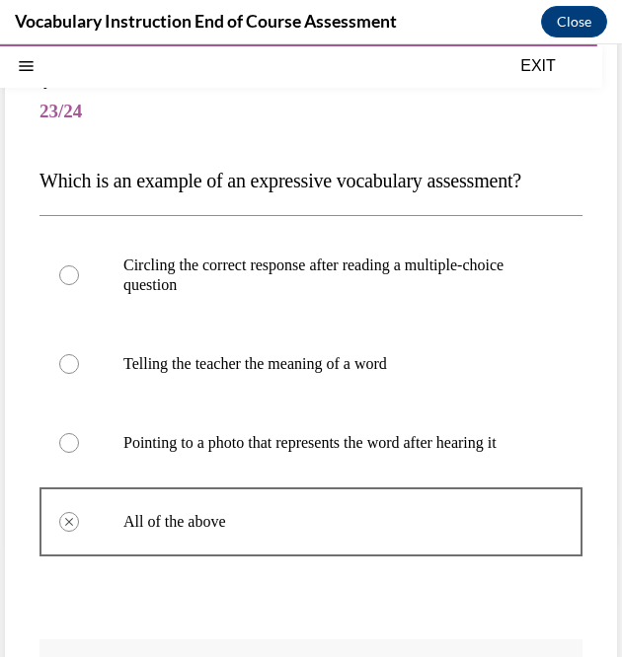
scroll to position [108, 0]
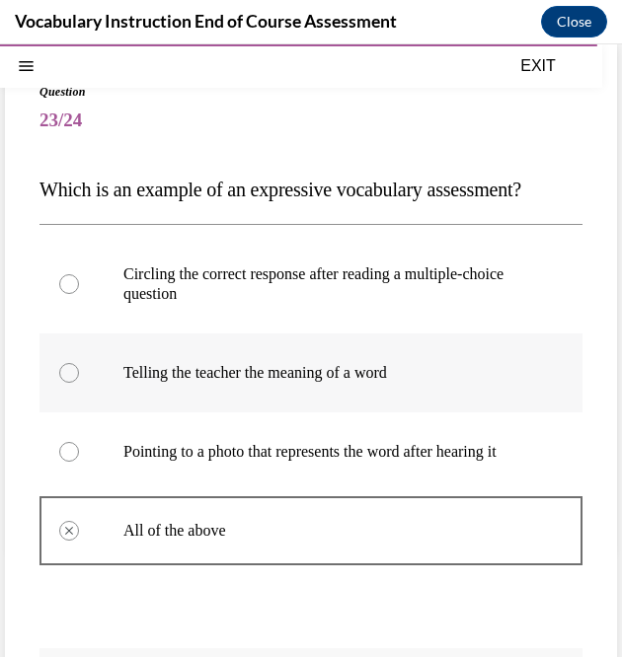
click at [64, 383] on label "Telling the teacher the meaning of a word" at bounding box center [310, 373] width 543 height 79
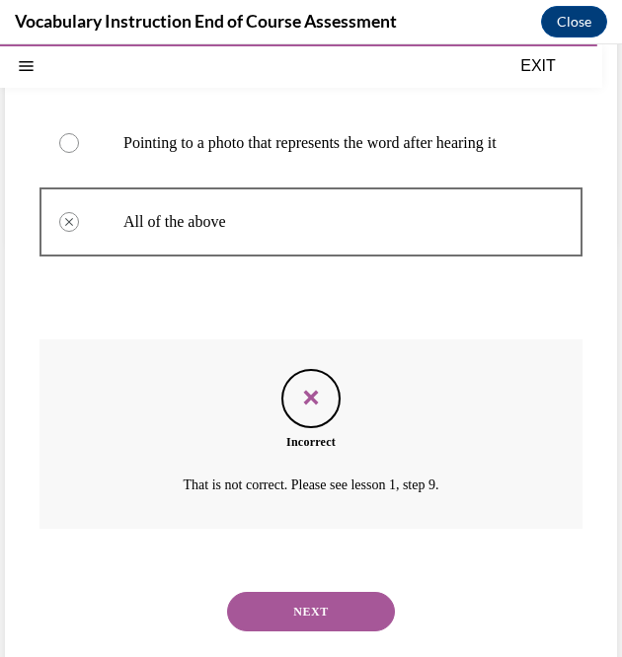
scroll to position [459, 0]
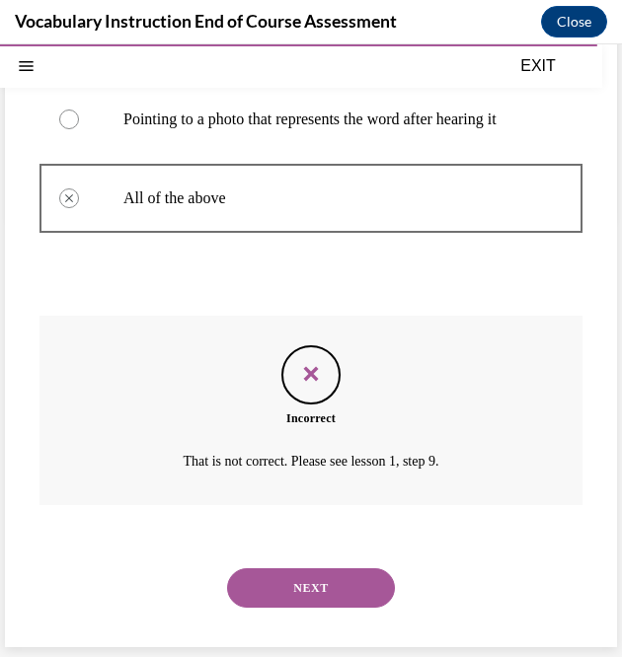
click at [318, 594] on button "NEXT" at bounding box center [311, 587] width 168 height 39
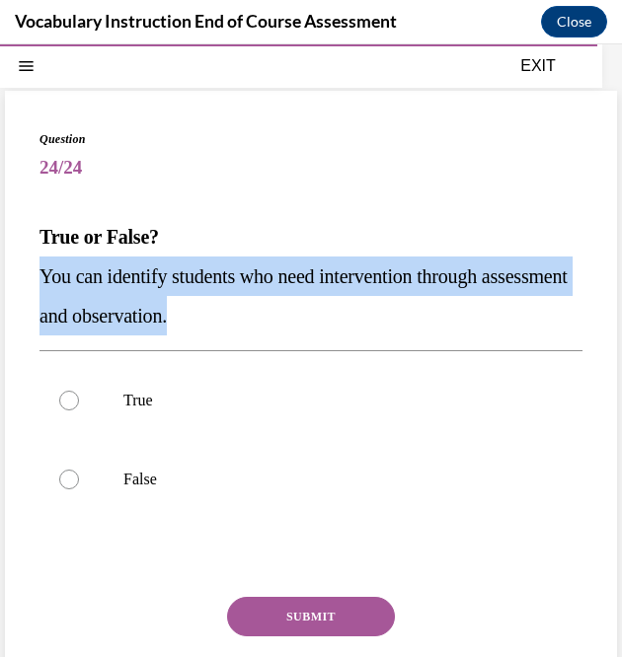
drag, startPoint x: 288, startPoint y: 305, endPoint x: 36, endPoint y: 273, distance: 254.6
click at [36, 273] on div "Question 24/24 True or False? You can identify students who need intervention t…" at bounding box center [311, 430] width 612 height 678
click at [401, 313] on p "You can identify students who need intervention through assessment and observat…" at bounding box center [310, 296] width 543 height 79
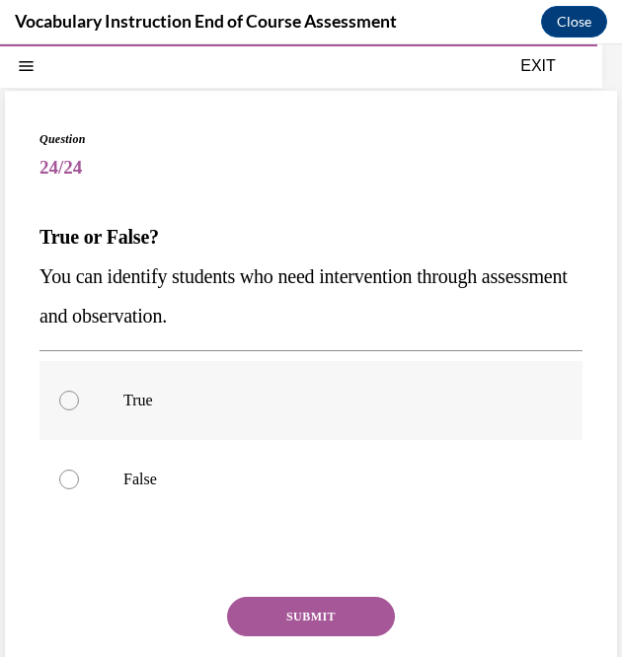
click at [270, 412] on label "True" at bounding box center [310, 400] width 543 height 79
click at [79, 411] on input "True" at bounding box center [69, 401] width 20 height 20
radio input "true"
click at [339, 630] on button "SUBMIT" at bounding box center [311, 616] width 168 height 39
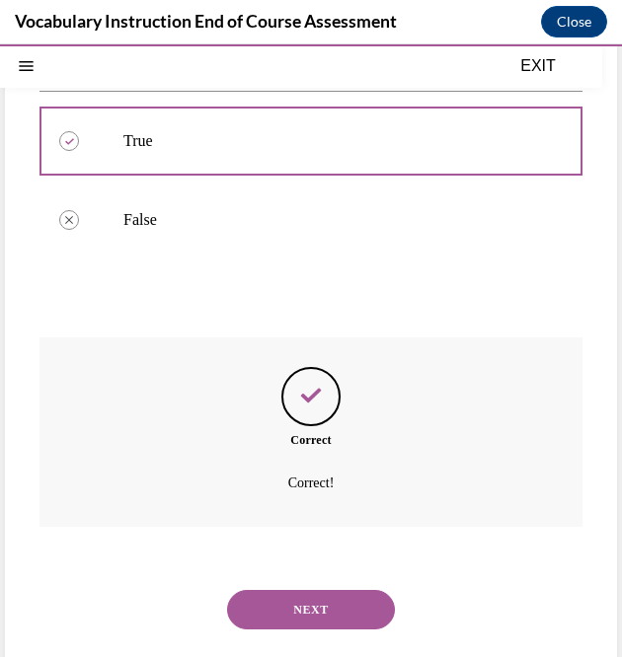
scroll to position [329, 0]
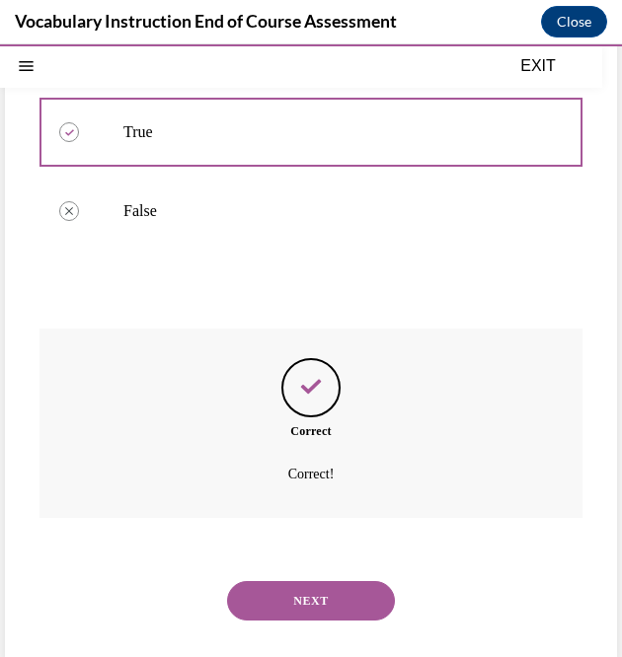
click at [300, 599] on button "NEXT" at bounding box center [311, 600] width 168 height 39
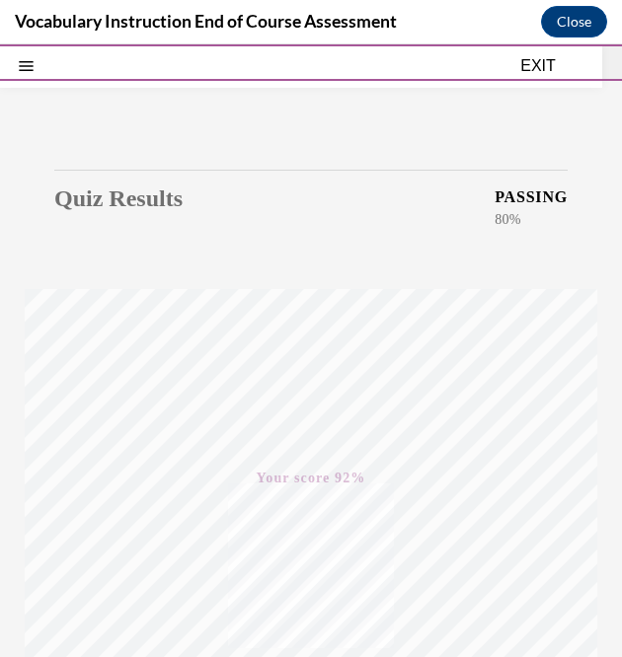
scroll to position [0, 0]
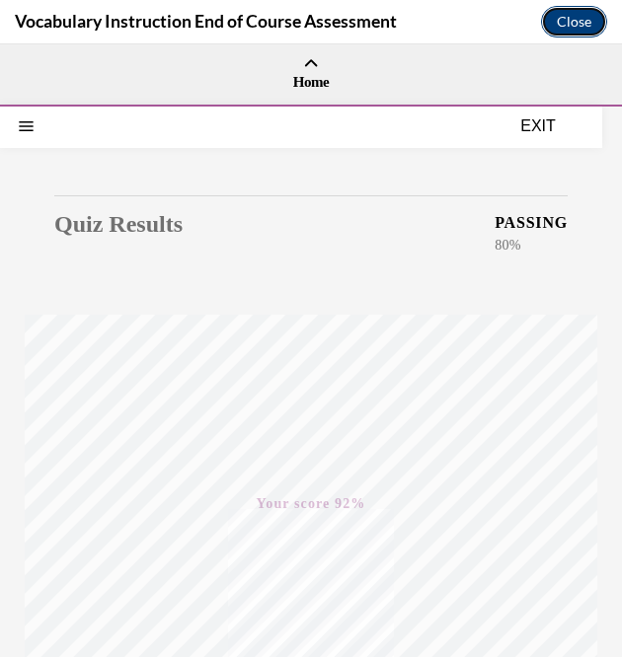
click at [564, 23] on button "Close" at bounding box center [574, 22] width 66 height 32
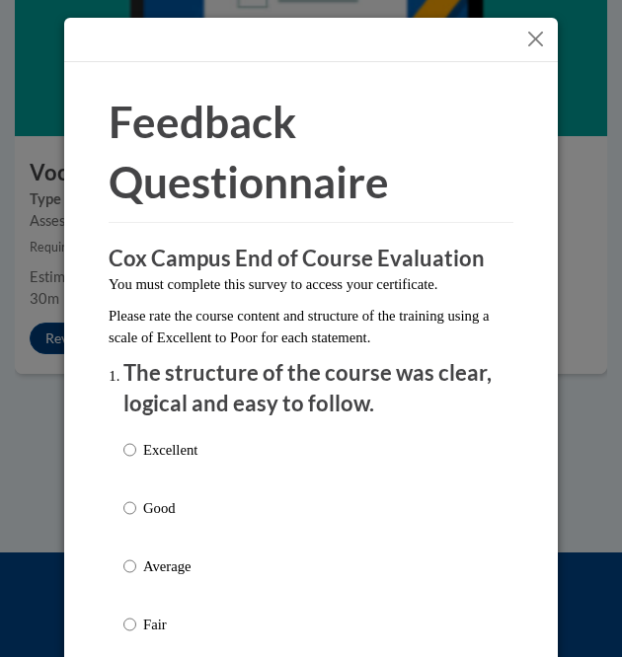
drag, startPoint x: 618, startPoint y: 524, endPoint x: 610, endPoint y: 562, distance: 38.3
drag, startPoint x: 610, startPoint y: 562, endPoint x: 484, endPoint y: 400, distance: 205.3
click at [484, 400] on p "The structure of the course was clear, logical and easy to follow." at bounding box center [310, 388] width 375 height 61
click at [492, 263] on h3 "Cox Campus End of Course Evaluation" at bounding box center [311, 259] width 405 height 31
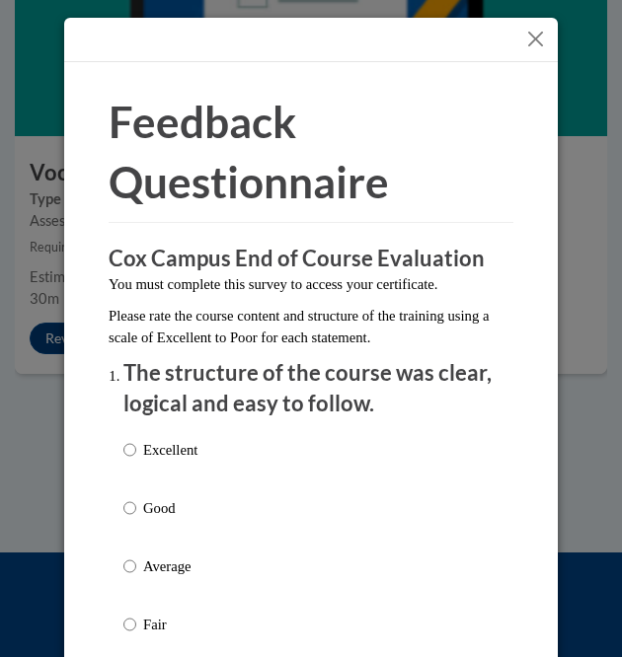
click at [130, 453] on label "Excellent" at bounding box center [160, 465] width 74 height 53
click at [130, 453] on input "Excellent" at bounding box center [129, 450] width 13 height 22
radio input "true"
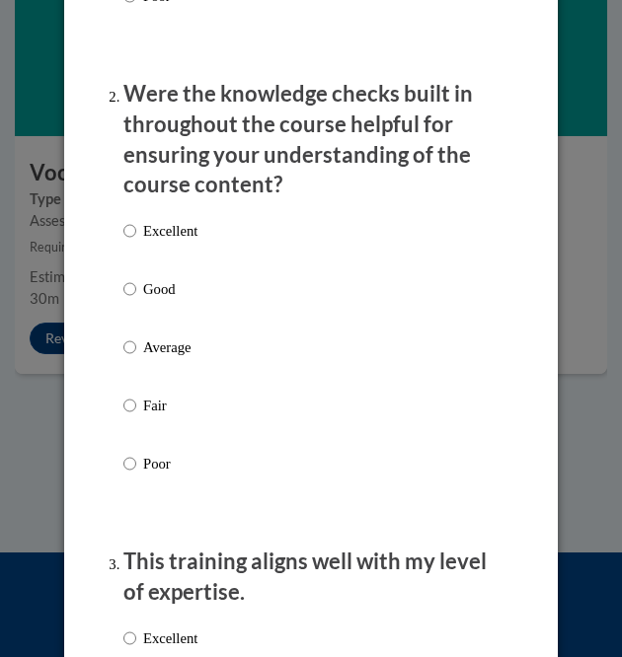
scroll to position [647, 0]
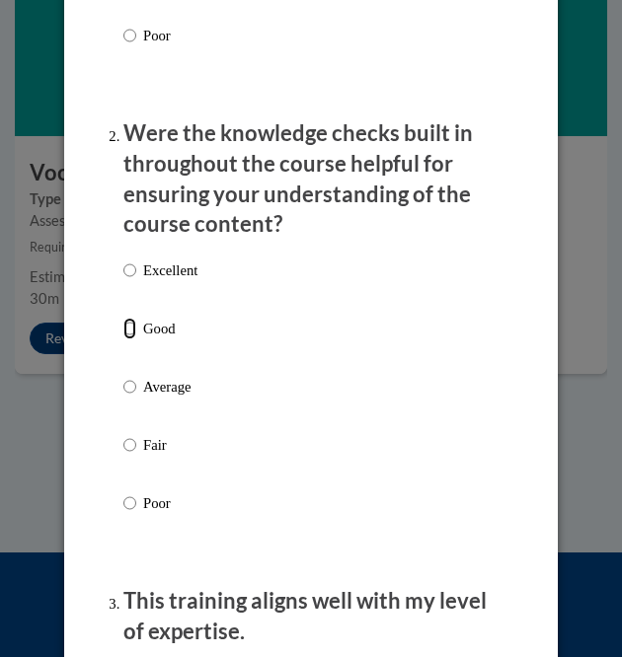
click at [123, 331] on input "Good" at bounding box center [129, 329] width 13 height 22
radio input "true"
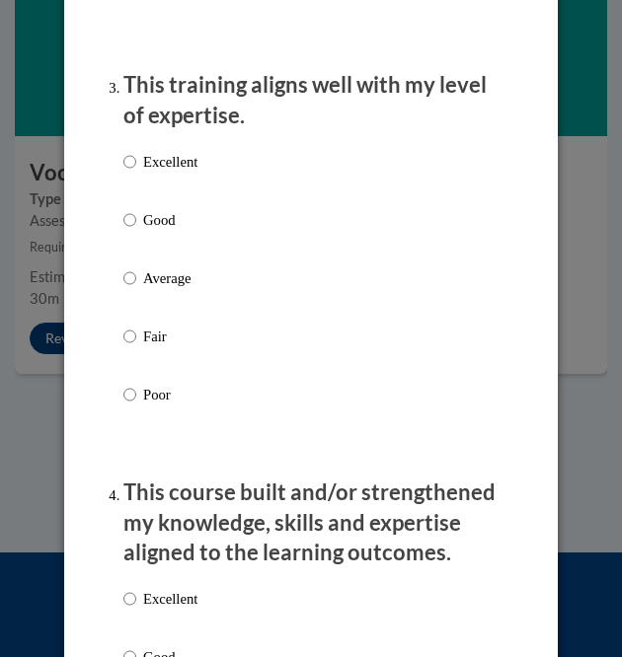
scroll to position [1178, 0]
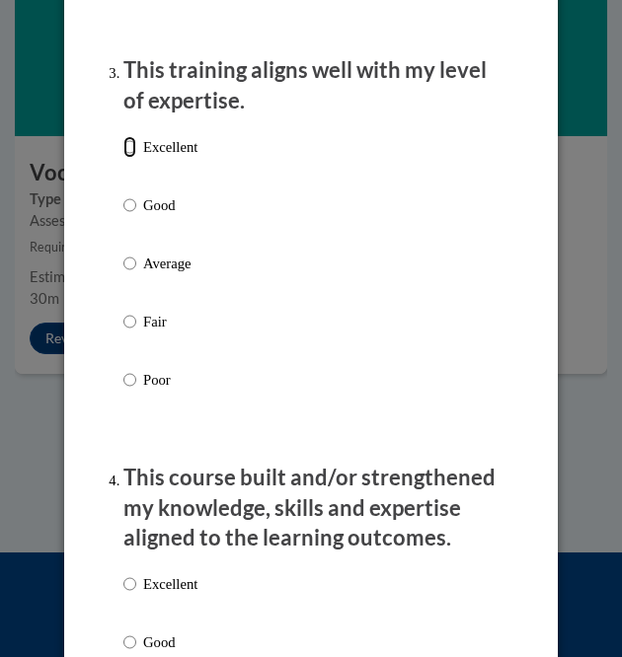
click at [123, 150] on input "Excellent" at bounding box center [129, 147] width 13 height 22
radio input "true"
click at [123, 578] on input "Excellent" at bounding box center [129, 584] width 13 height 22
radio input "true"
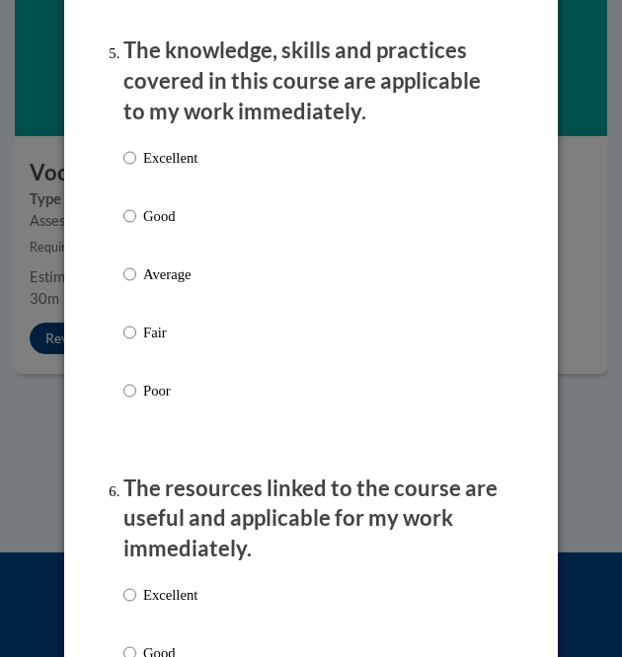
scroll to position [2048, 0]
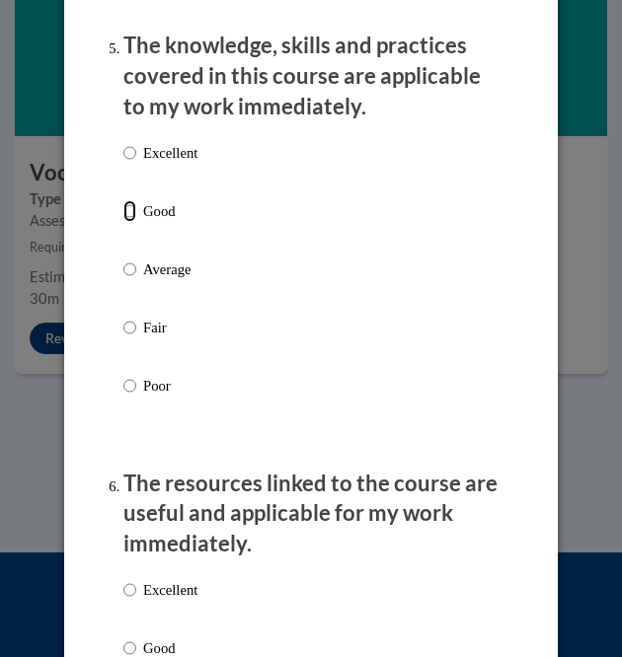
click at [123, 204] on input "Good" at bounding box center [129, 211] width 13 height 22
radio input "true"
click at [124, 638] on input "Good" at bounding box center [129, 649] width 13 height 22
radio input "true"
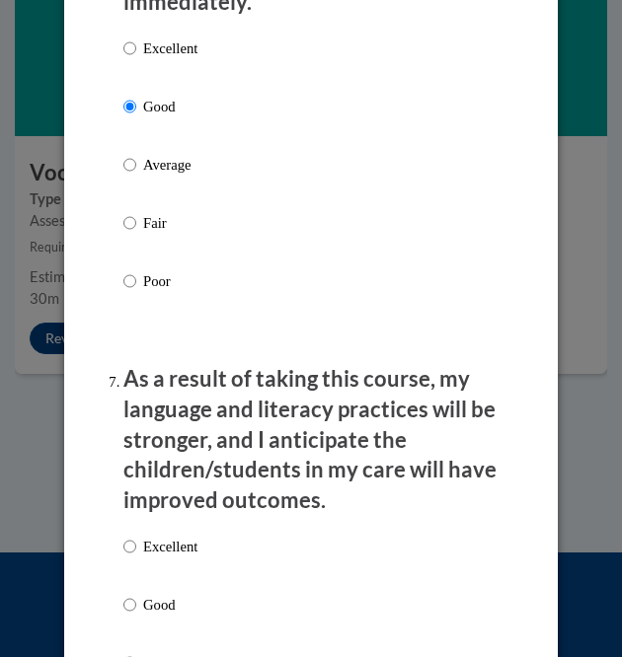
scroll to position [2574, 0]
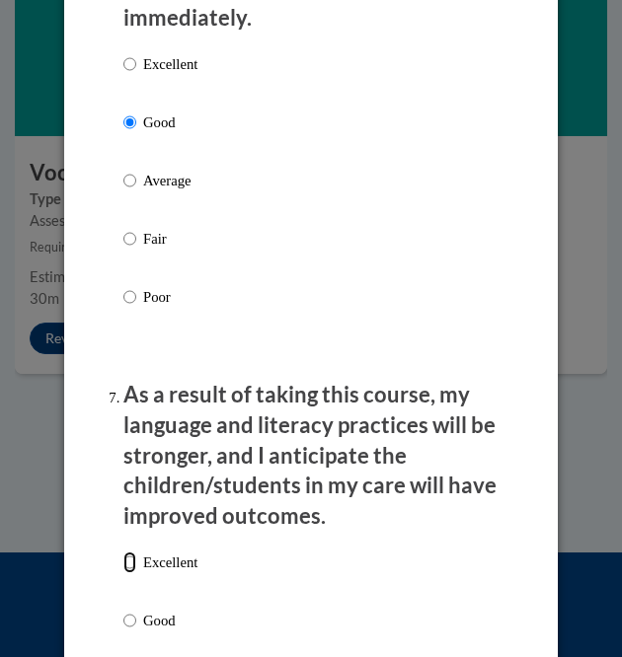
click at [123, 560] on input "Excellent" at bounding box center [129, 563] width 13 height 22
radio input "true"
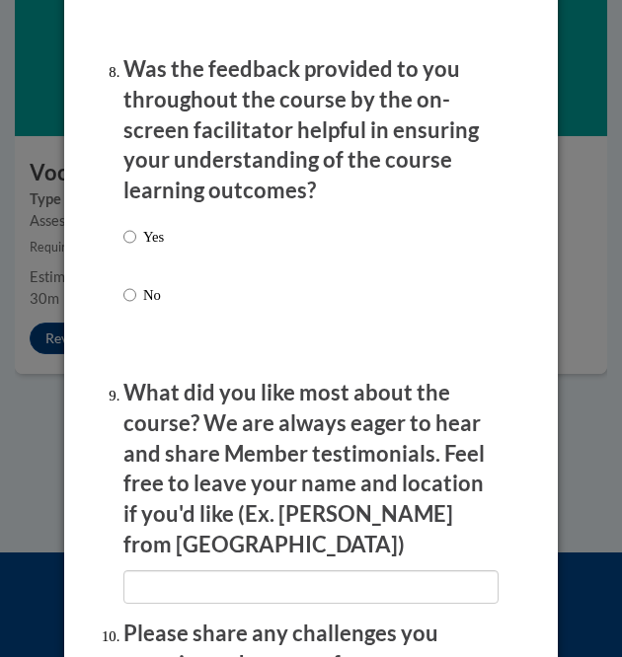
scroll to position [3408, 0]
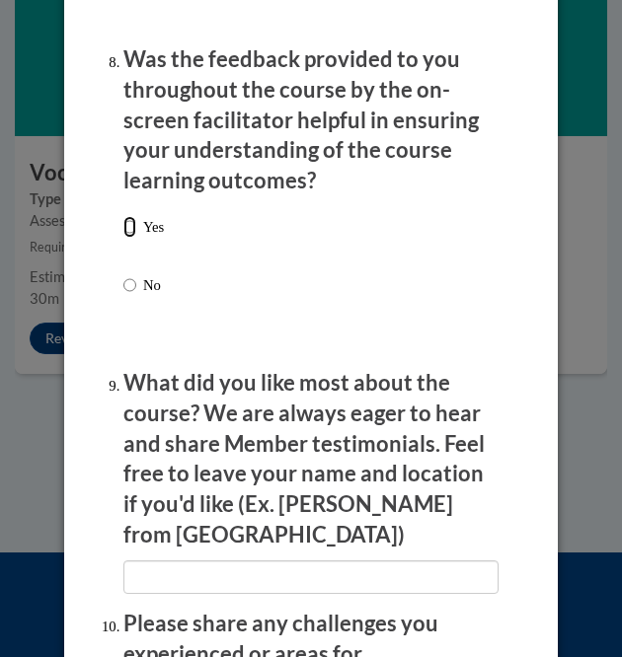
click at [123, 224] on input "Yes" at bounding box center [129, 227] width 13 height 22
radio input "true"
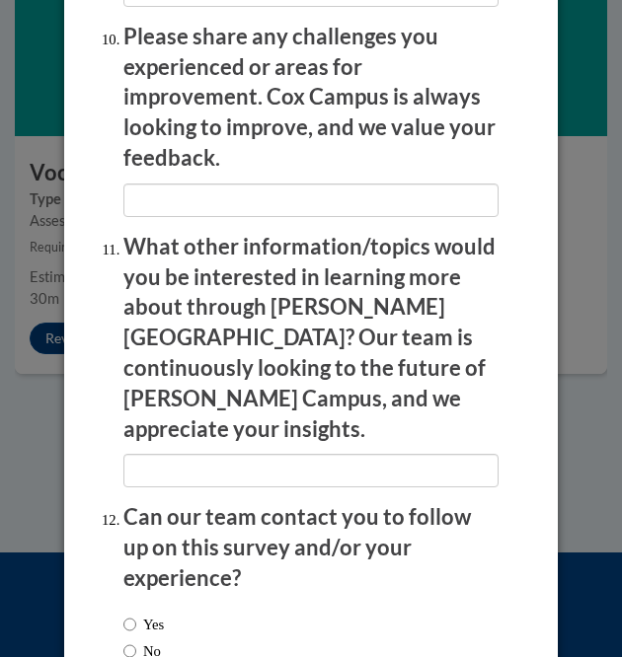
scroll to position [4025, 0]
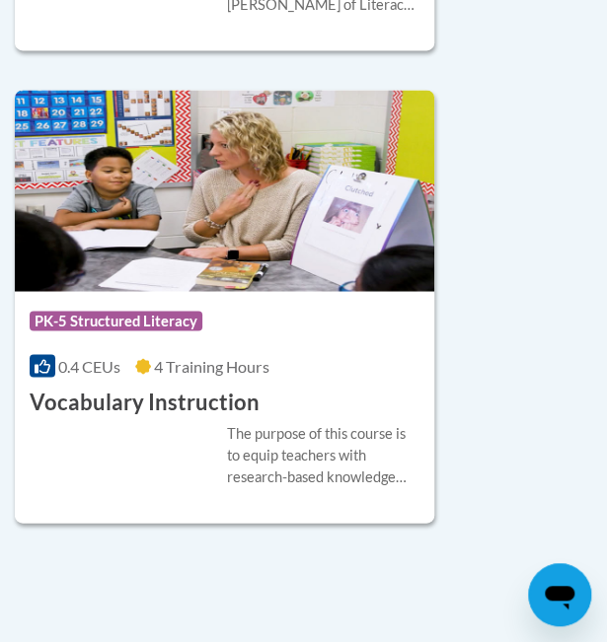
scroll to position [6120, 0]
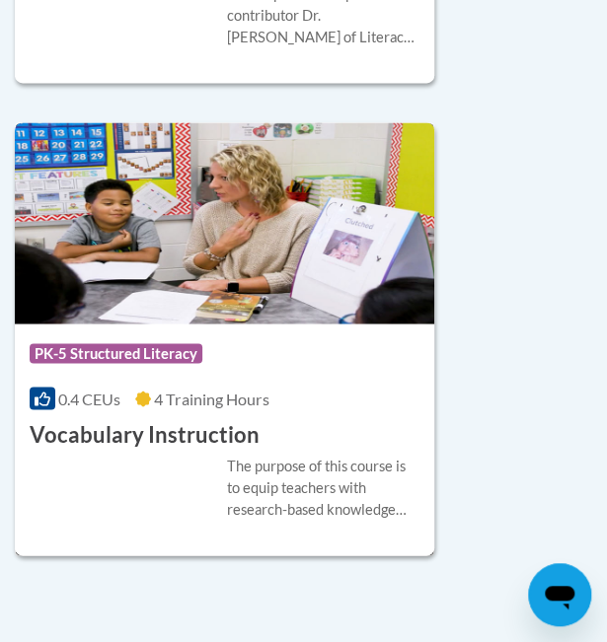
click at [195, 419] on h3 "Vocabulary Instruction" at bounding box center [145, 434] width 230 height 31
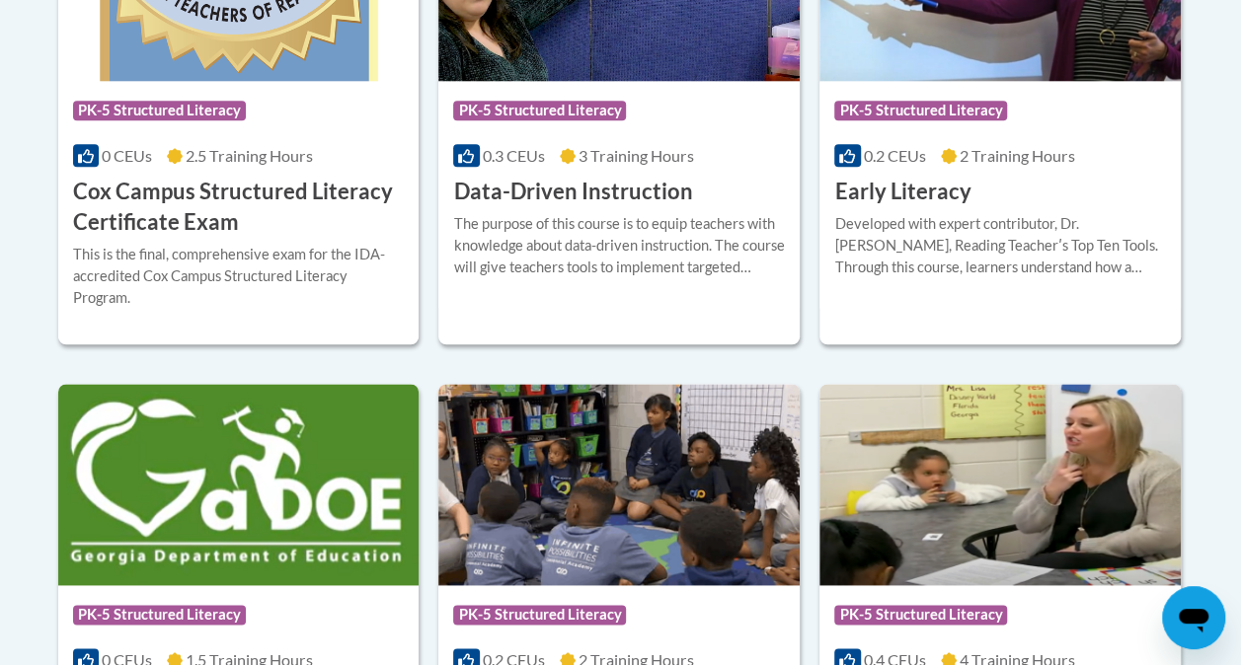
scroll to position [1006, 0]
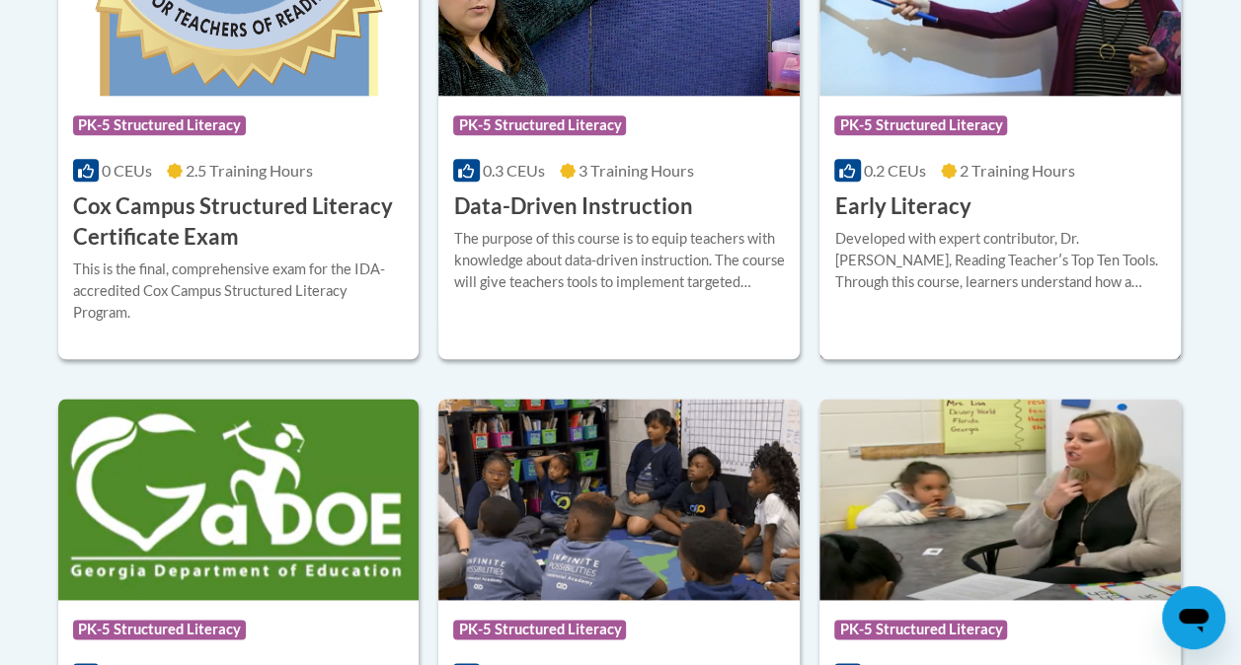
click at [877, 216] on h3 "Early Literacy" at bounding box center [902, 206] width 136 height 31
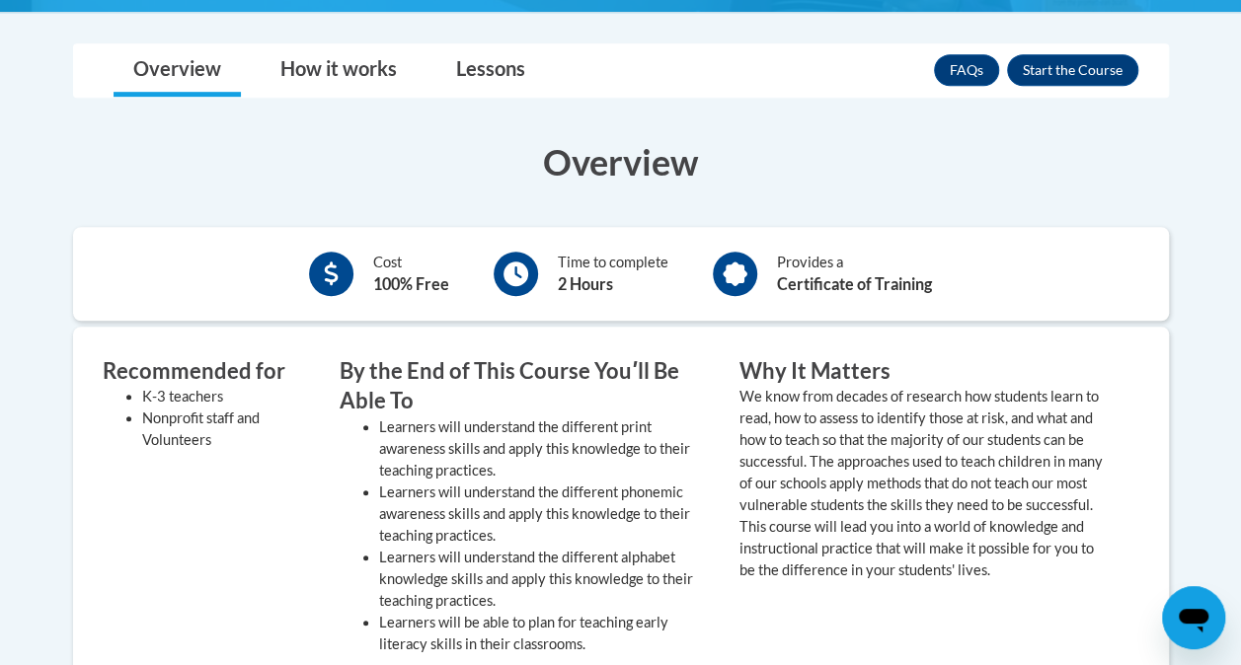
scroll to position [543, 0]
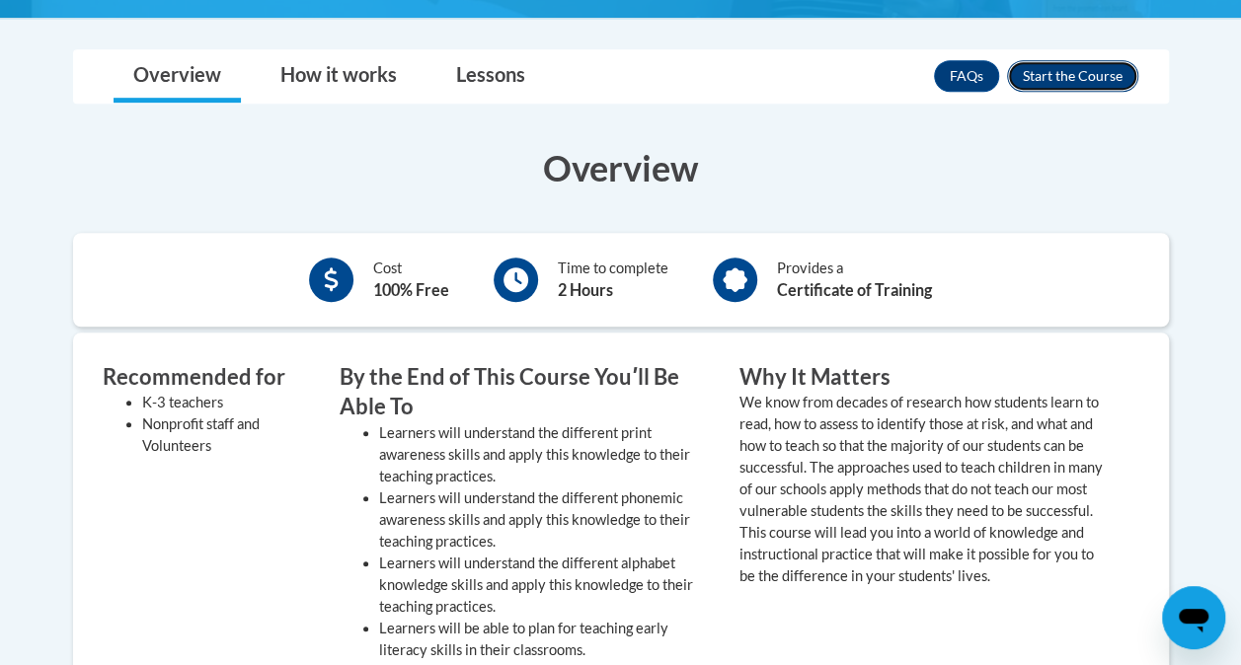
click at [1089, 77] on button "Enroll" at bounding box center [1072, 76] width 131 height 32
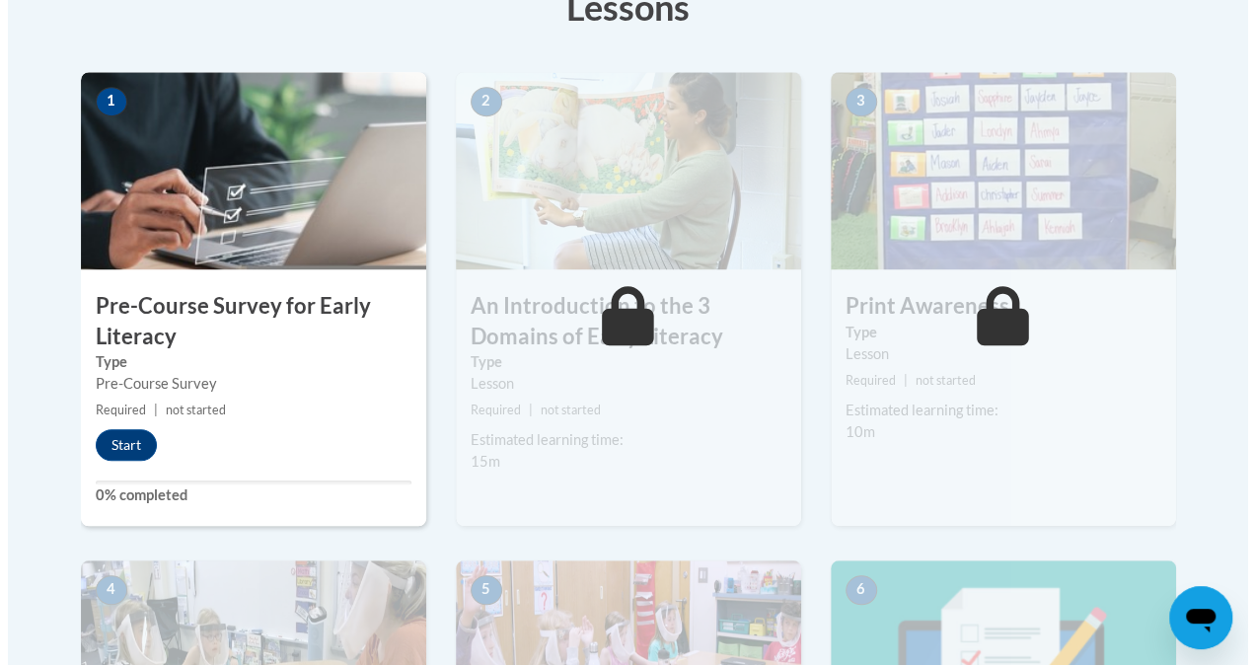
scroll to position [580, 0]
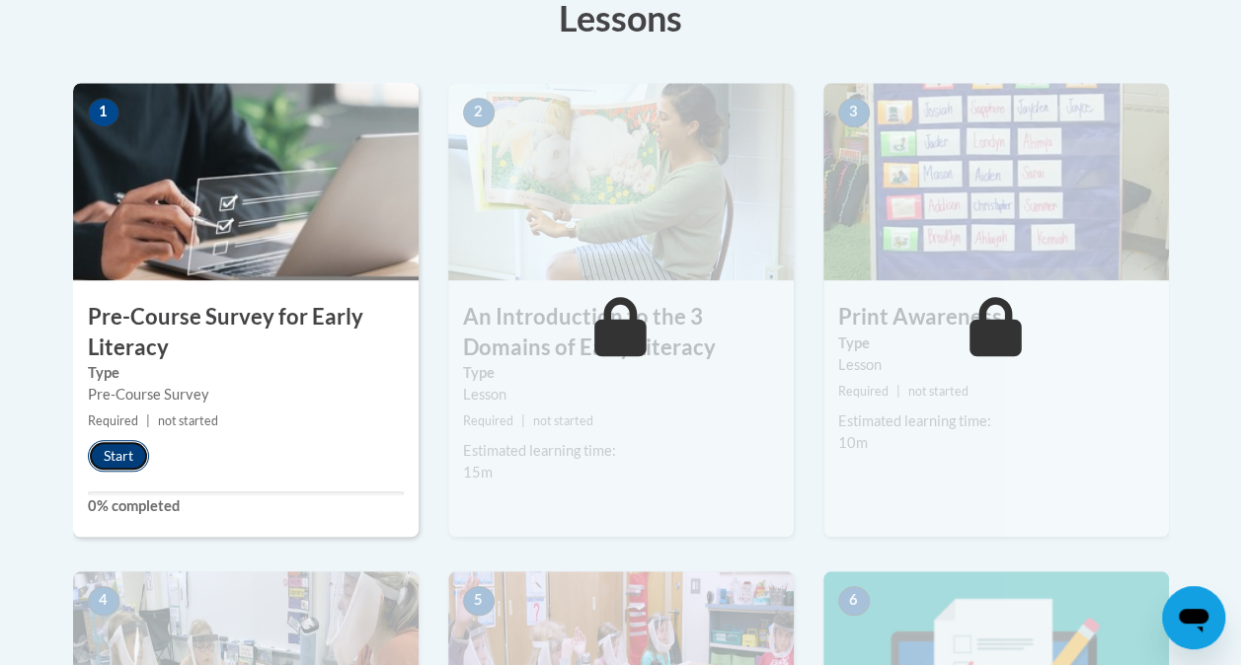
click at [104, 455] on button "Start" at bounding box center [118, 456] width 61 height 32
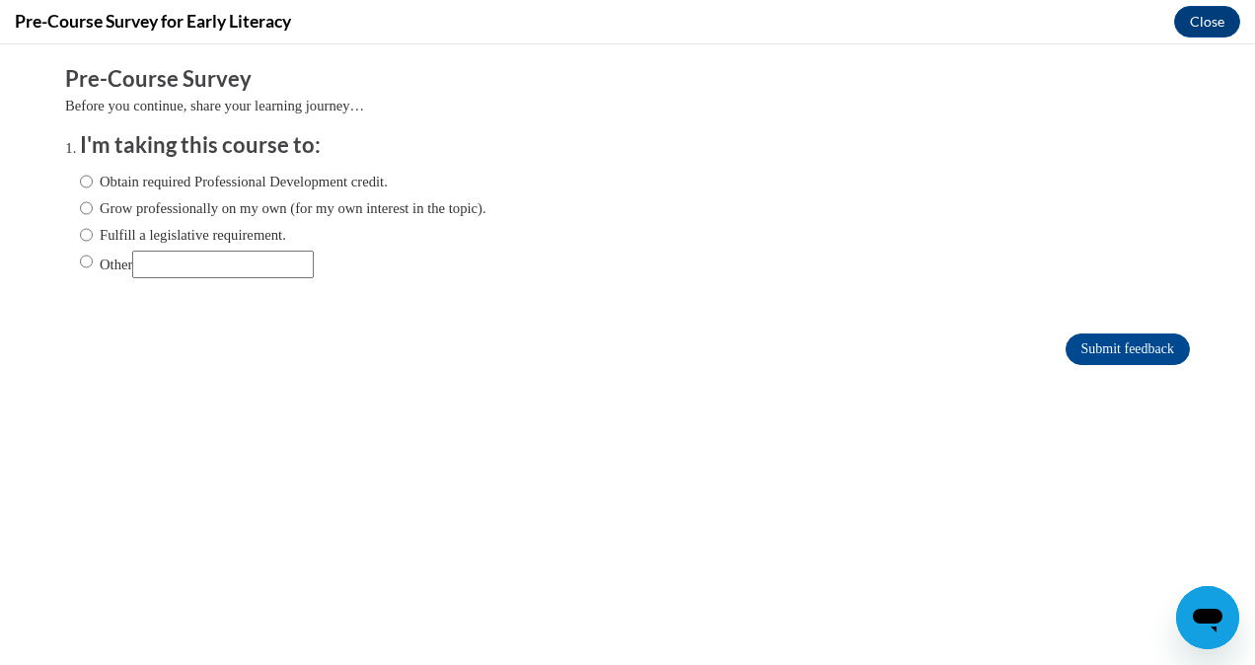
scroll to position [0, 0]
click at [80, 178] on input "Obtain required Professional Development credit." at bounding box center [86, 182] width 13 height 22
radio input "true"
click at [1123, 337] on input "Submit feedback" at bounding box center [1128, 350] width 124 height 32
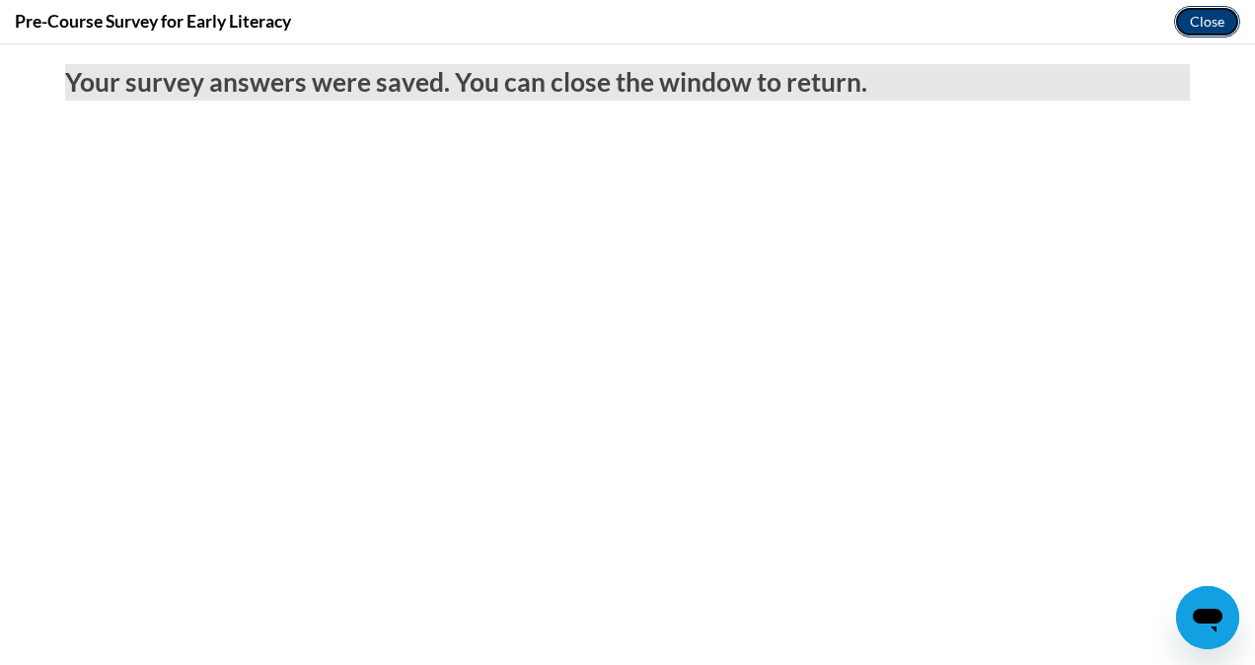
click at [1204, 22] on button "Close" at bounding box center [1207, 22] width 66 height 32
